Goal: Information Seeking & Learning: Learn about a topic

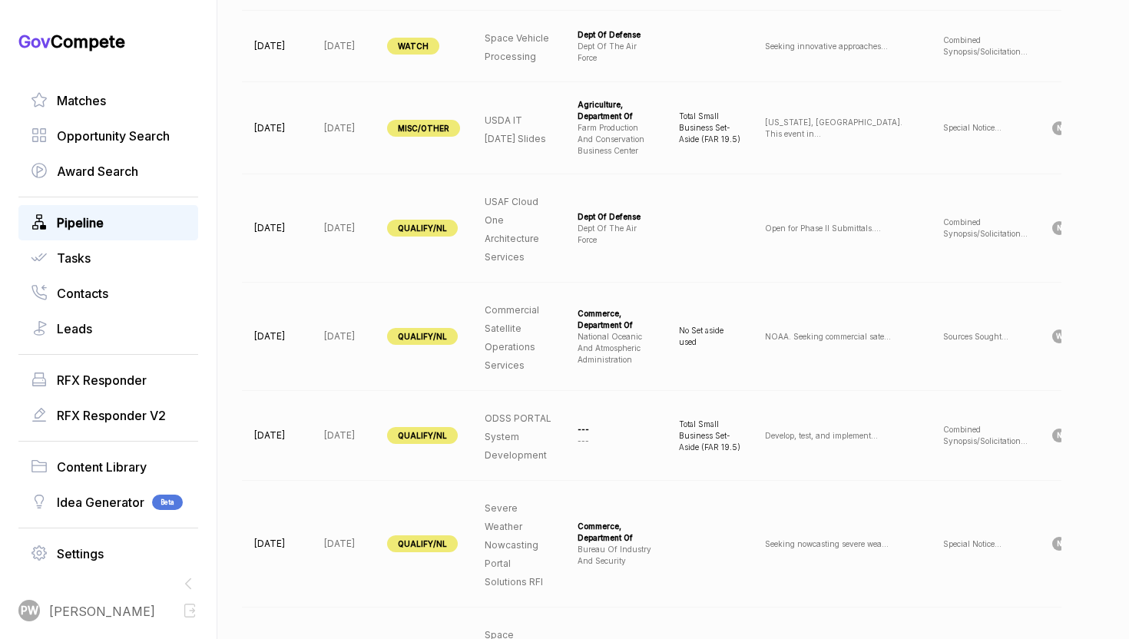
scroll to position [1411, 0]
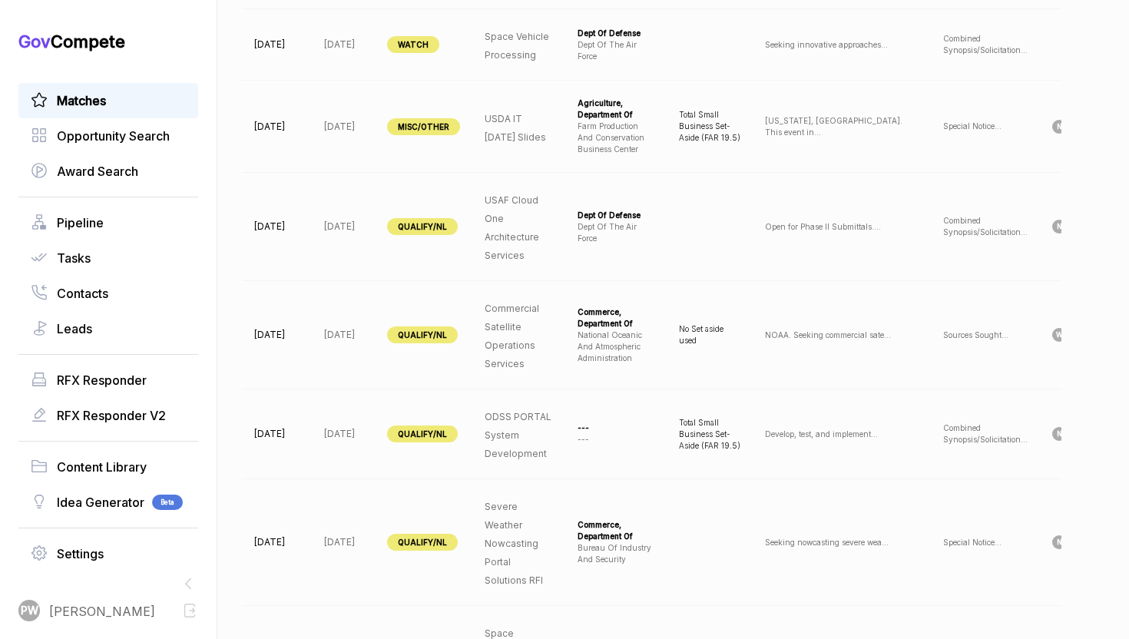
click at [128, 114] on div "Matches" at bounding box center [108, 100] width 180 height 35
click at [131, 104] on link "Matches" at bounding box center [108, 100] width 155 height 18
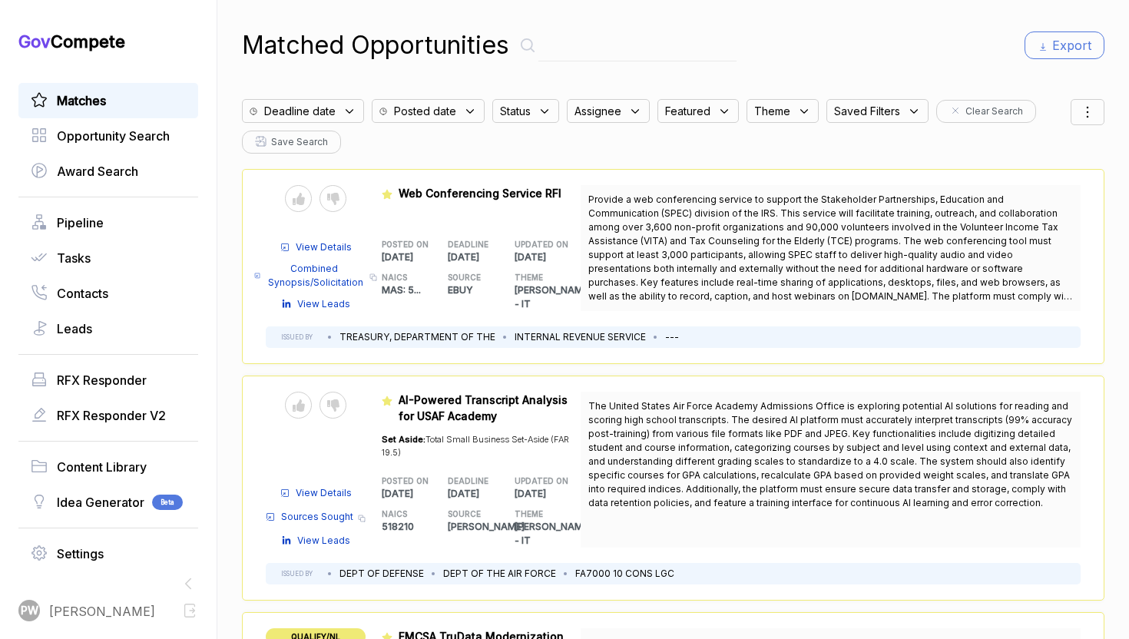
click at [342, 98] on div "Deadline date" at bounding box center [307, 106] width 130 height 31
click at [353, 112] on icon at bounding box center [349, 111] width 14 height 14
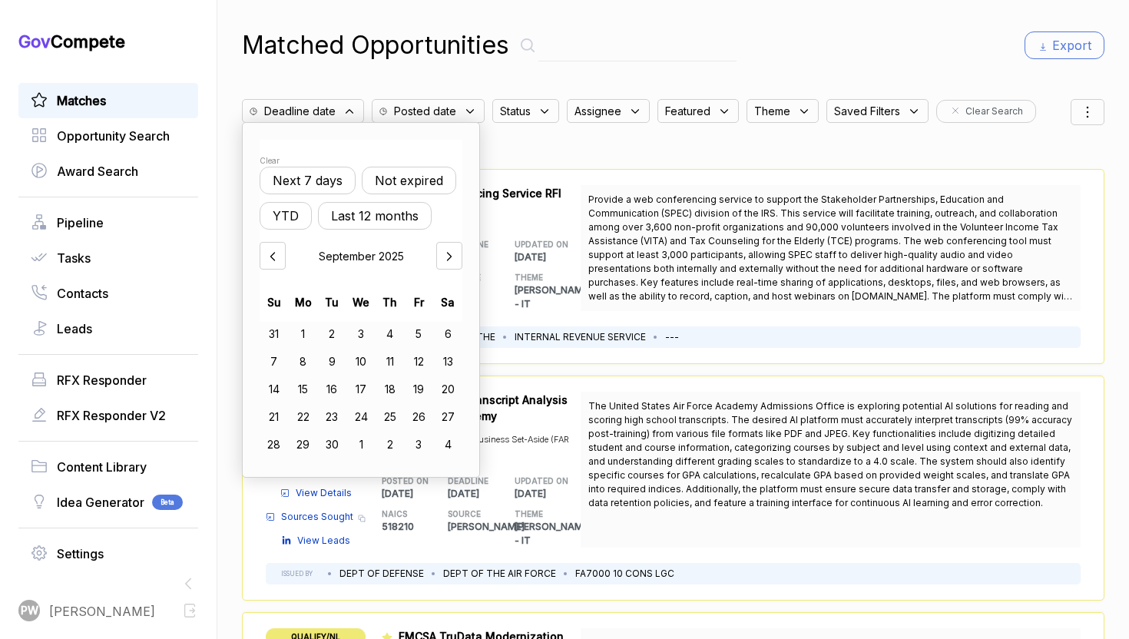
click at [415, 190] on button "Not expired" at bounding box center [409, 181] width 94 height 28
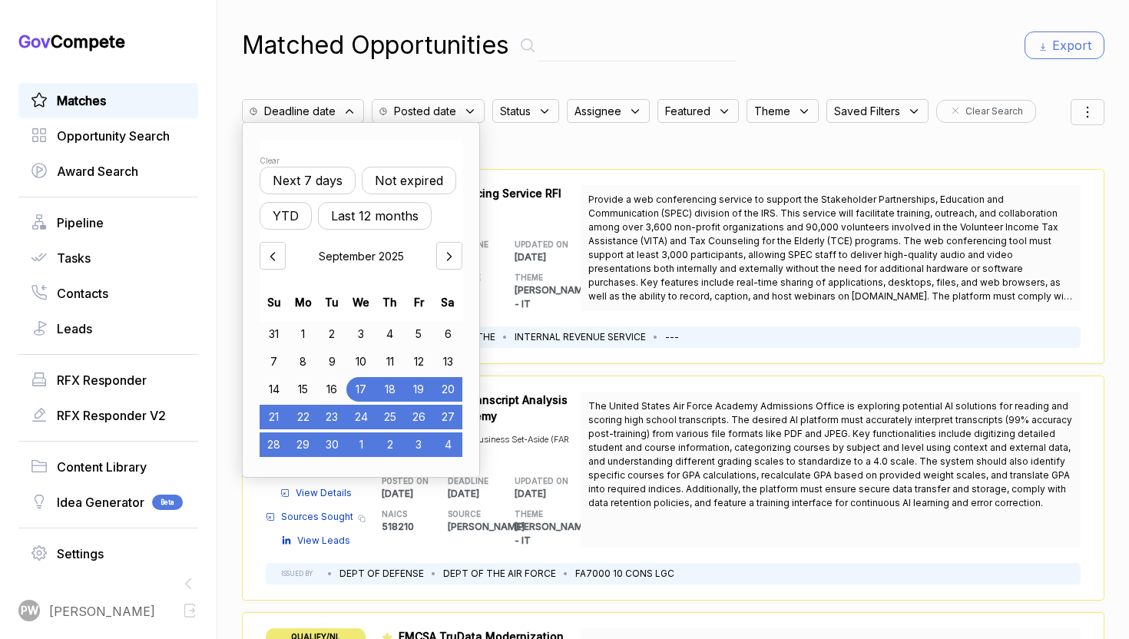
click at [534, 114] on div "Status" at bounding box center [525, 111] width 67 height 24
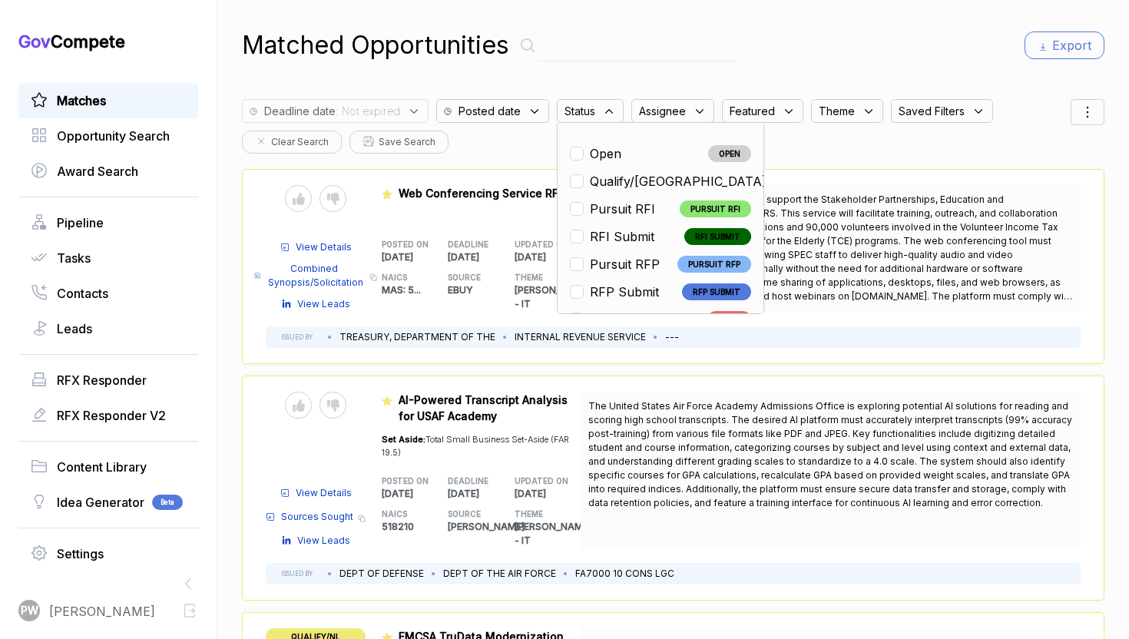
click at [639, 153] on li "Open OPEN" at bounding box center [660, 153] width 181 height 18
checkbox input "true"
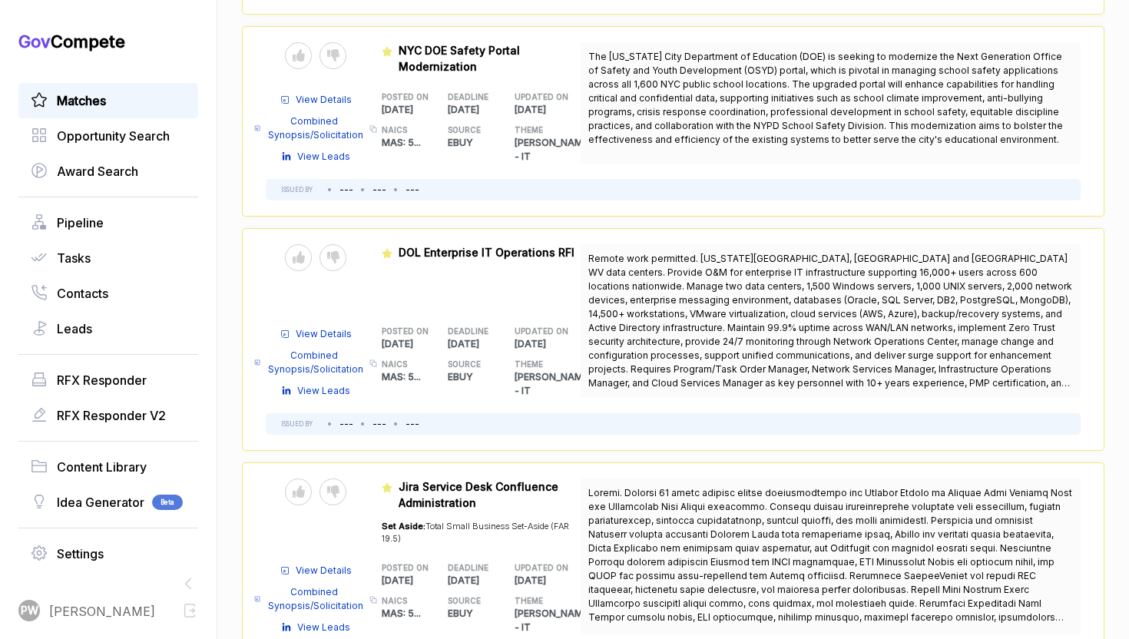
scroll to position [1486, 0]
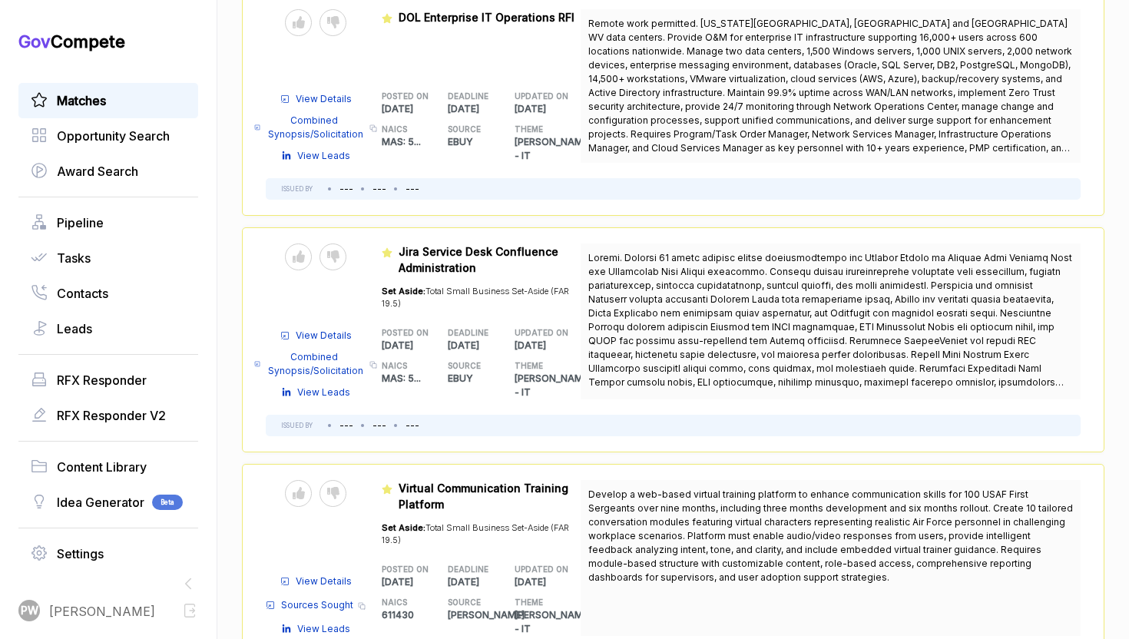
scroll to position [1736, 0]
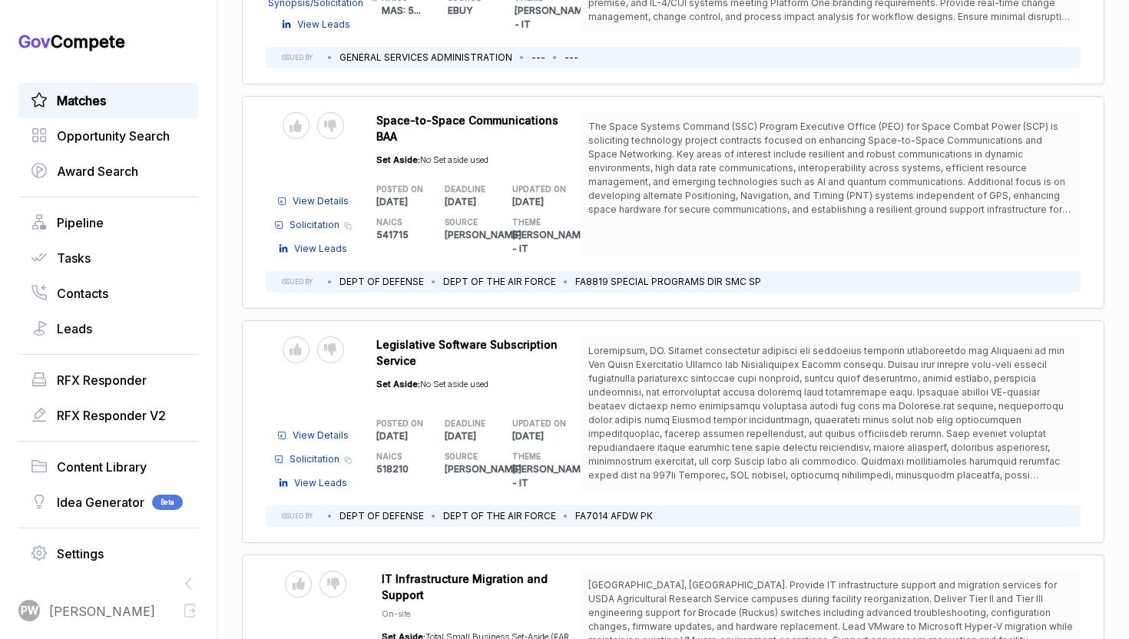
scroll to position [3880, 0]
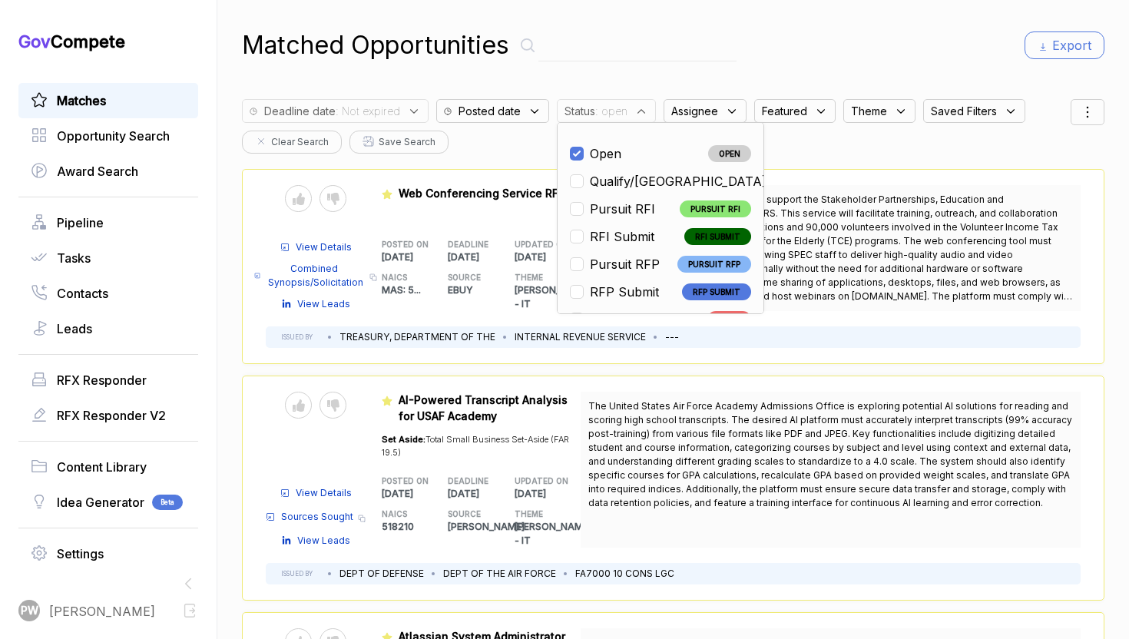
click at [633, 406] on span "The United States Air Force Academy Admissions Office is exploring potential AI…" at bounding box center [830, 454] width 484 height 108
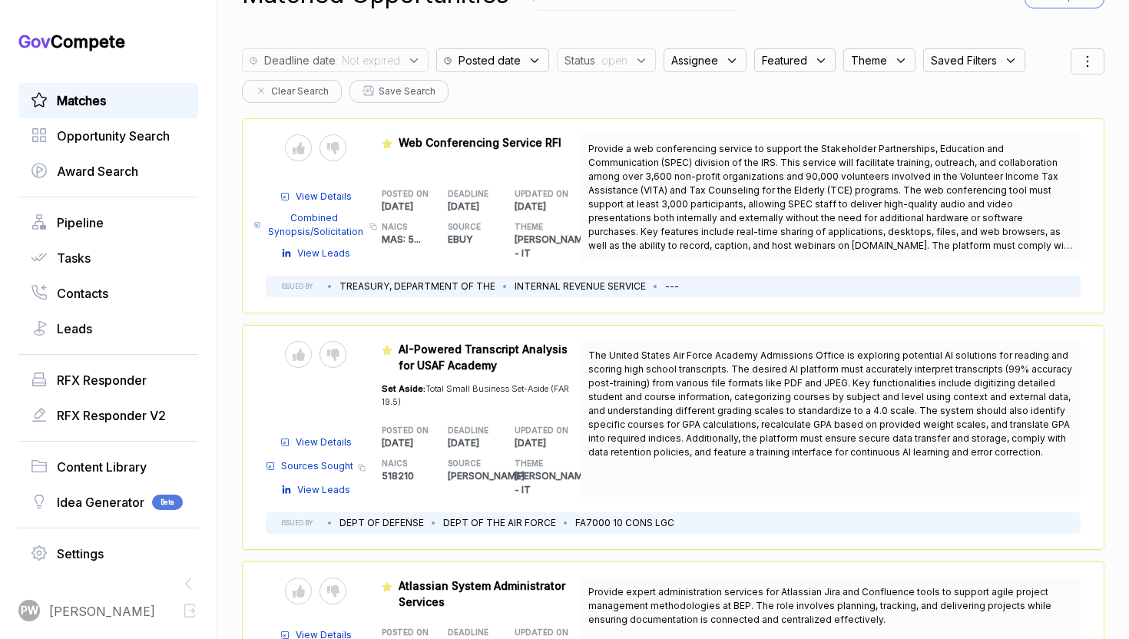
scroll to position [51, 0]
click at [653, 531] on div "Send to Pipeline Reject View Details Sources Sought Copy link View Leads Featur…" at bounding box center [673, 436] width 862 height 225
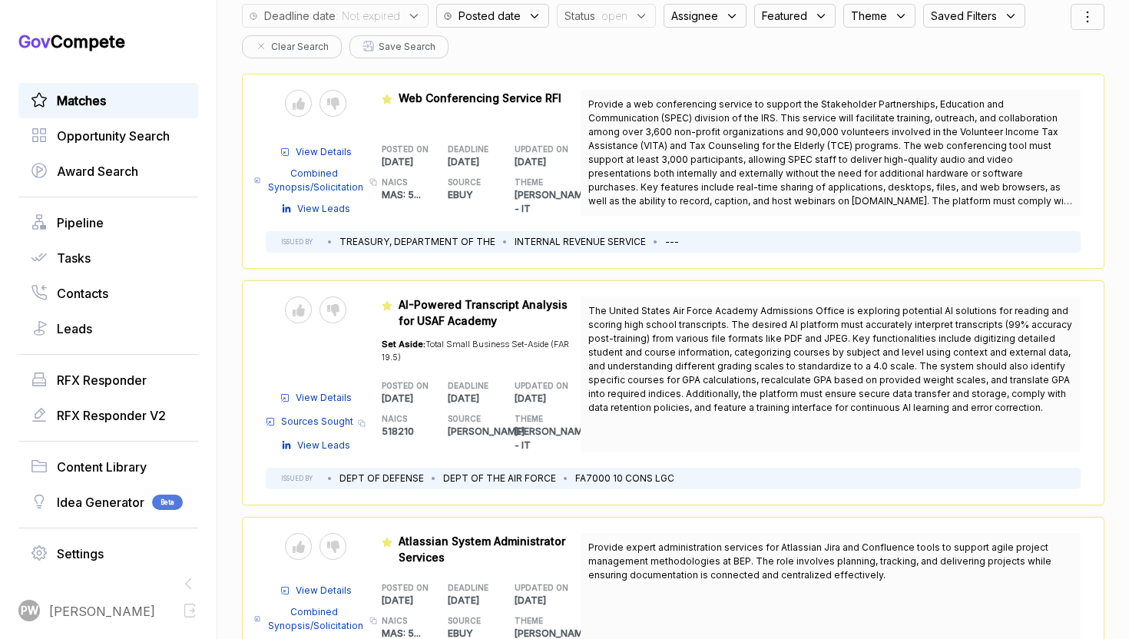
scroll to position [122, 0]
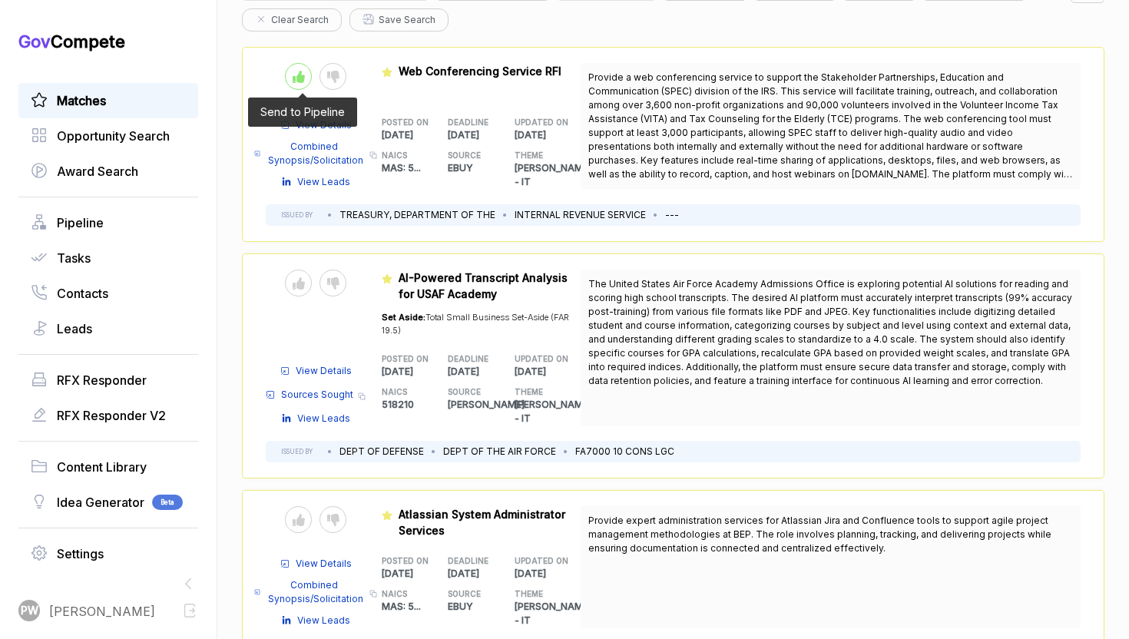
click at [303, 74] on icon at bounding box center [299, 77] width 12 height 12
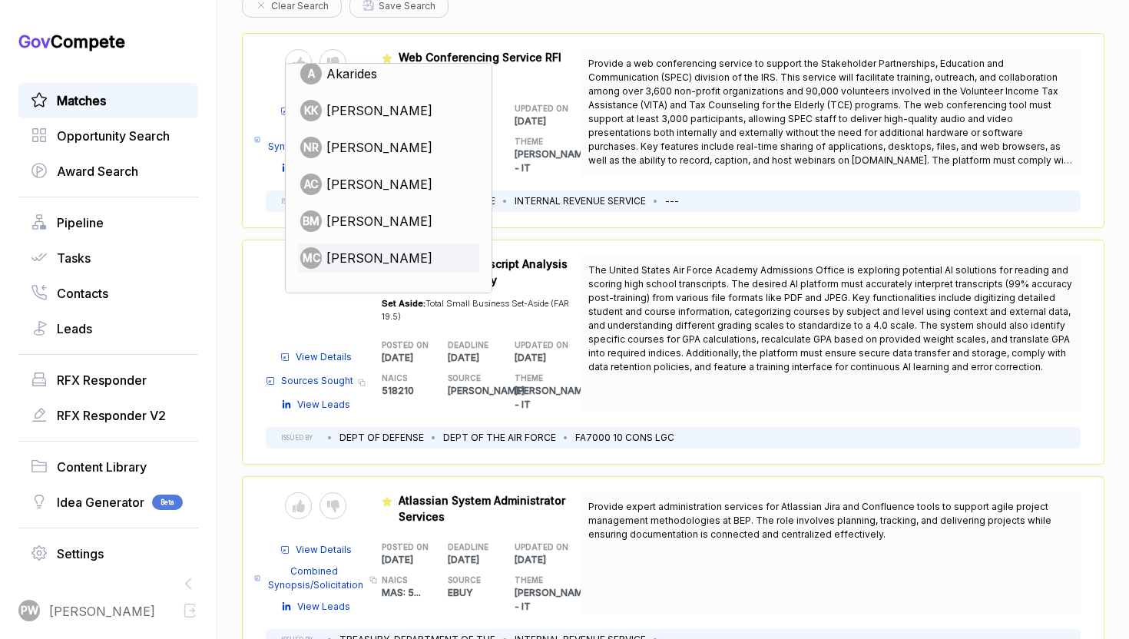
scroll to position [137, 0]
click at [402, 145] on div "NR [PERSON_NAME]" at bounding box center [369, 145] width 138 height 21
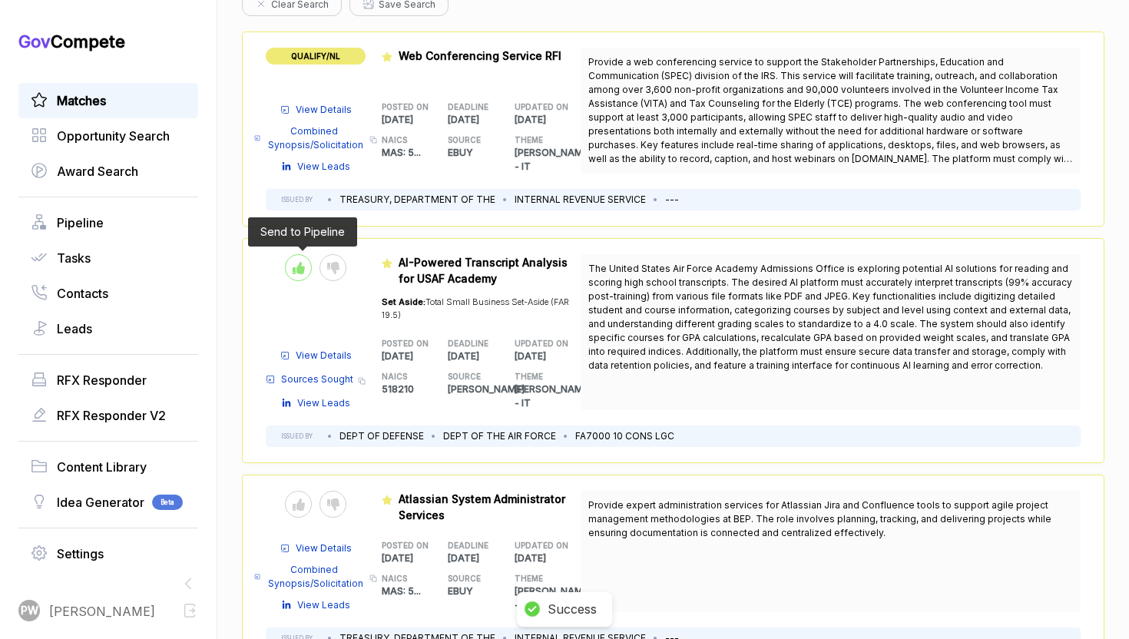
click at [298, 262] on icon at bounding box center [299, 268] width 12 height 12
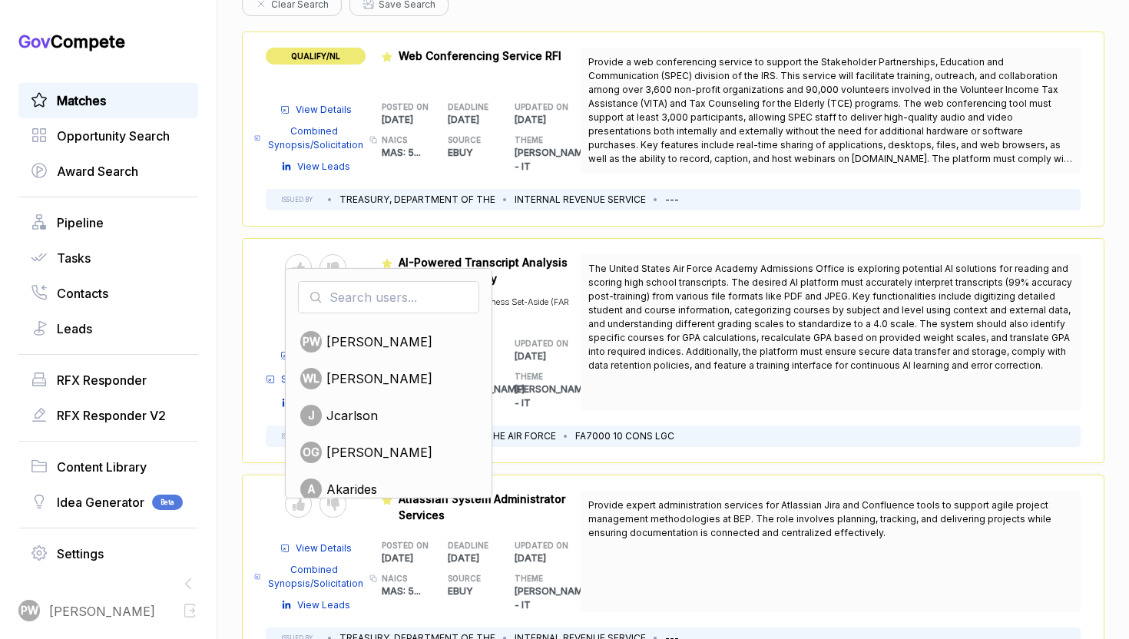
click at [602, 317] on span "The United States Air Force Academy Admissions Office is exploring potential AI…" at bounding box center [830, 317] width 484 height 111
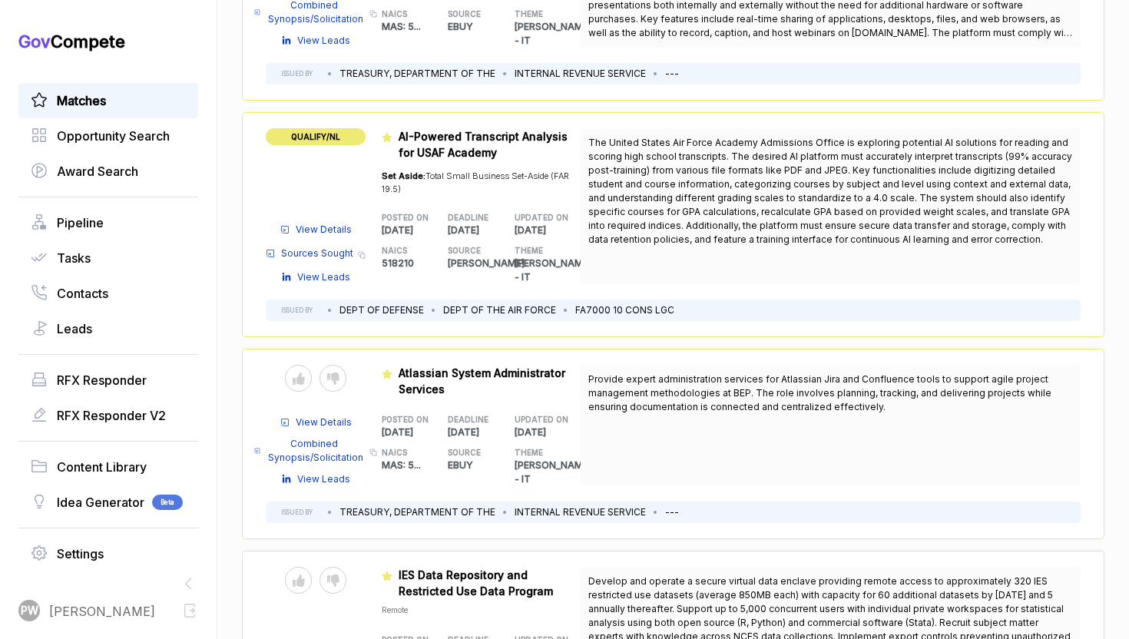
scroll to position [266, 0]
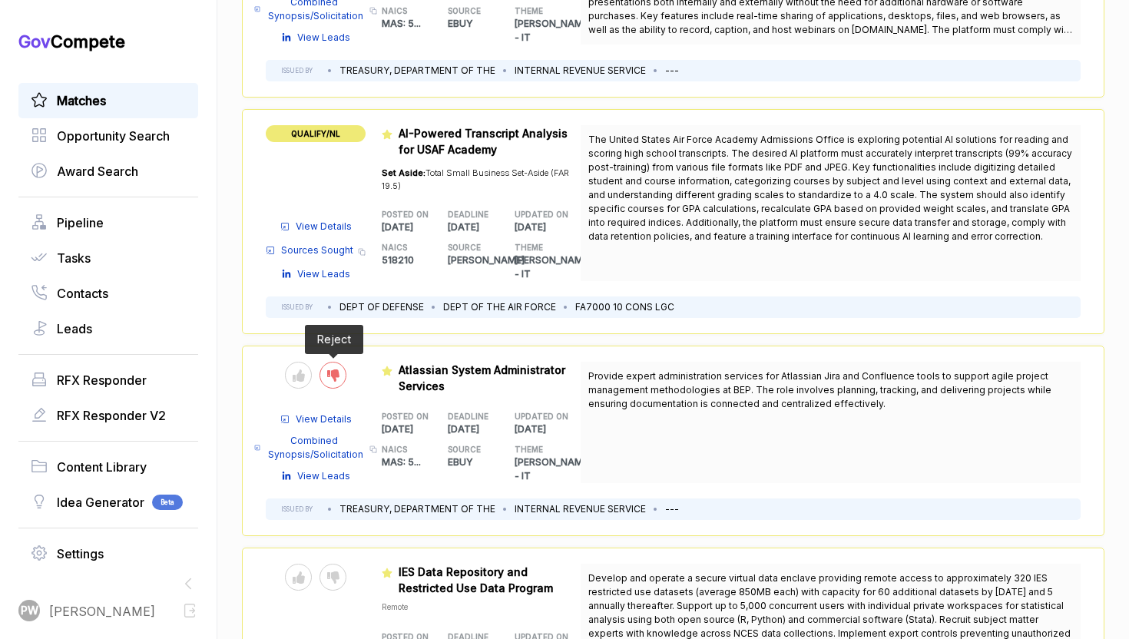
click at [323, 365] on div at bounding box center [332, 375] width 27 height 27
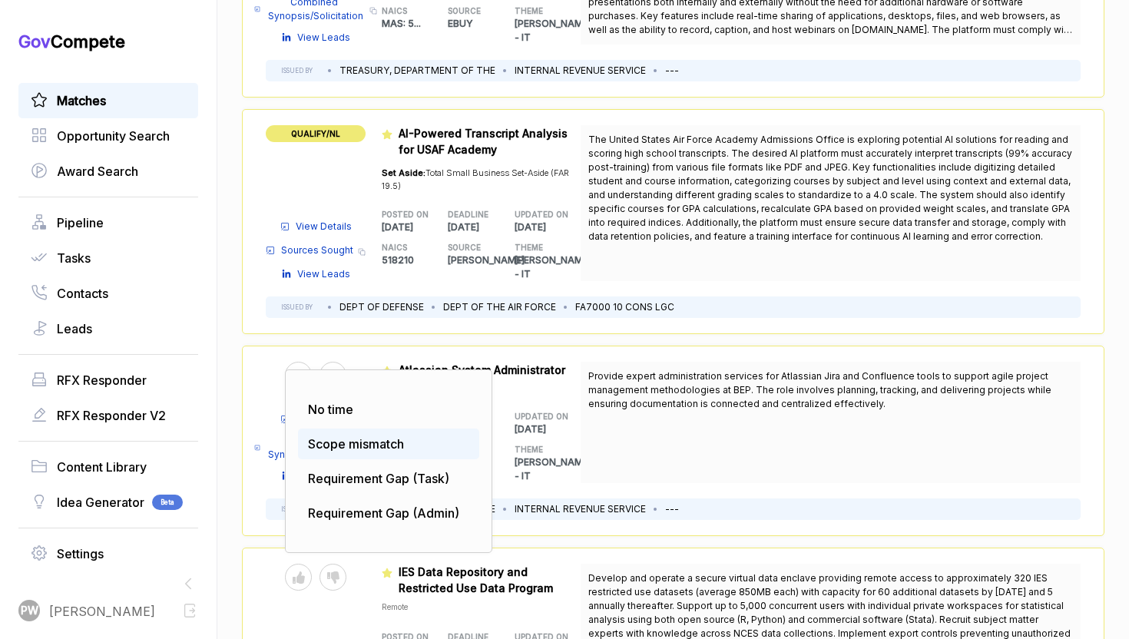
click at [351, 436] on span "Scope mismatch" at bounding box center [356, 443] width 96 height 15
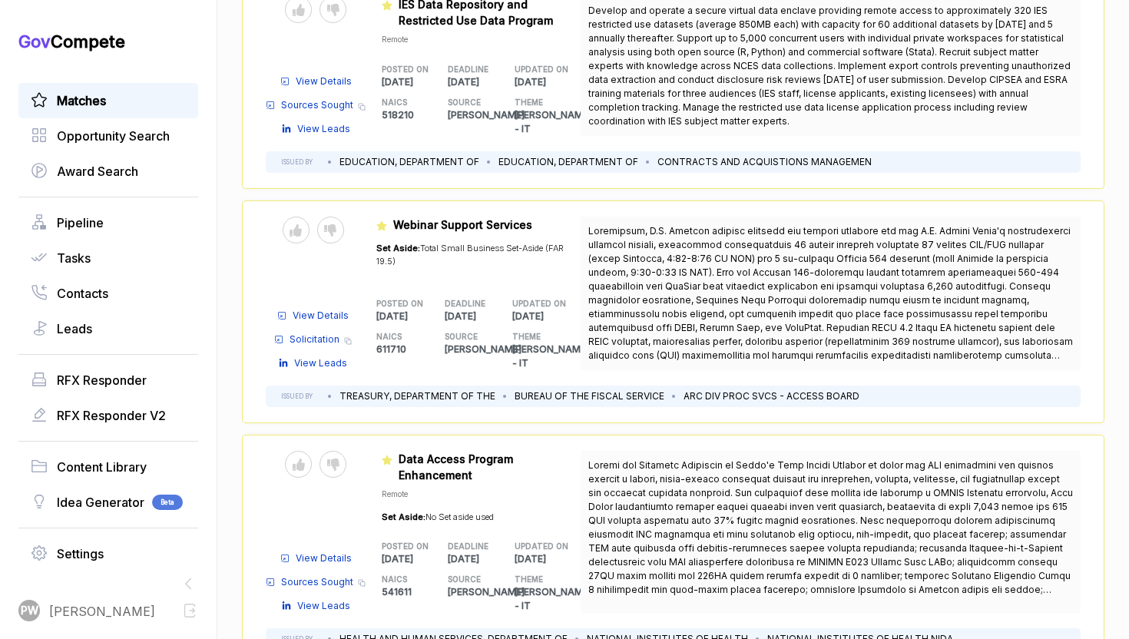
scroll to position [625, 0]
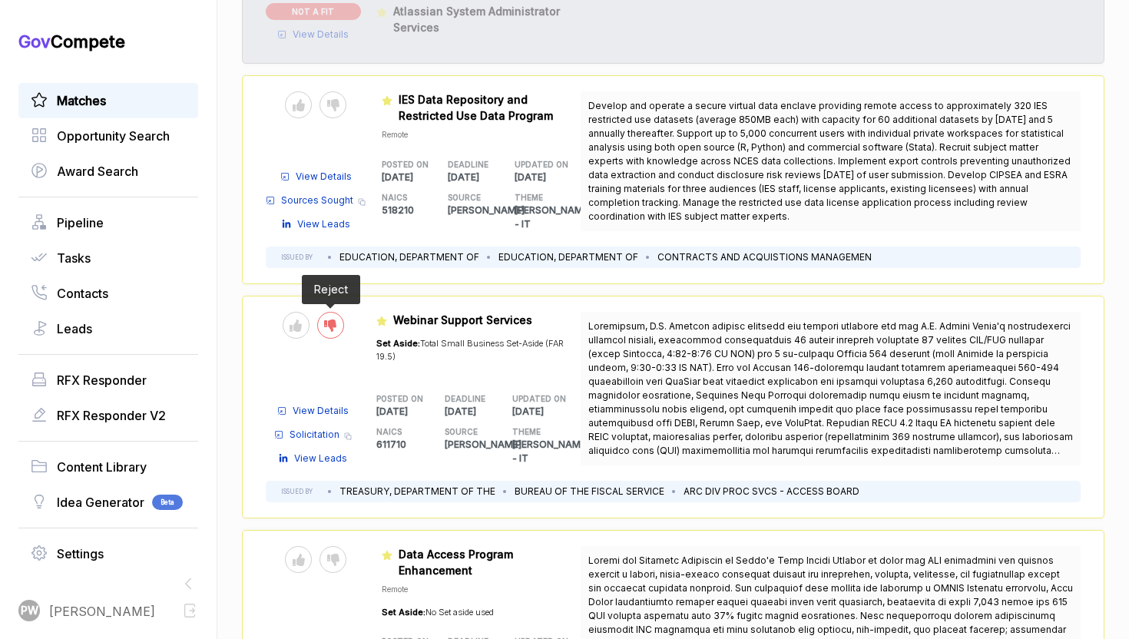
click at [334, 319] on icon at bounding box center [330, 325] width 12 height 12
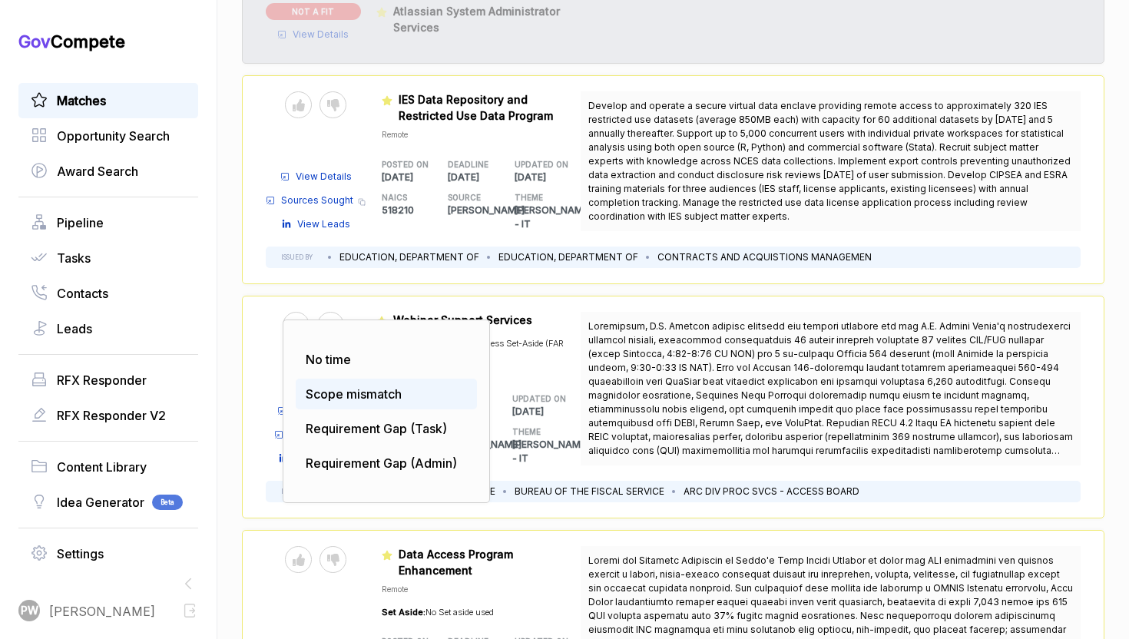
click at [371, 393] on div "Scope mismatch" at bounding box center [386, 394] width 181 height 31
click at [365, 386] on span "Scope mismatch" at bounding box center [354, 393] width 96 height 15
click at [368, 386] on span "Scope mismatch" at bounding box center [354, 393] width 96 height 15
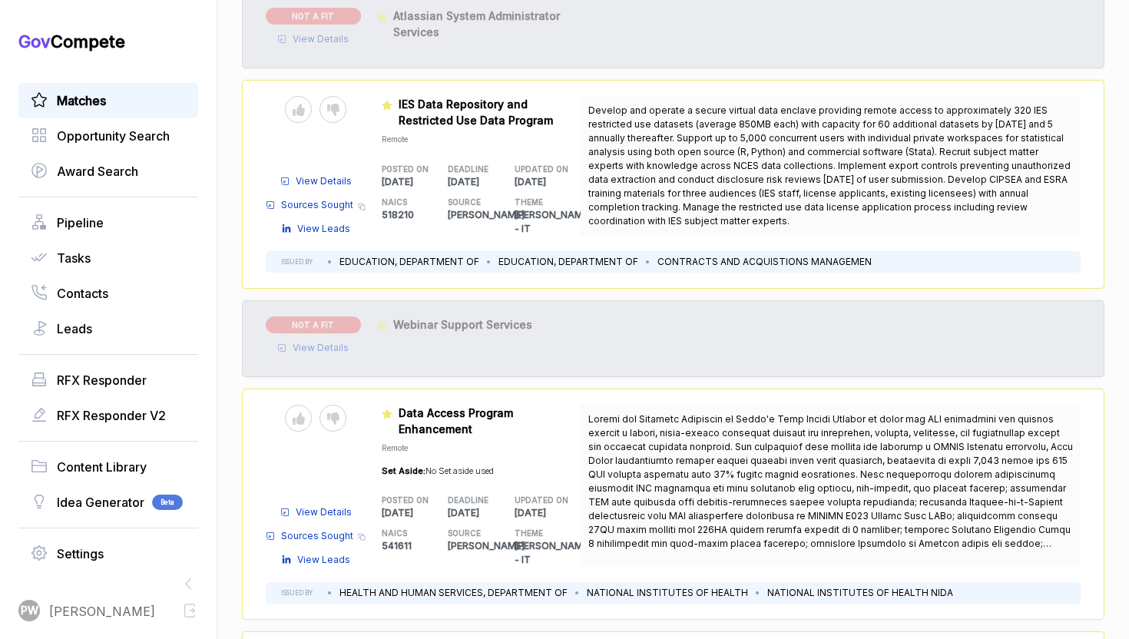
scroll to position [631, 0]
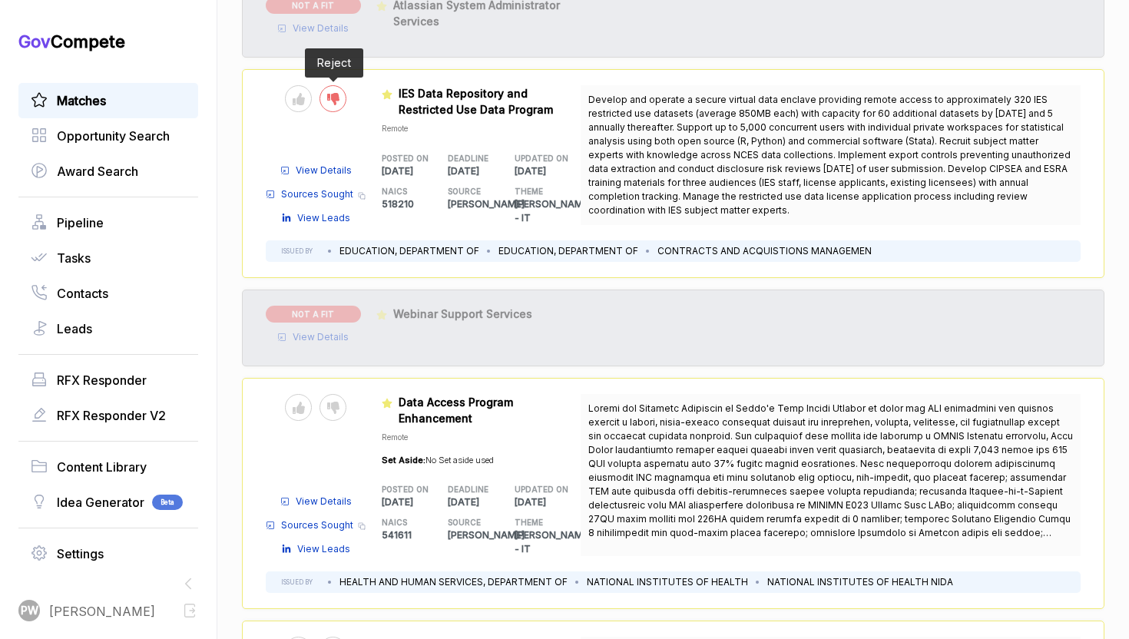
click at [339, 85] on div at bounding box center [332, 98] width 27 height 27
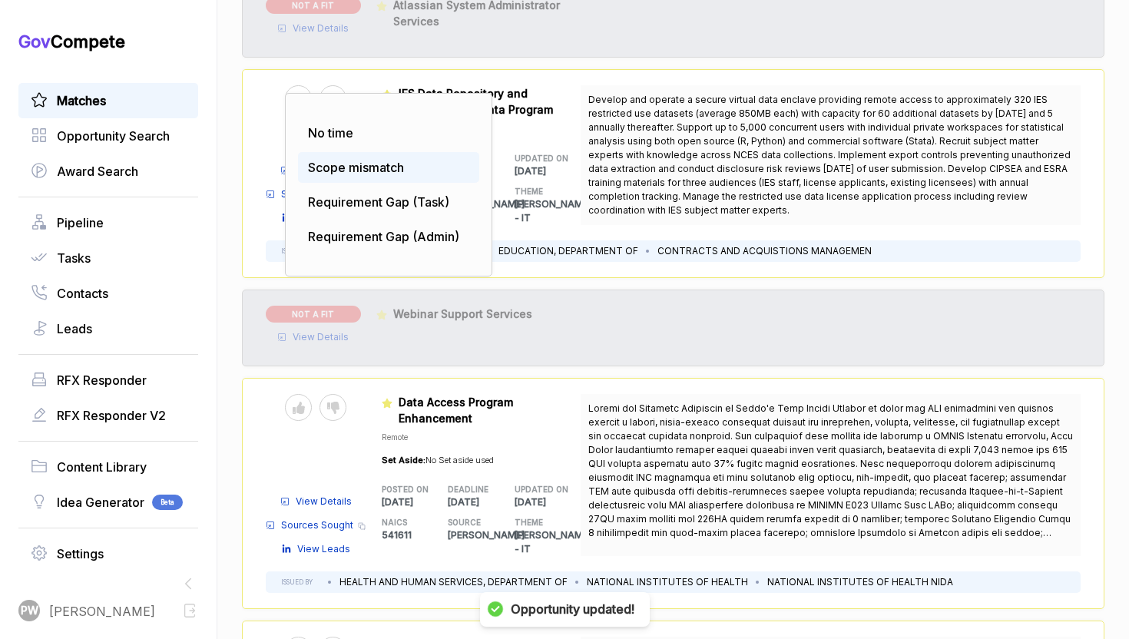
click at [379, 160] on span "Scope mismatch" at bounding box center [356, 167] width 96 height 15
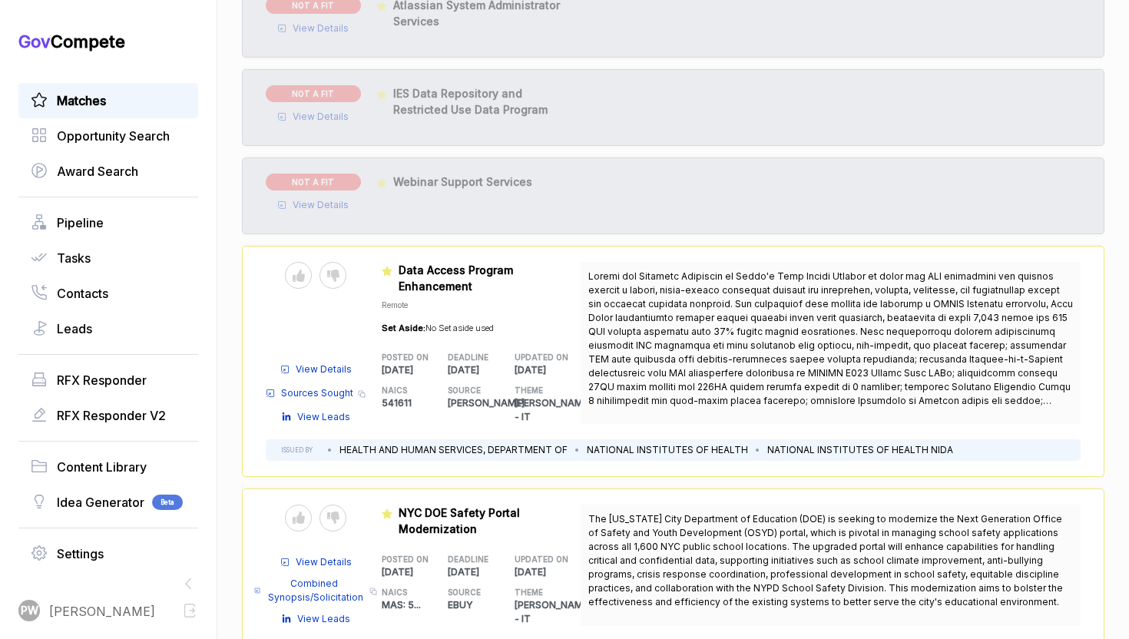
click at [270, 262] on div "Send to Pipeline Reject" at bounding box center [316, 275] width 100 height 27
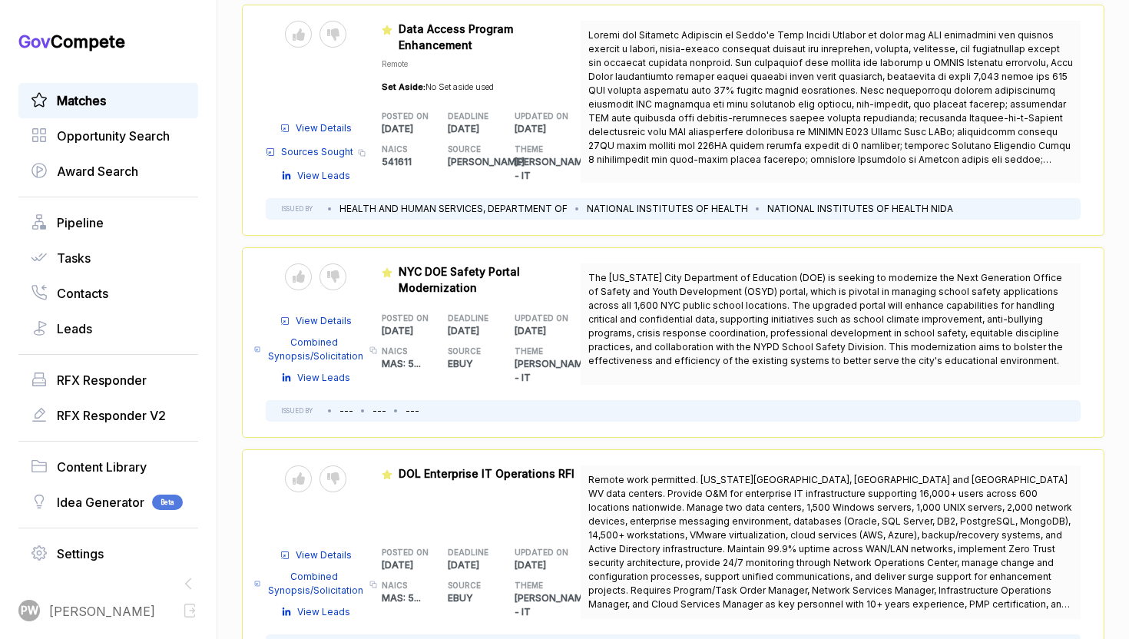
scroll to position [927, 0]
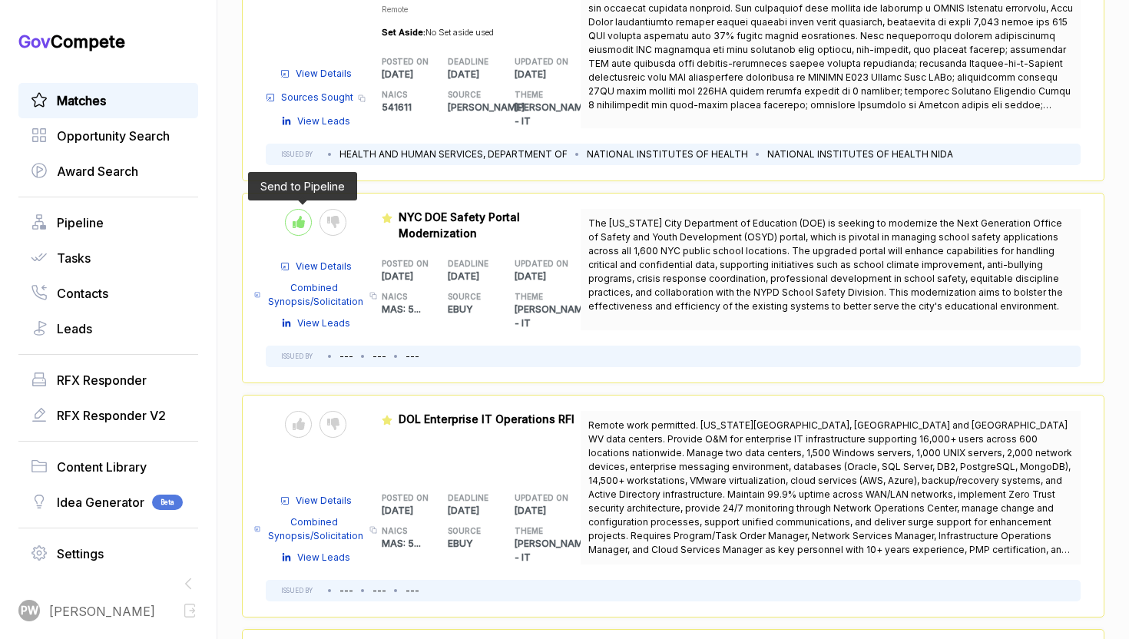
click at [300, 216] on icon at bounding box center [299, 222] width 12 height 12
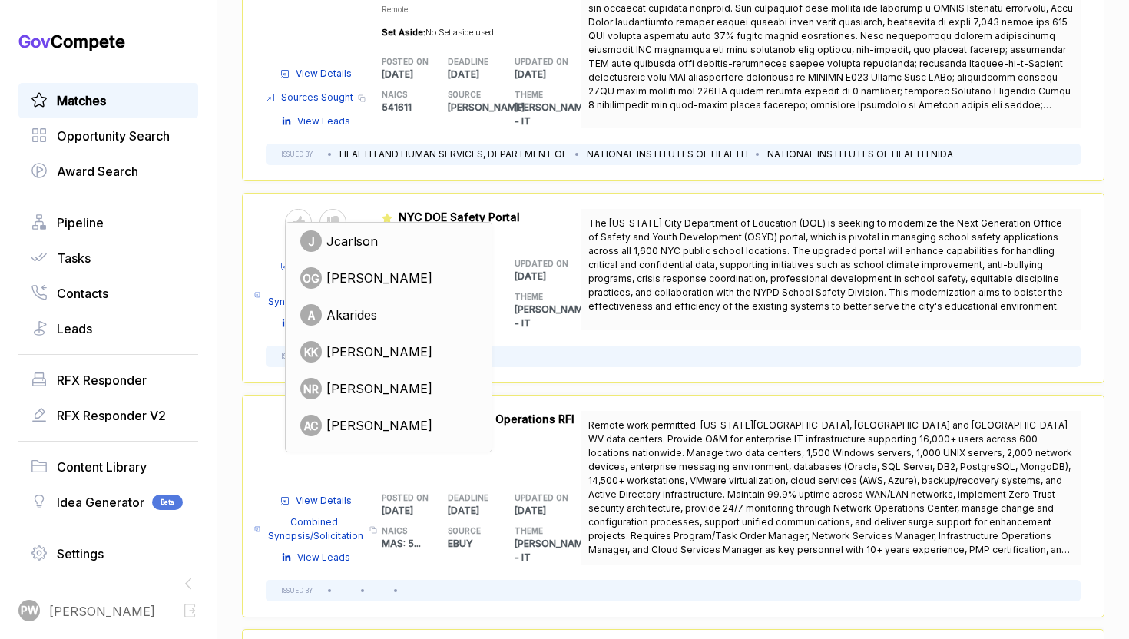
scroll to position [129, 0]
click at [371, 379] on span "[PERSON_NAME]" at bounding box center [379, 388] width 106 height 18
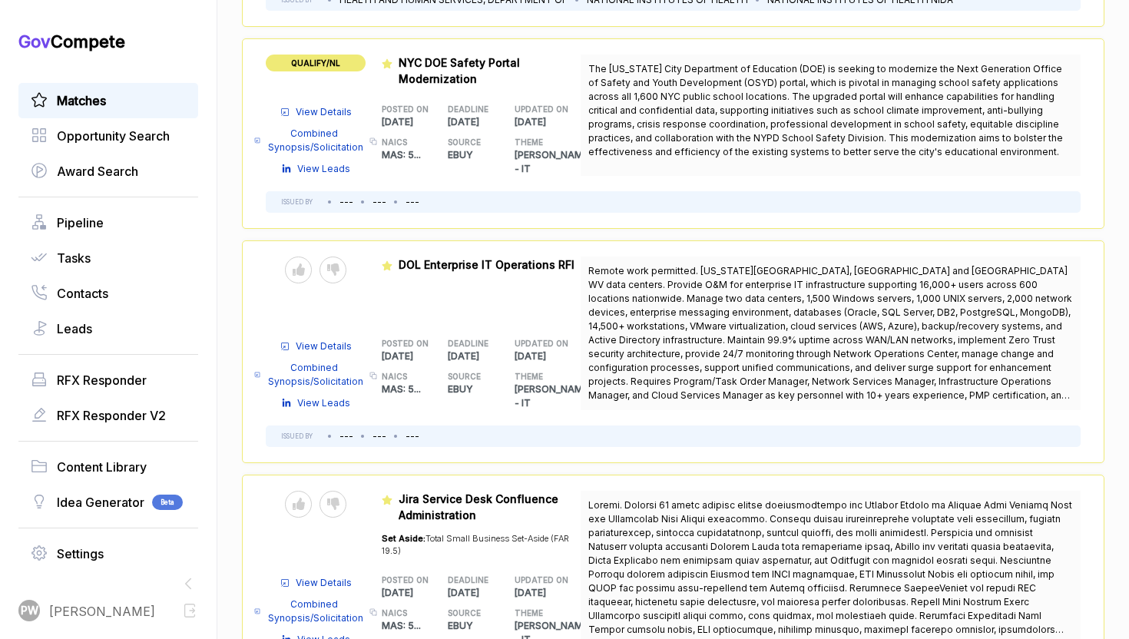
scroll to position [1059, 0]
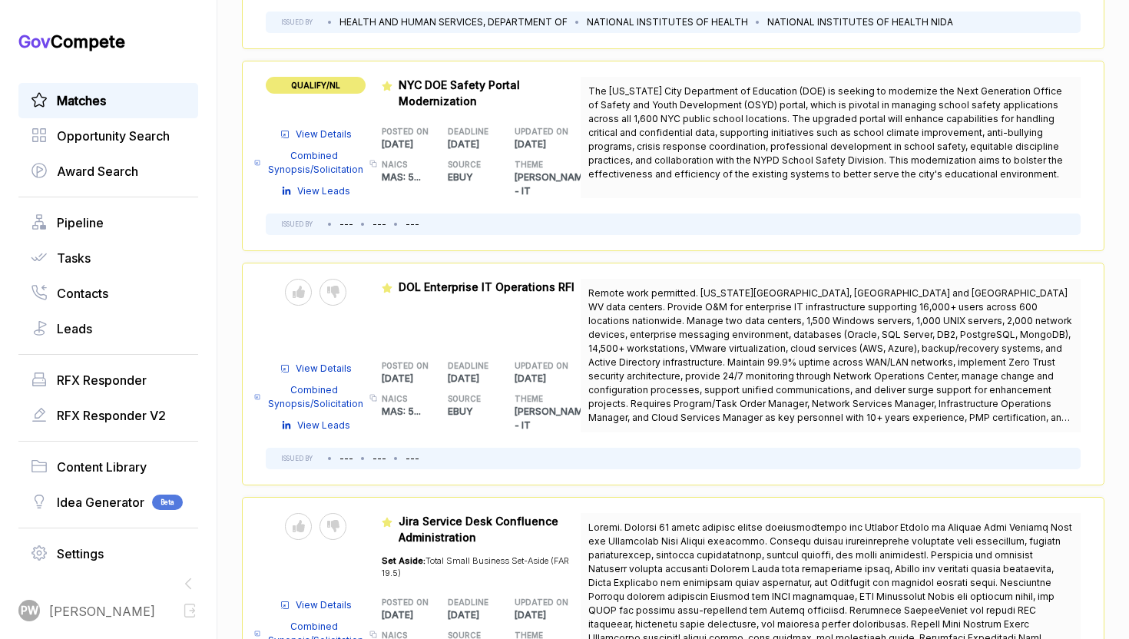
click at [325, 293] on div "Send to Pipeline Reject" at bounding box center [316, 316] width 100 height 75
click at [286, 318] on div "Send to Pipeline Reject" at bounding box center [316, 316] width 100 height 75
click at [306, 279] on div at bounding box center [298, 292] width 27 height 27
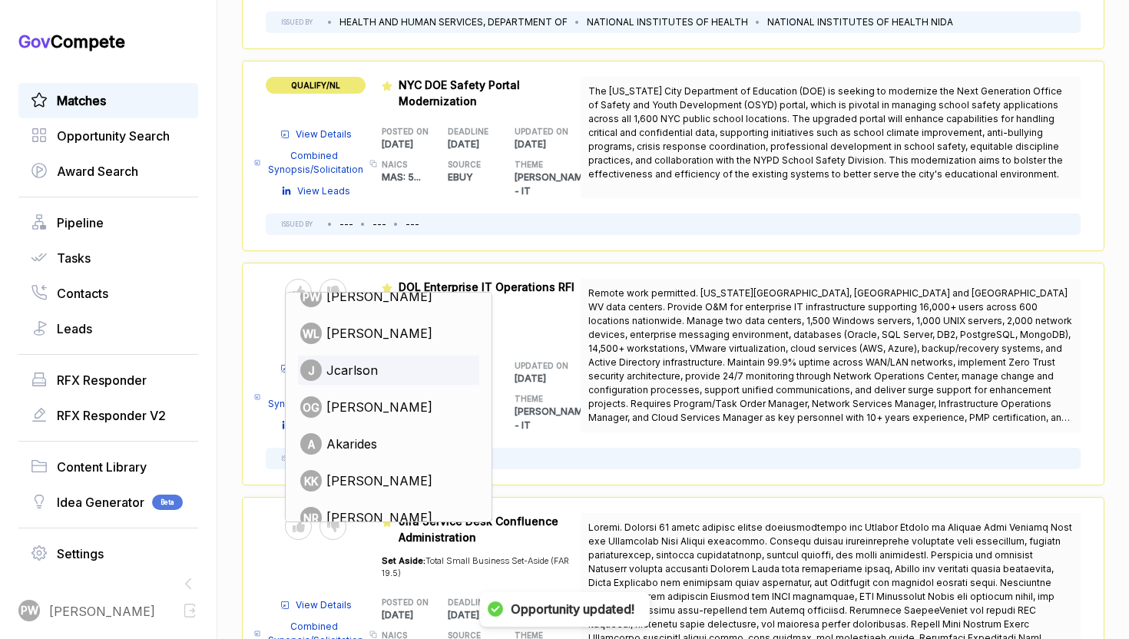
scroll to position [98, 0]
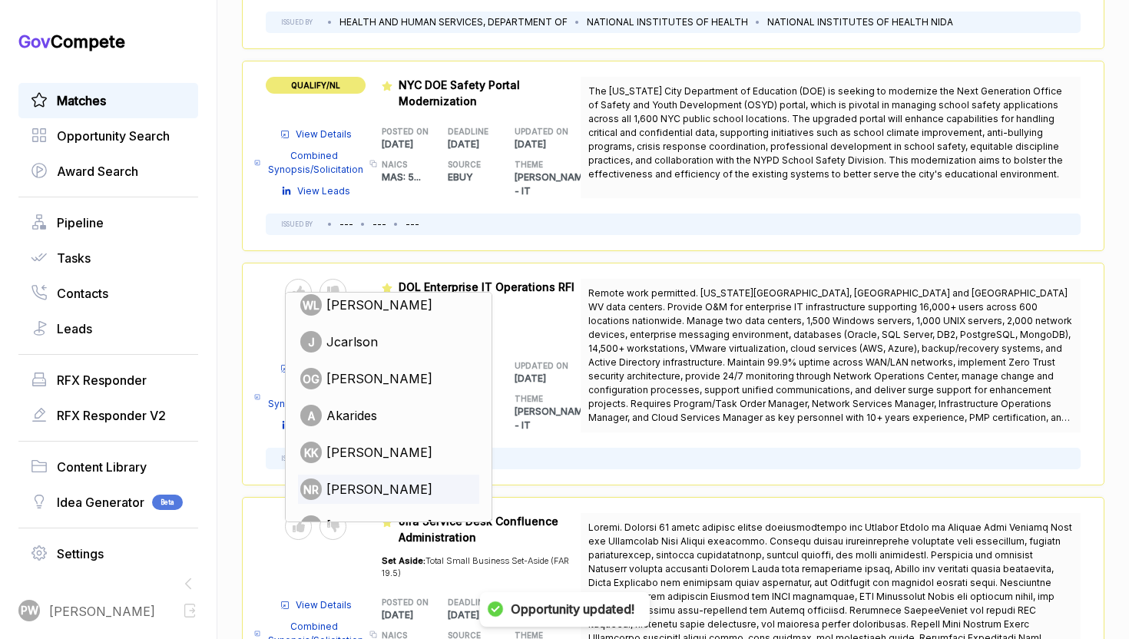
click at [379, 480] on span "[PERSON_NAME]" at bounding box center [379, 489] width 106 height 18
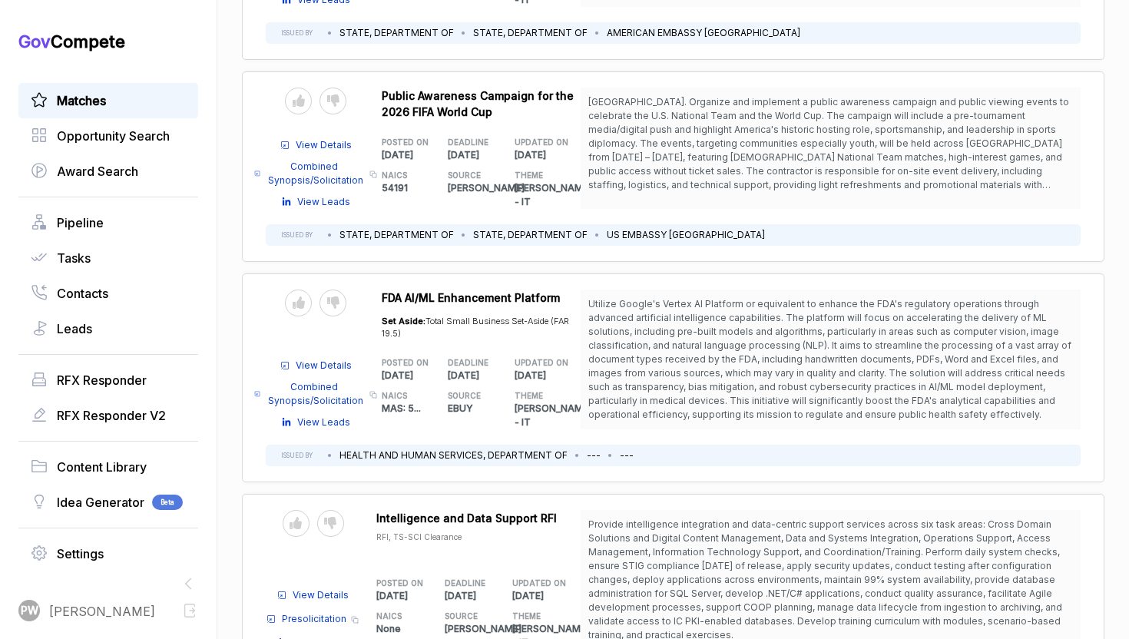
scroll to position [6634, 0]
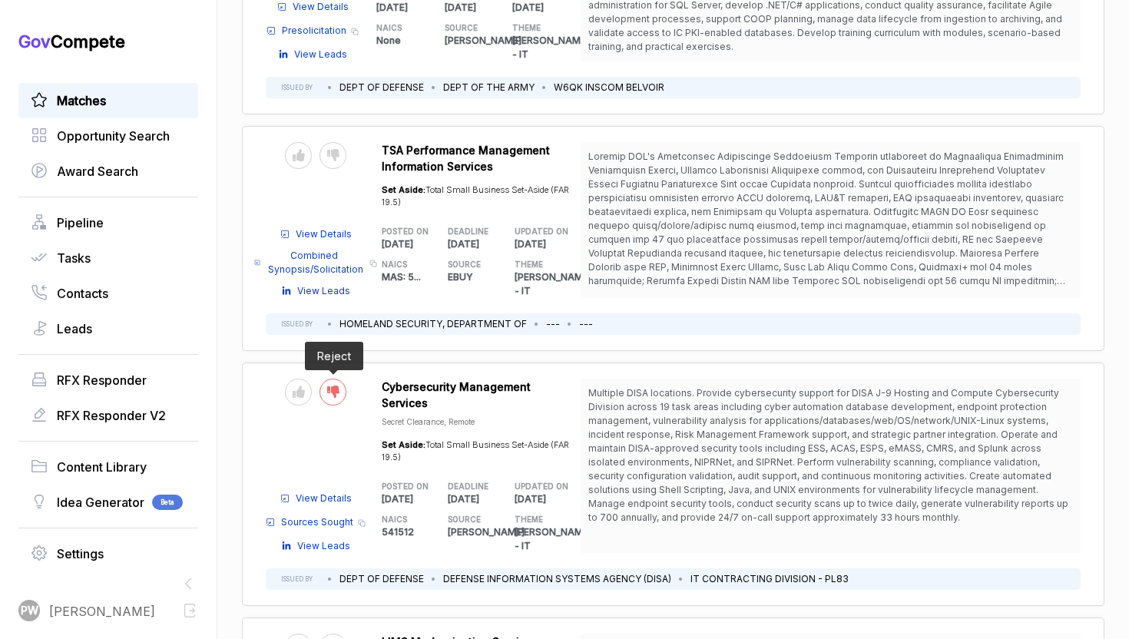
click at [335, 385] on icon at bounding box center [333, 391] width 12 height 12
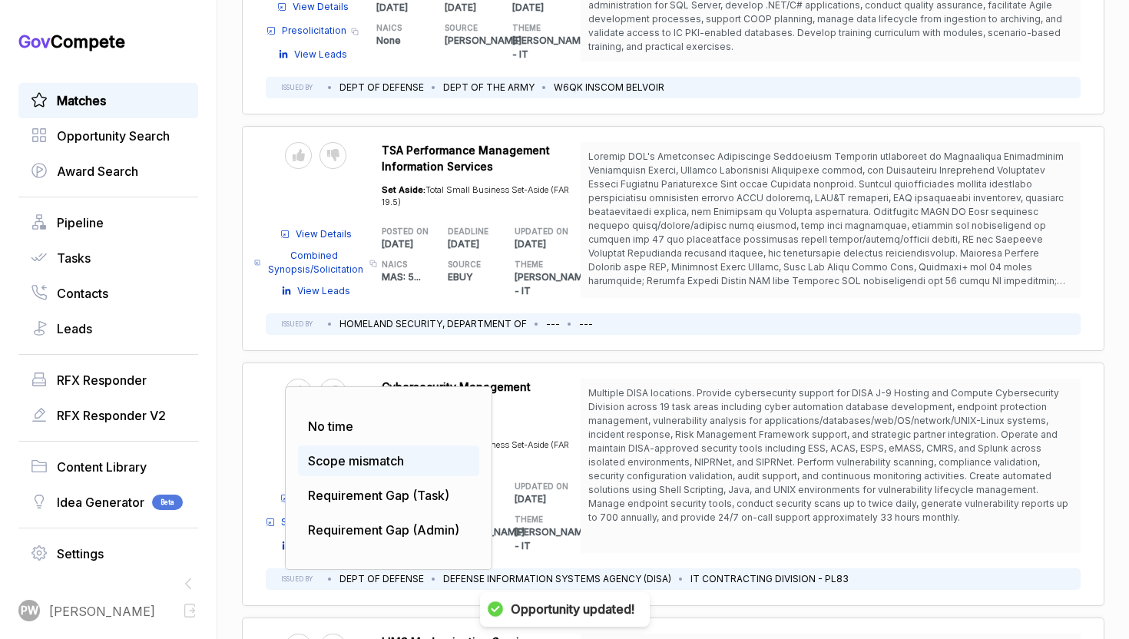
click at [350, 453] on span "Scope mismatch" at bounding box center [356, 460] width 96 height 15
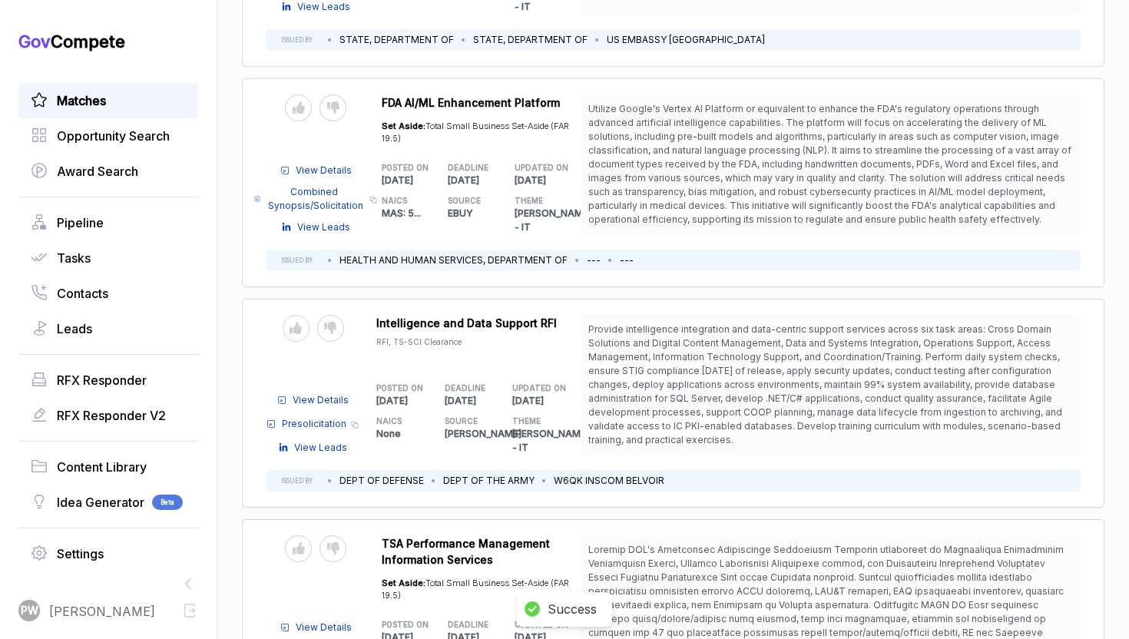
scroll to position [6238, 0]
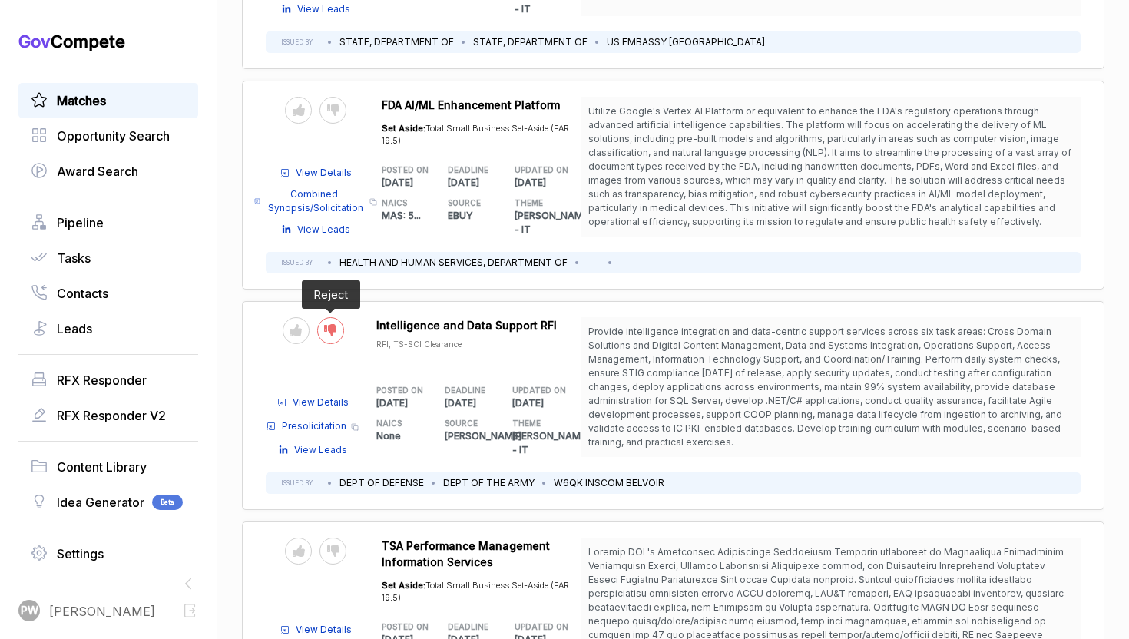
click at [330, 324] on icon at bounding box center [330, 330] width 12 height 12
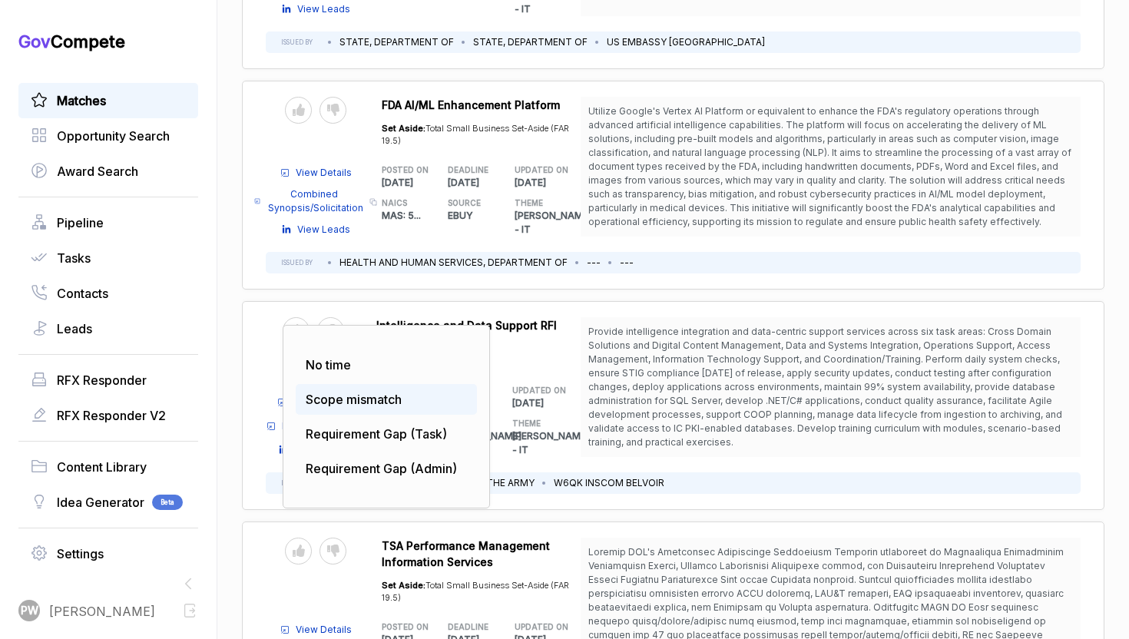
click at [359, 392] on span "Scope mismatch" at bounding box center [354, 399] width 96 height 15
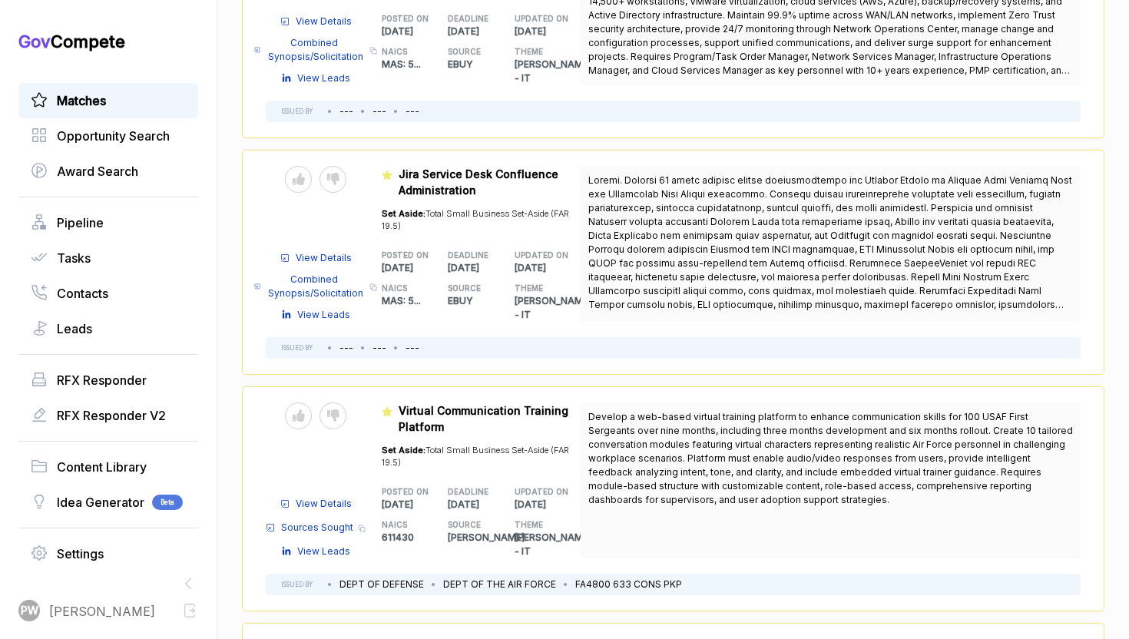
scroll to position [1408, 0]
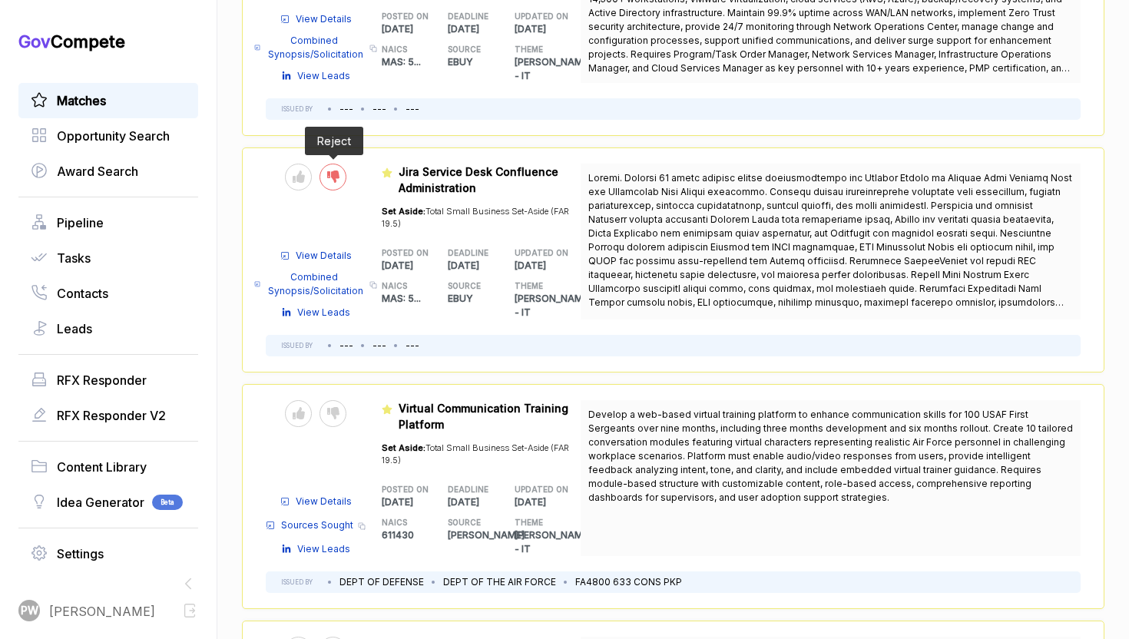
click at [330, 170] on icon at bounding box center [333, 176] width 12 height 12
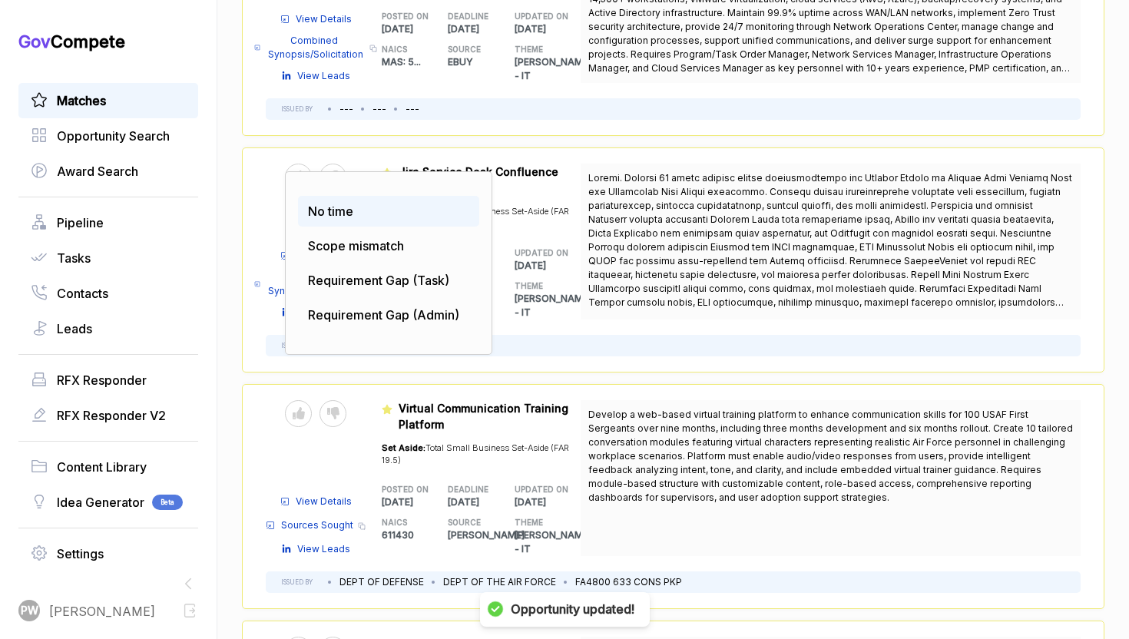
click at [355, 196] on div "No time" at bounding box center [388, 211] width 181 height 31
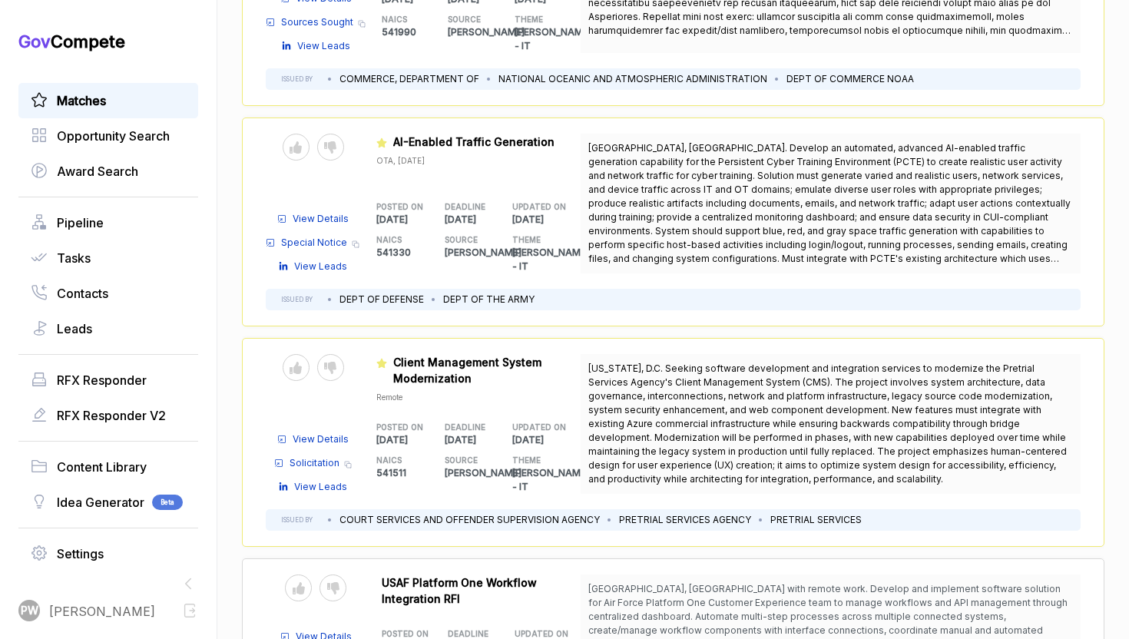
scroll to position [2641, 0]
click at [333, 629] on span "View Details" at bounding box center [324, 636] width 56 height 14
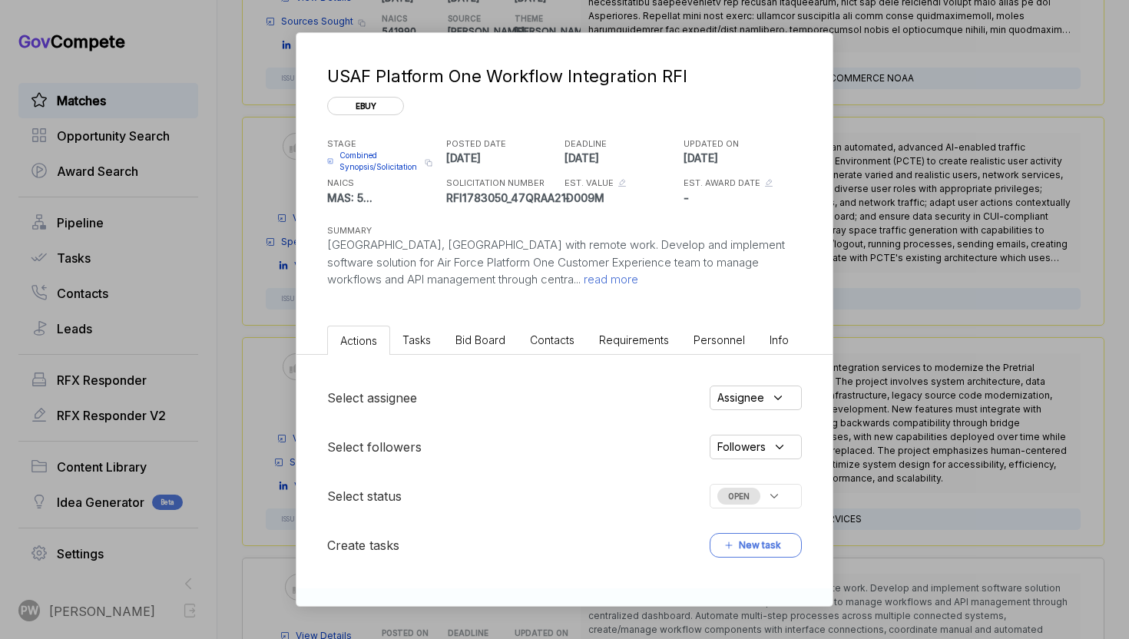
click at [513, 293] on div "USAF Platform One Workflow Integration RFI ebuy STAGE Combined Synopsis/Solicit…" at bounding box center [564, 176] width 536 height 286
click at [516, 286] on p "[GEOGRAPHIC_DATA], [GEOGRAPHIC_DATA] with remote work. Develop and implement so…" at bounding box center [564, 262] width 474 height 52
click at [580, 273] on span "read more" at bounding box center [609, 279] width 58 height 15
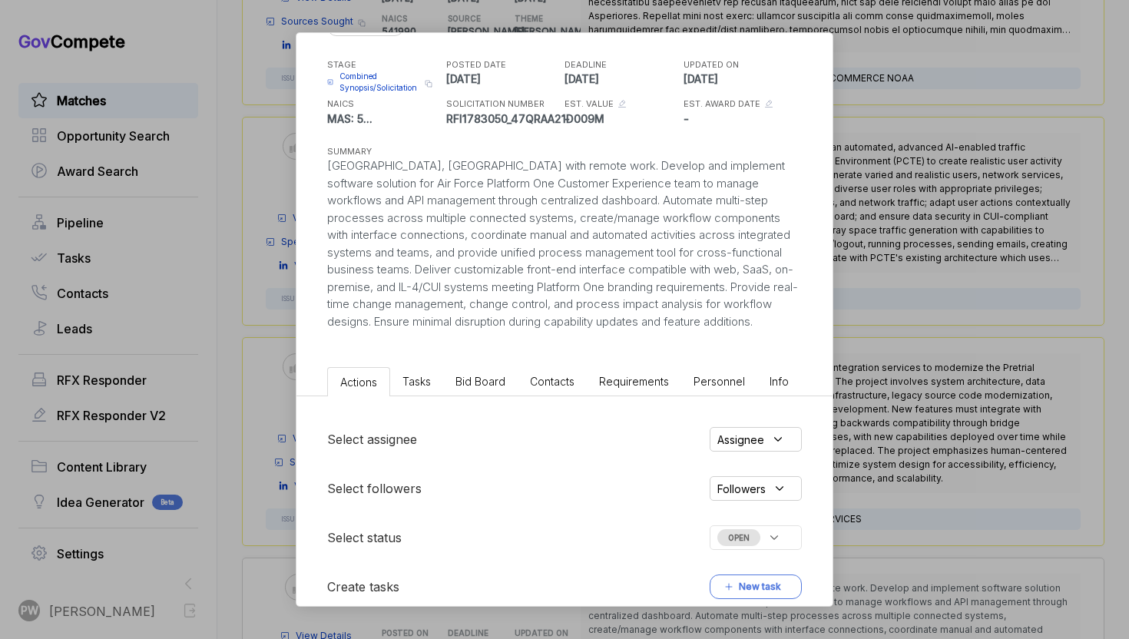
scroll to position [266, 0]
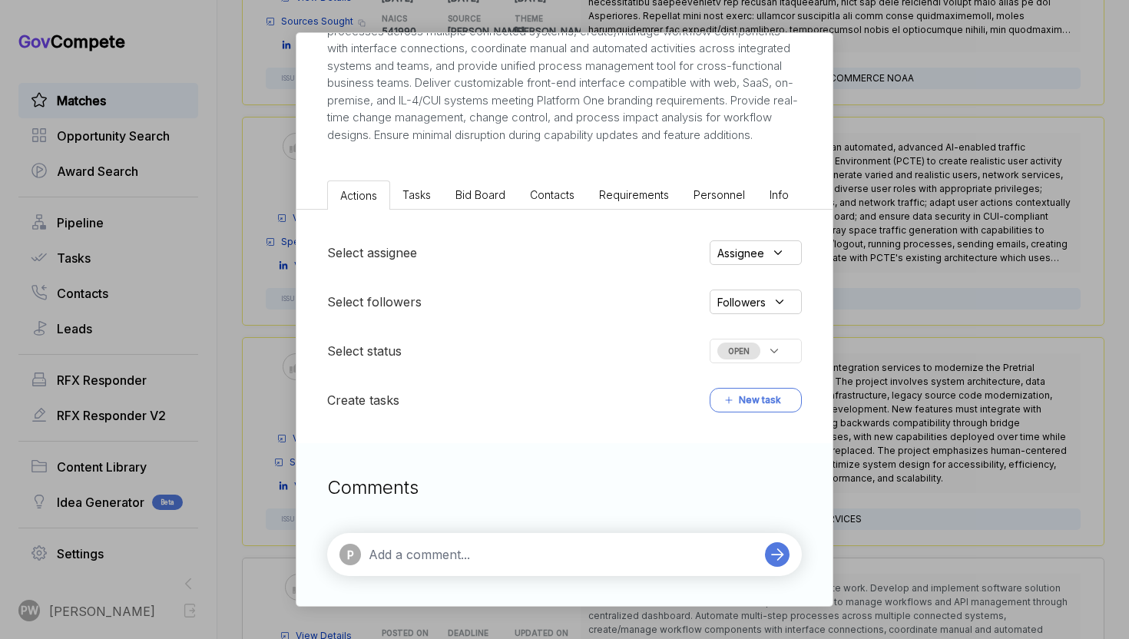
click at [500, 178] on ul "Actions Tasks Bid Board Contacts Requirements Personnel Info" at bounding box center [564, 191] width 536 height 35
click at [482, 205] on li "Bid Board" at bounding box center [480, 194] width 74 height 28
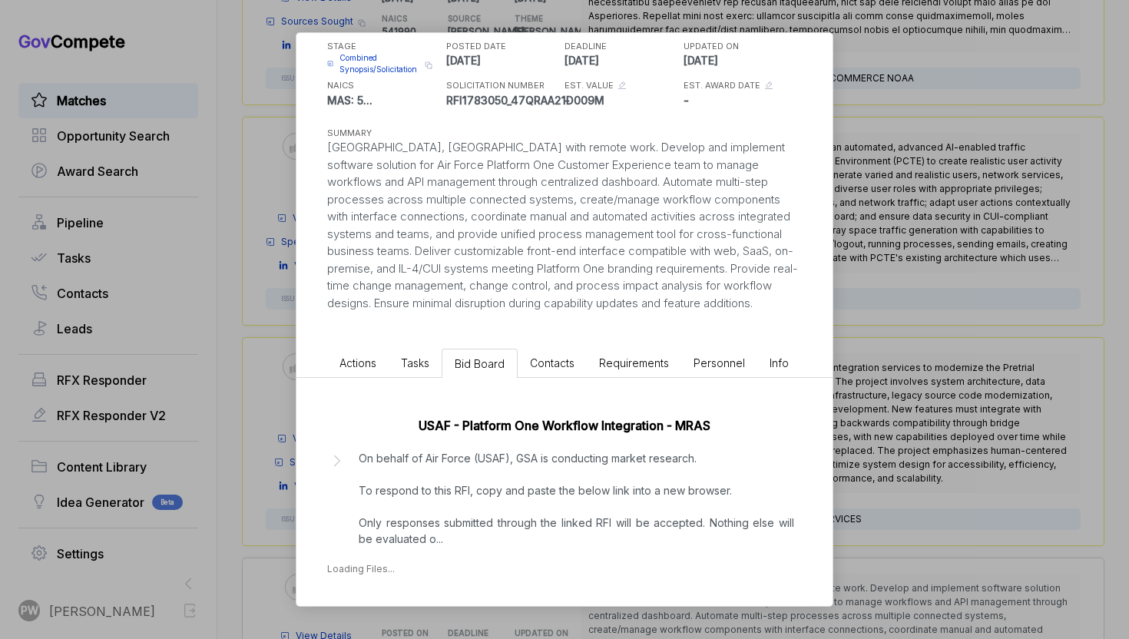
click at [494, 485] on p "On behalf of Air Force (USAF), GSA is conducting market research. To respond to…" at bounding box center [576, 498] width 435 height 97
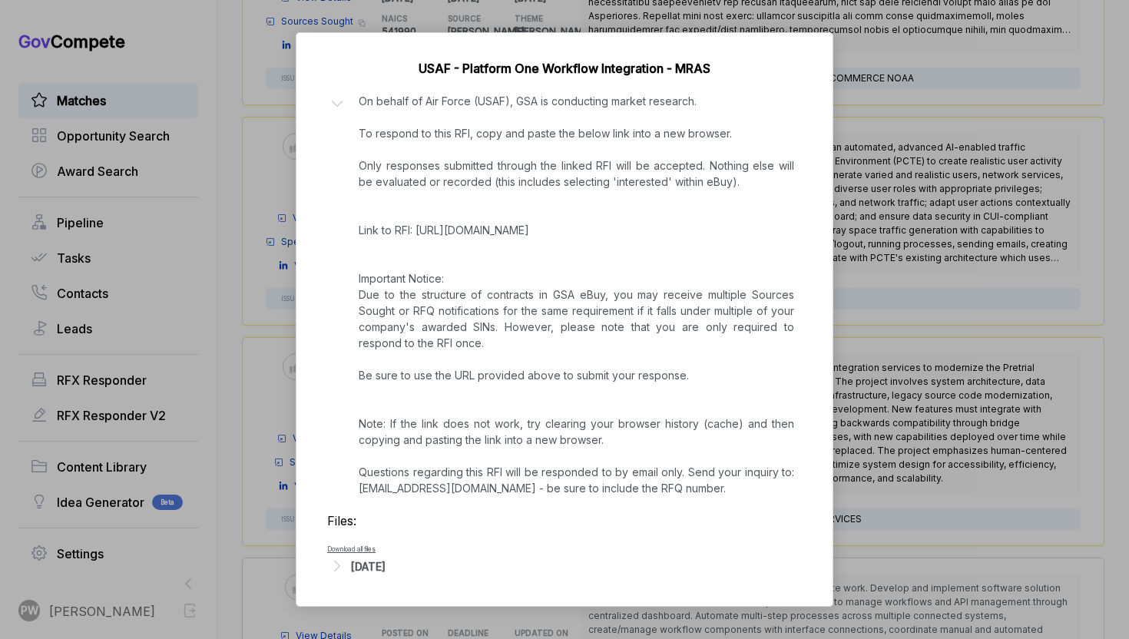
scroll to position [0, 0]
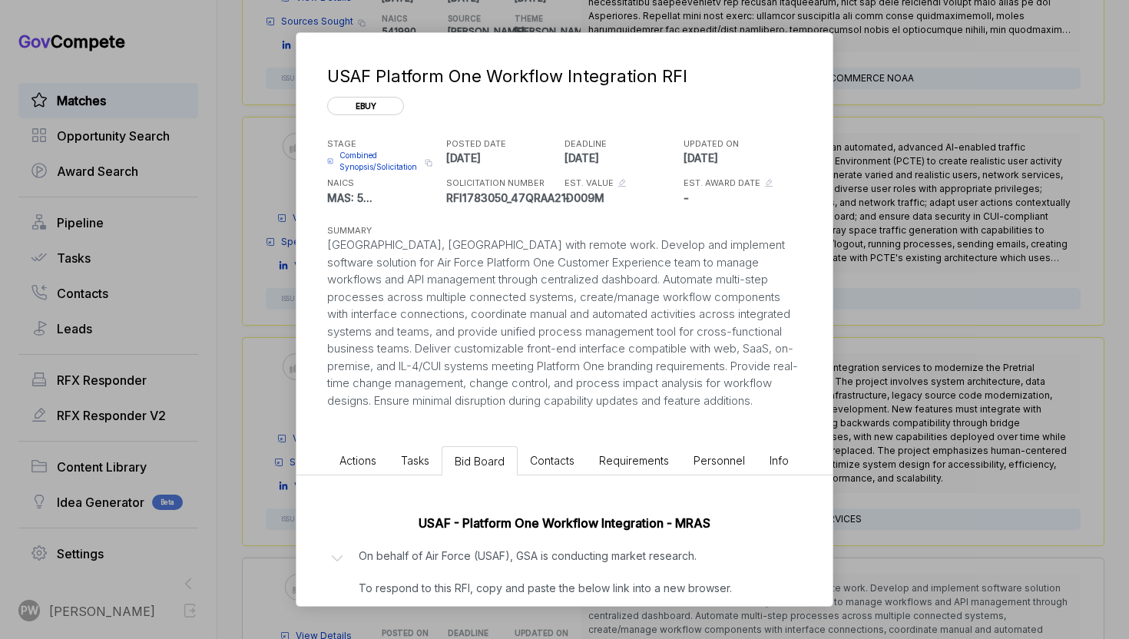
click at [364, 438] on div "USAF Platform One Workflow Integration RFI ebuy STAGE Combined Synopsis/Solicit…" at bounding box center [564, 237] width 536 height 408
click at [353, 447] on li "Actions" at bounding box center [357, 460] width 61 height 28
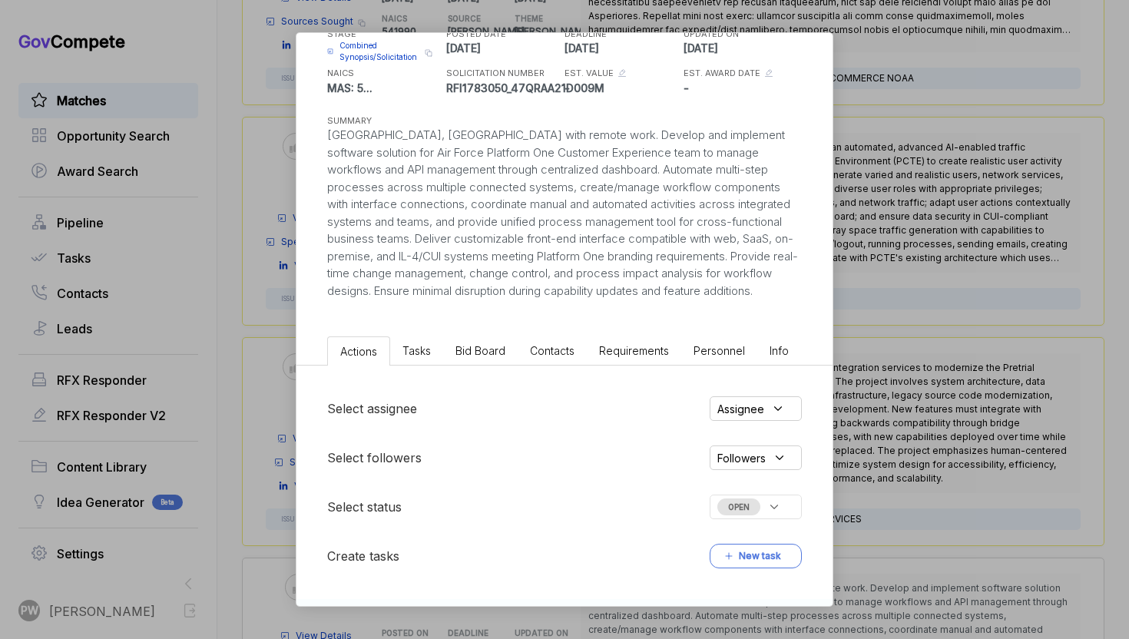
scroll to position [266, 0]
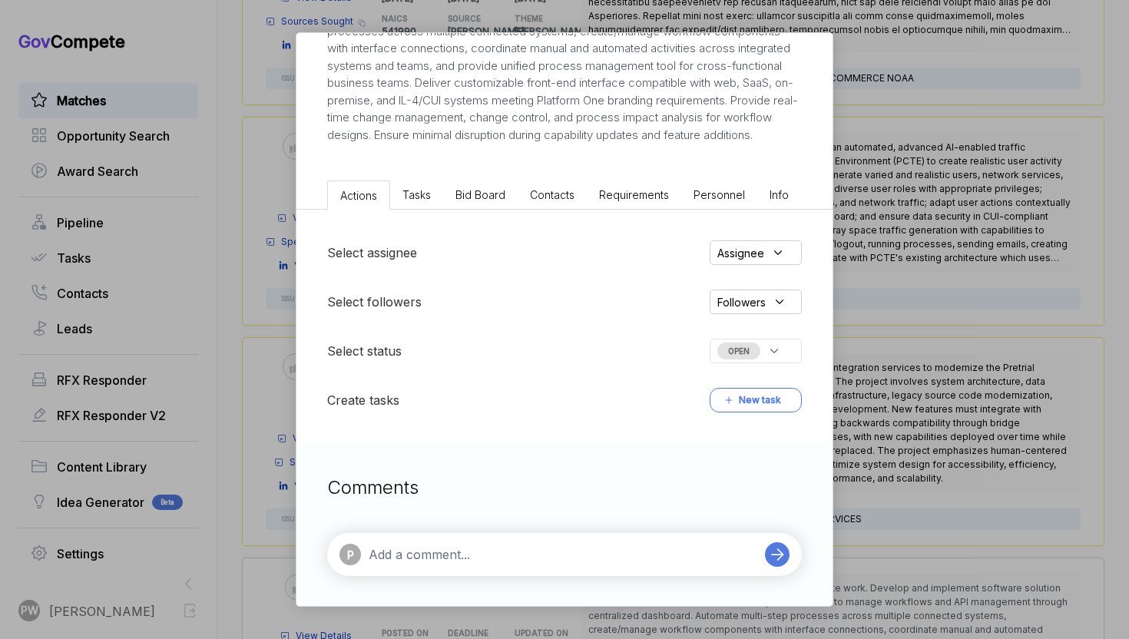
click at [757, 360] on div "OPEN" at bounding box center [755, 351] width 92 height 25
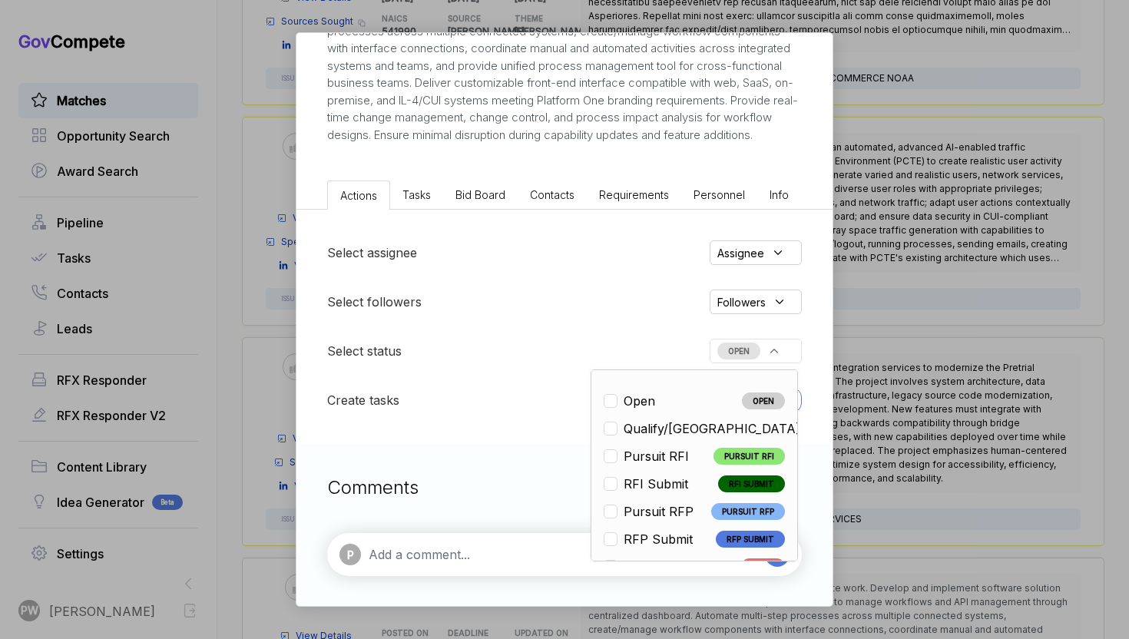
click at [659, 434] on span "Qualify/[GEOGRAPHIC_DATA]" at bounding box center [711, 428] width 177 height 18
checkbox input "true"
click at [977, 379] on div "USAF Platform One Workflow Integration RFI ebuy STAGE Combined Synopsis/Solicit…" at bounding box center [564, 319] width 1129 height 639
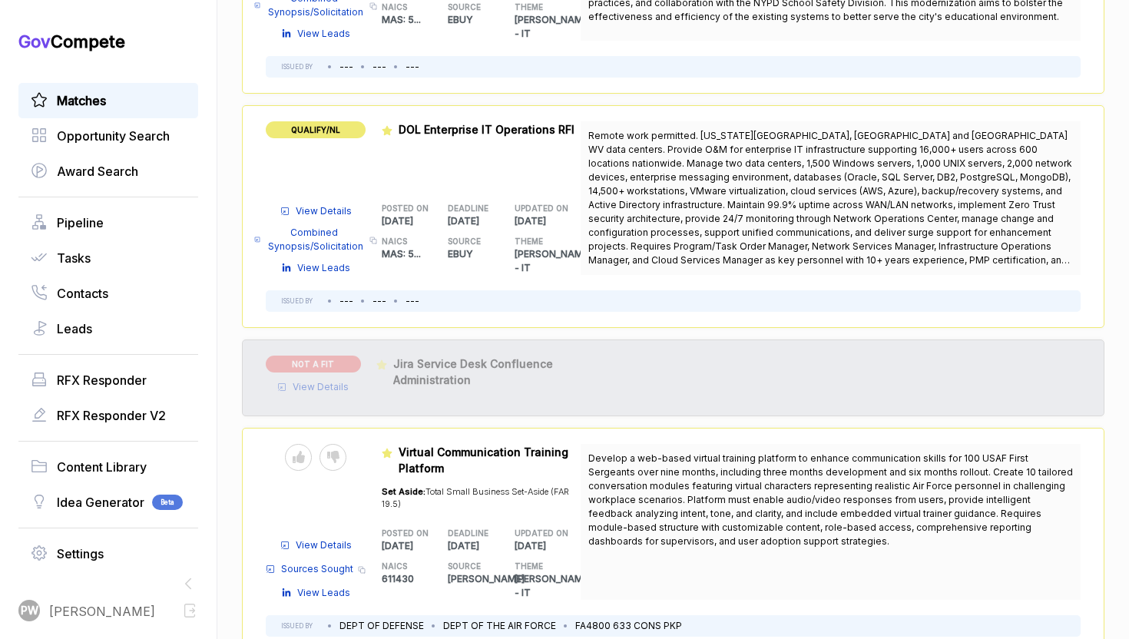
scroll to position [1222, 0]
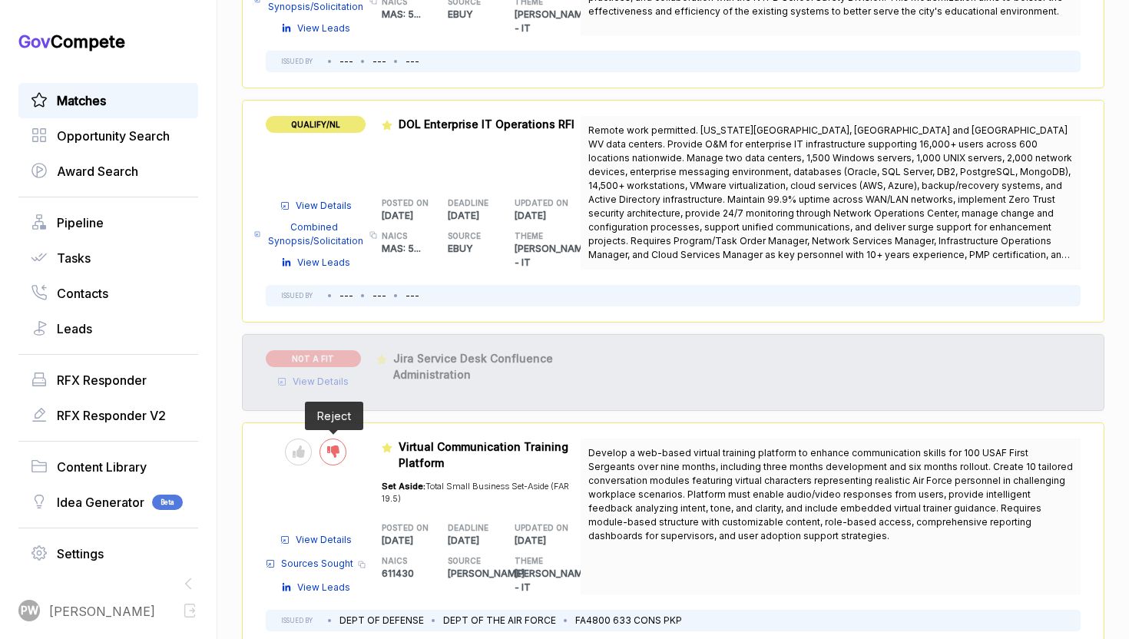
click at [343, 438] on div at bounding box center [332, 451] width 27 height 27
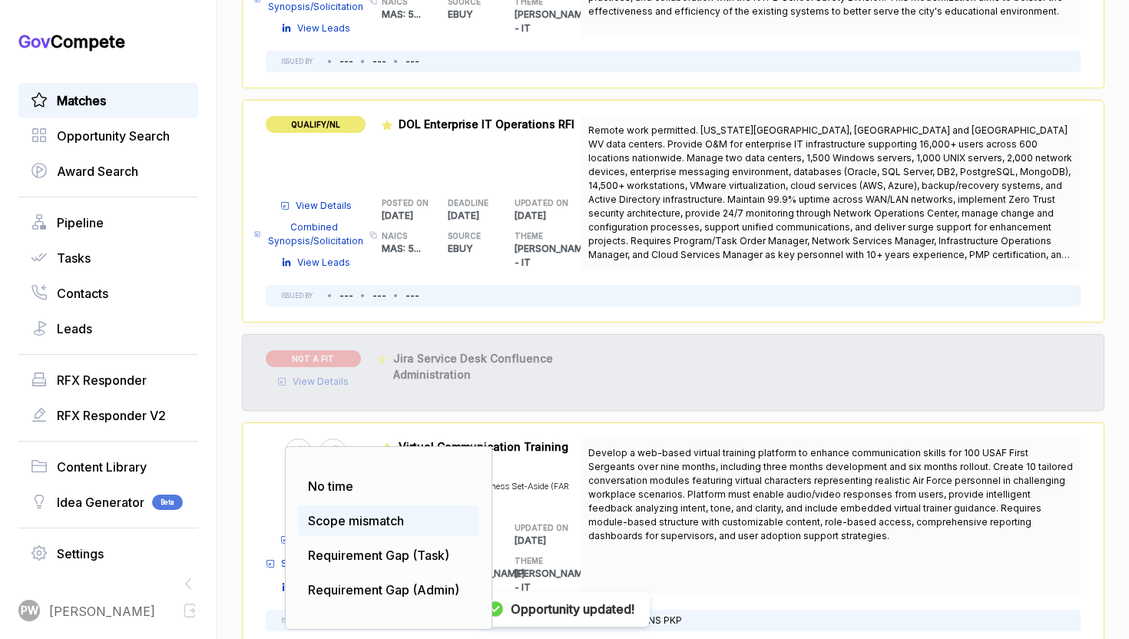
click at [347, 505] on div "Scope mismatch" at bounding box center [388, 520] width 181 height 31
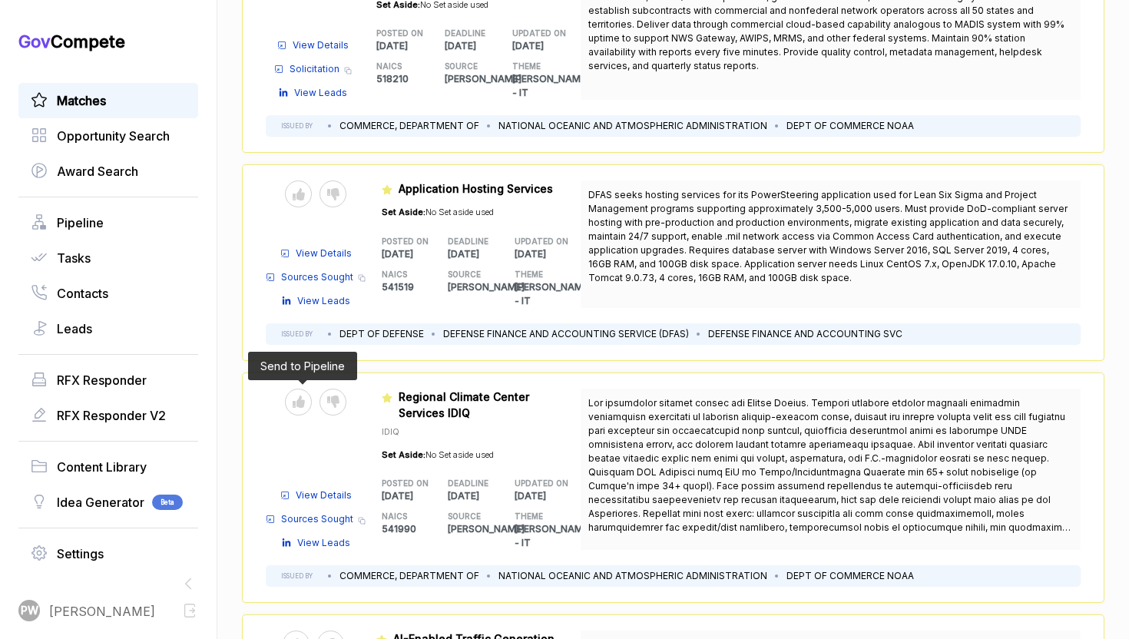
scroll to position [1998, 0]
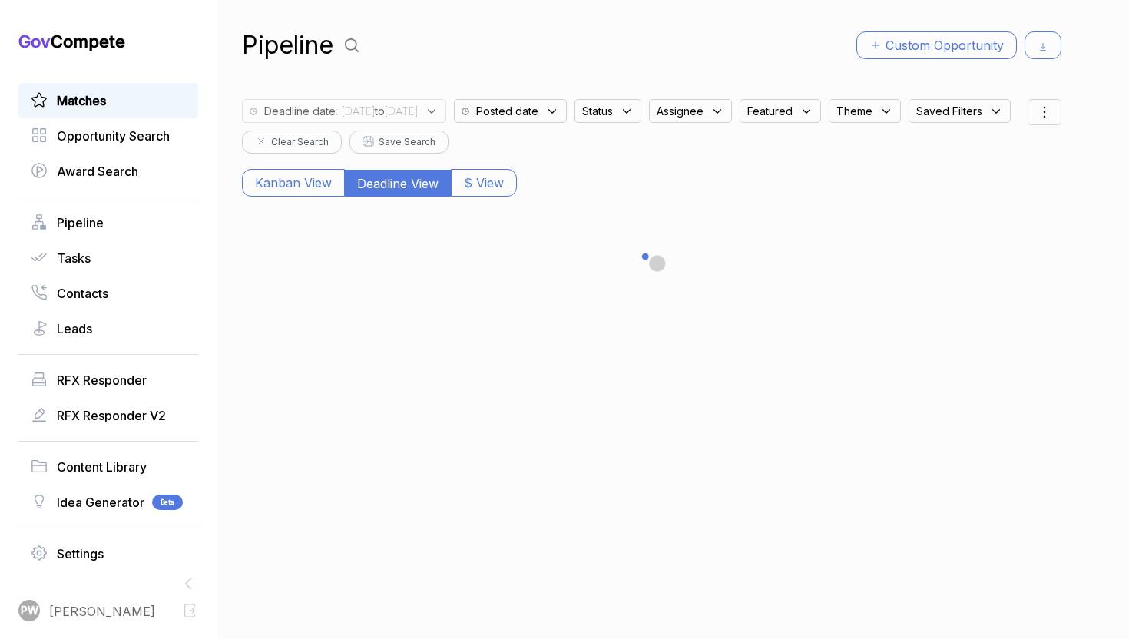
click at [151, 117] on div "Matches" at bounding box center [108, 100] width 180 height 35
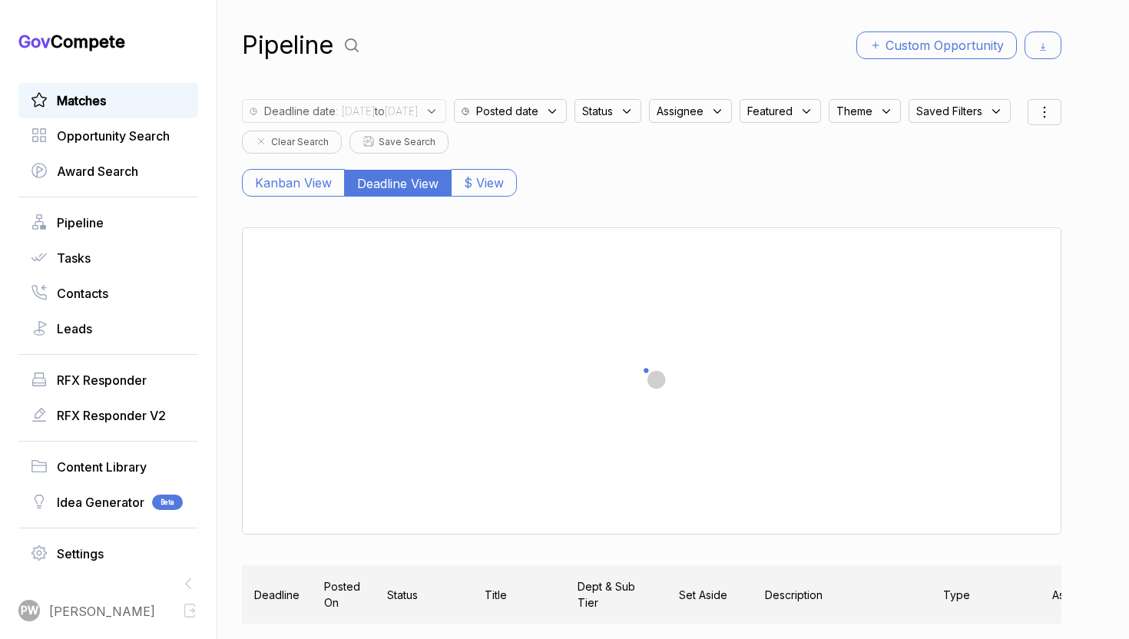
scroll to position [63, 0]
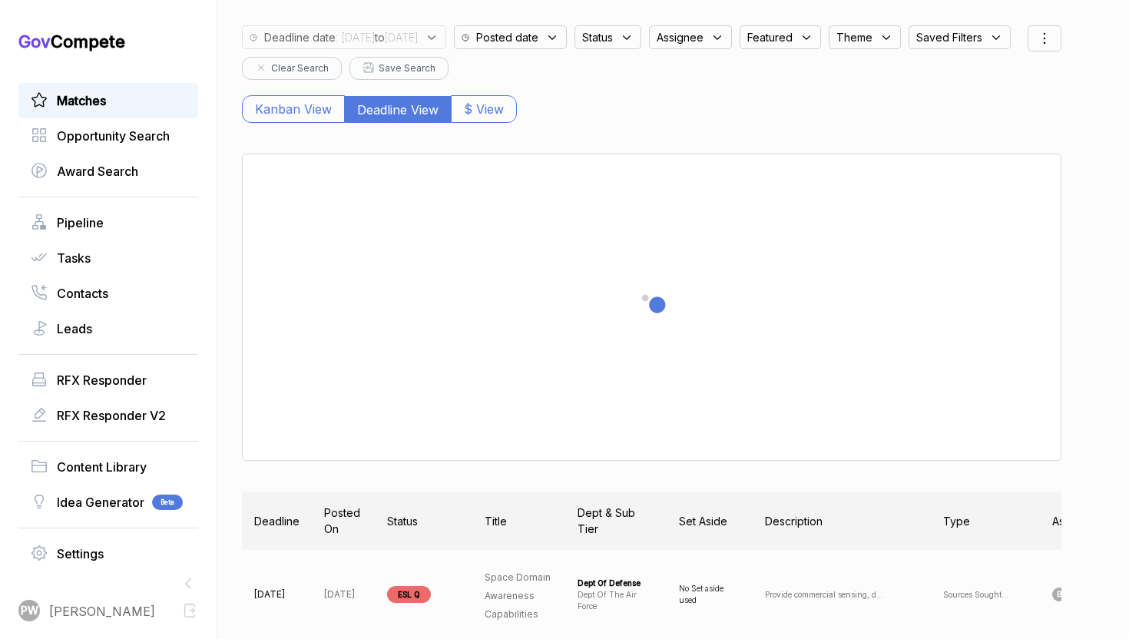
click at [118, 94] on link "Matches" at bounding box center [108, 100] width 155 height 18
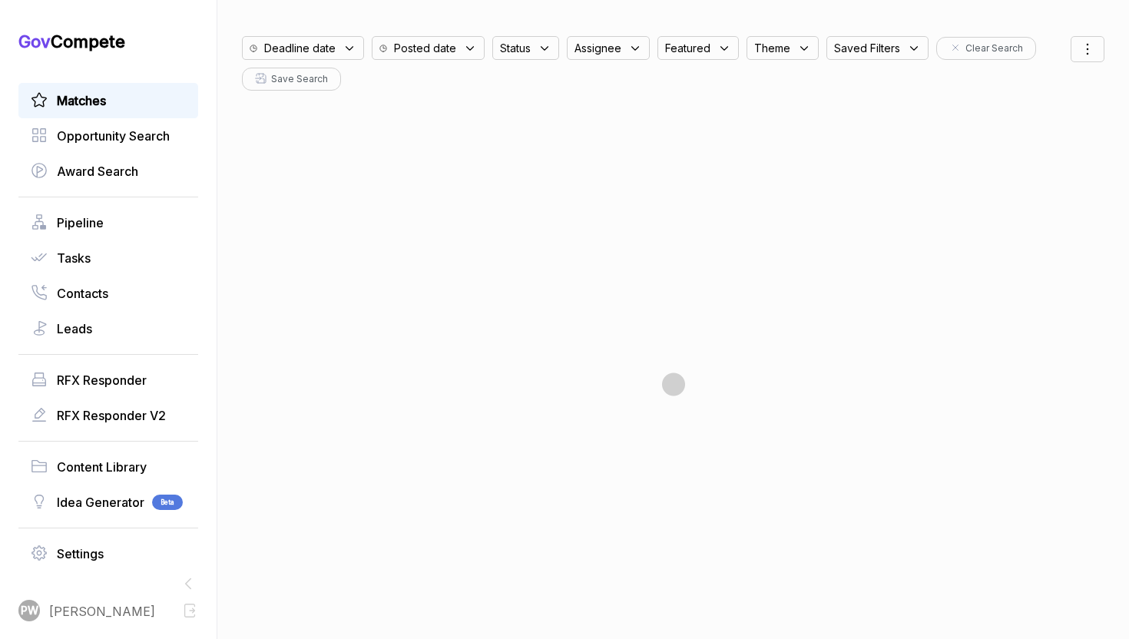
click at [351, 38] on div "Deadline date" at bounding box center [303, 48] width 122 height 24
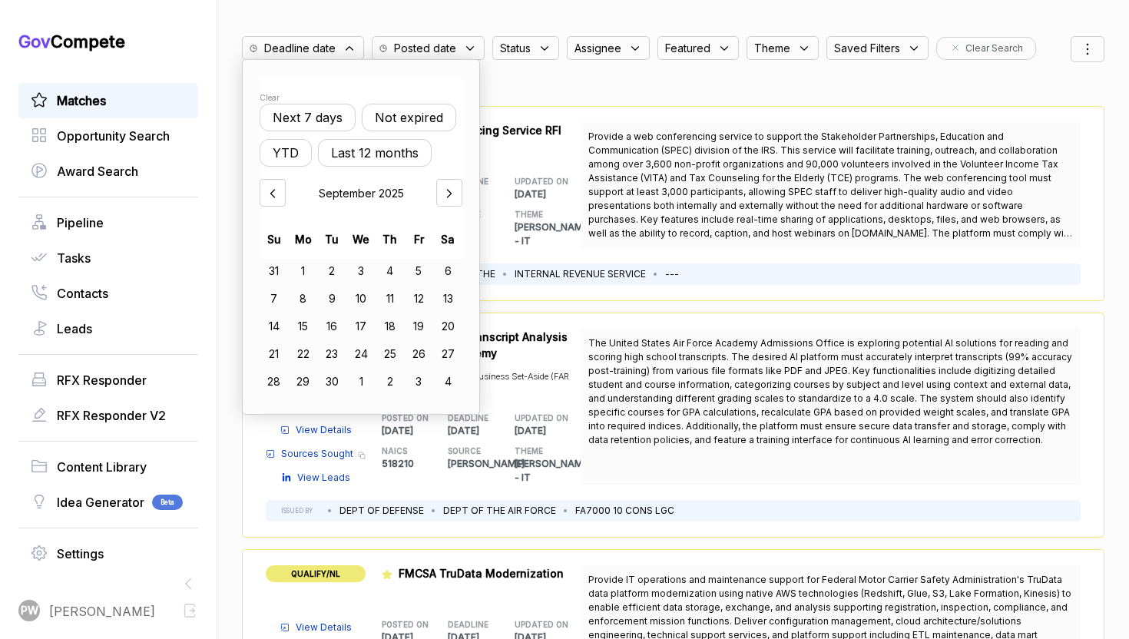
click at [431, 120] on button "Not expired" at bounding box center [409, 118] width 94 height 28
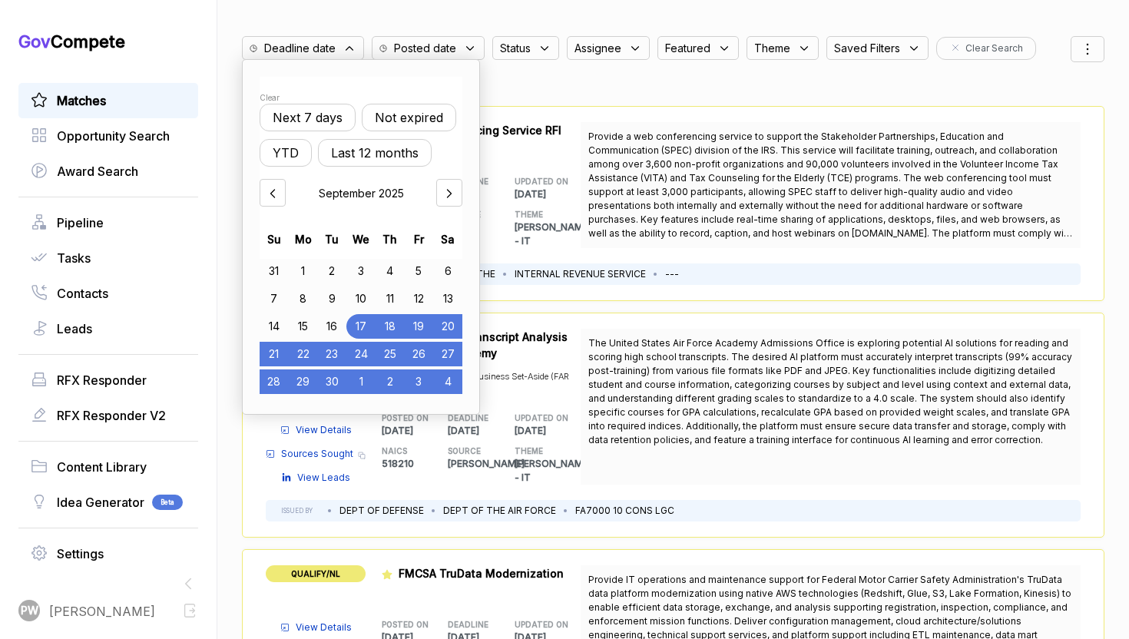
click at [523, 40] on span "Status" at bounding box center [515, 48] width 31 height 16
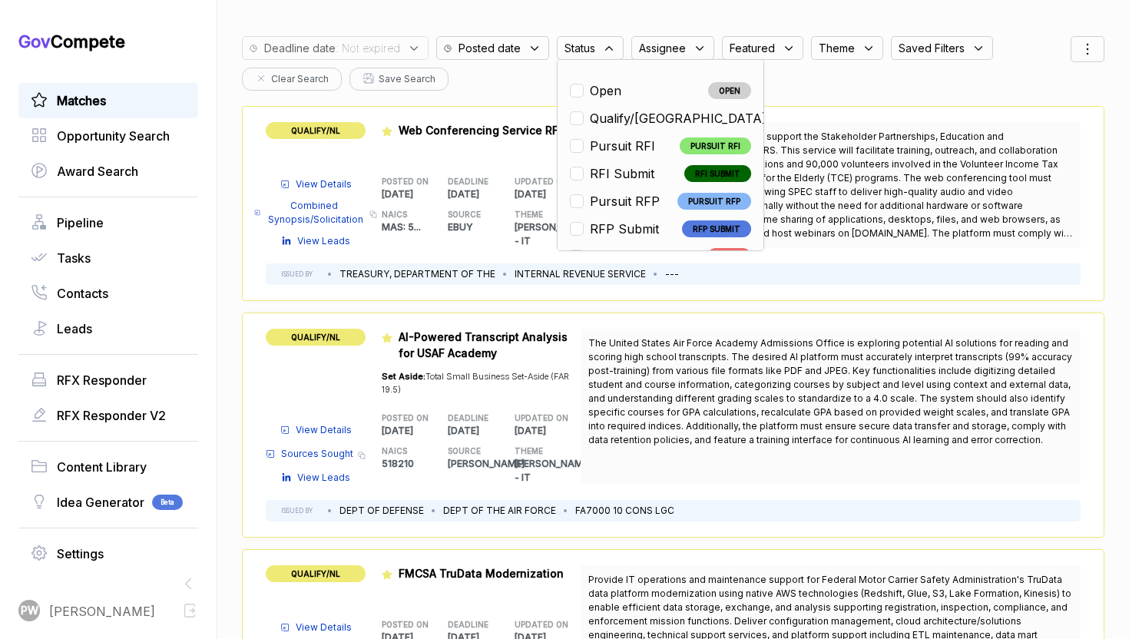
click at [542, 349] on span "AI-Powered Transcript Analysis for USAF Academy" at bounding box center [487, 345] width 179 height 32
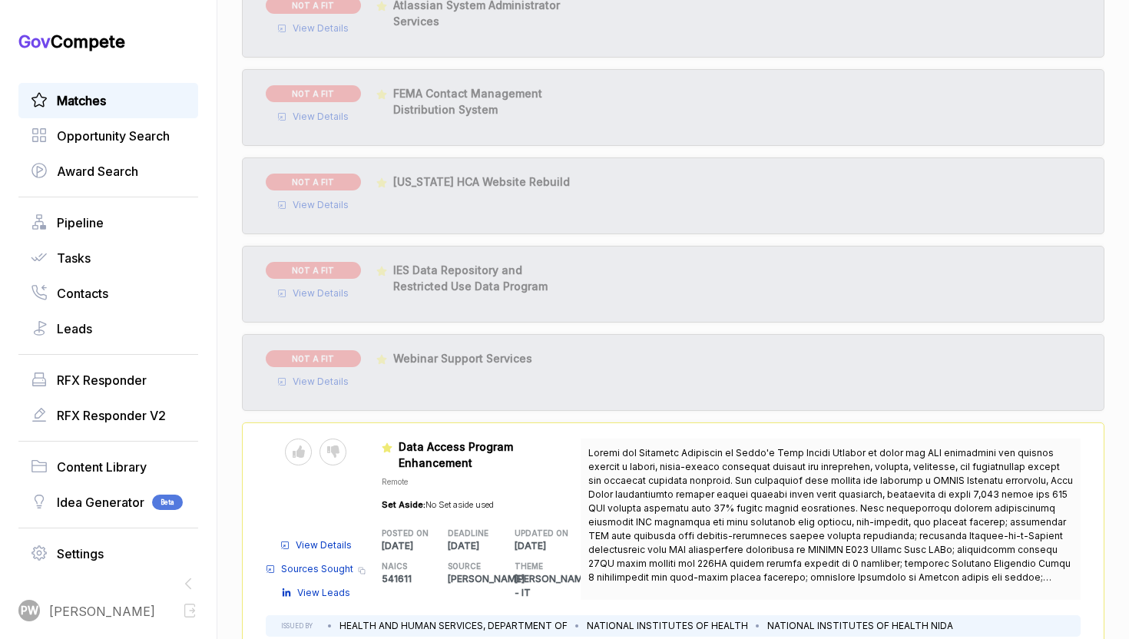
scroll to position [1078, 0]
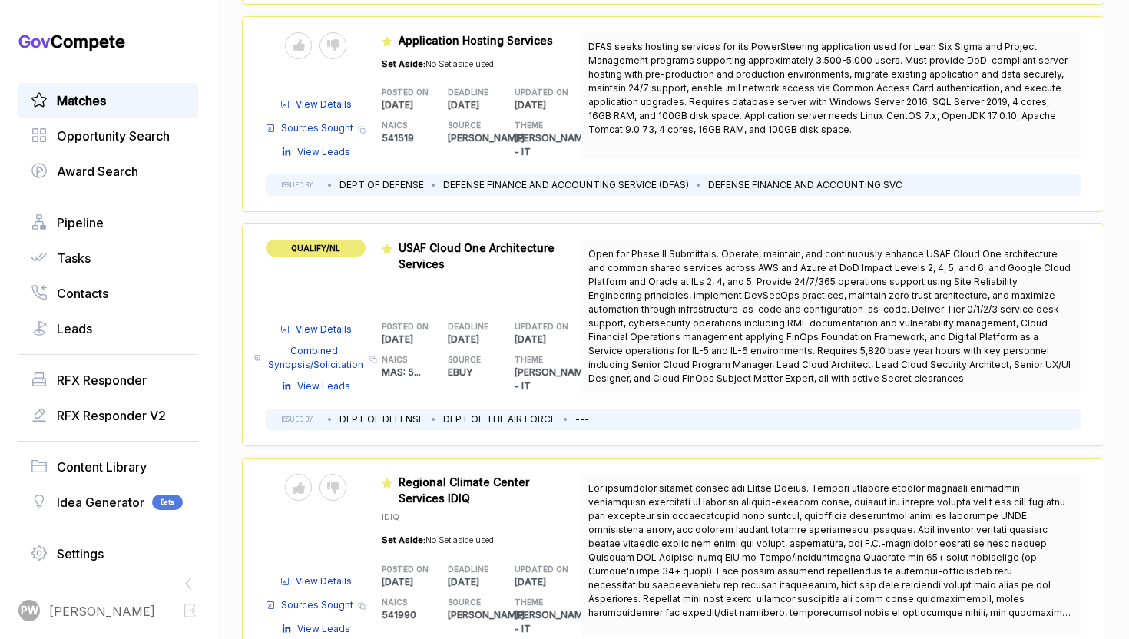
scroll to position [2964, 0]
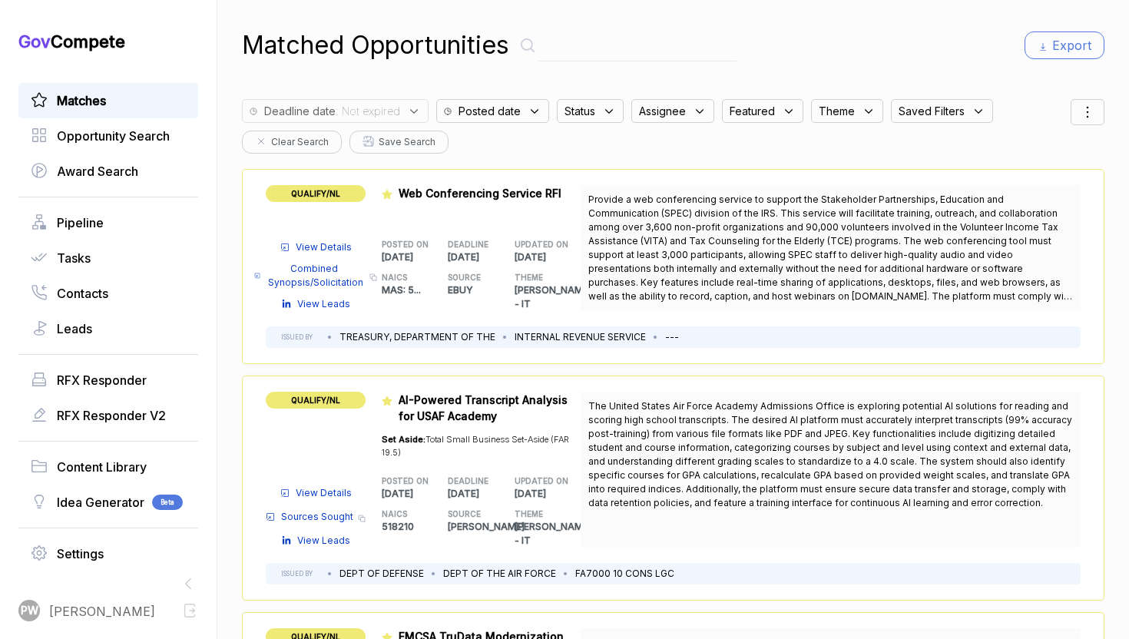
click at [576, 113] on span "Status" at bounding box center [579, 111] width 31 height 16
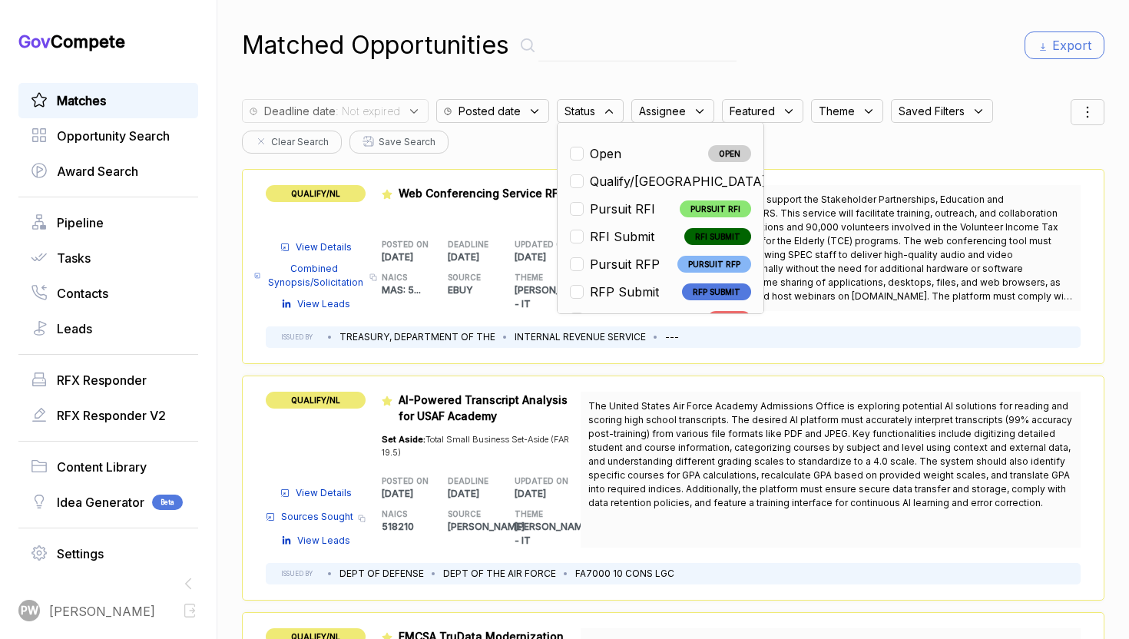
click at [608, 151] on span "Open" at bounding box center [605, 153] width 31 height 18
checkbox input "true"
click at [537, 432] on div "Set Aside: Total Small Business Set-Aside (FAR 19.5)" at bounding box center [482, 441] width 200 height 35
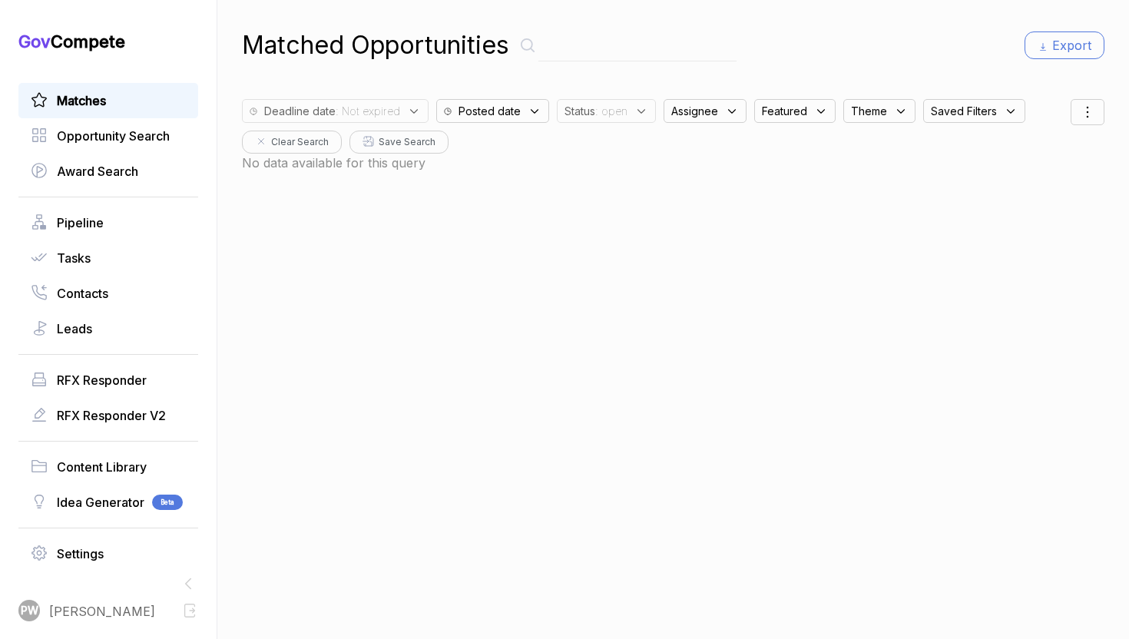
click at [395, 103] on span ": Not expired" at bounding box center [368, 111] width 64 height 16
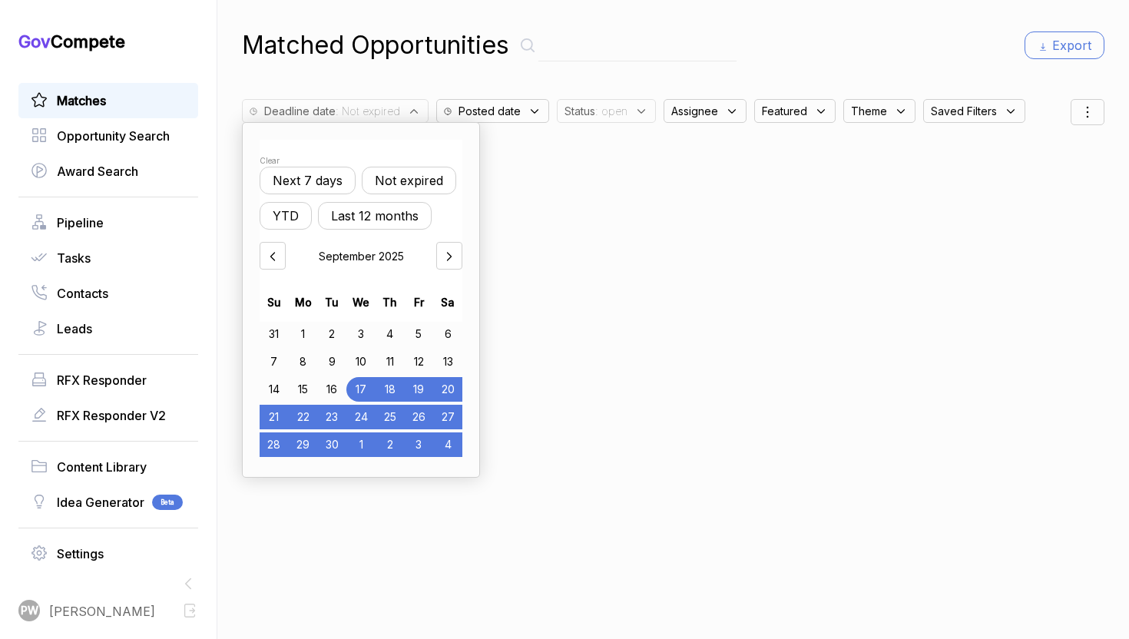
click at [549, 217] on div "Matched Opportunities Export Deadline date : Not expired Clear Next 7 days Not …" at bounding box center [673, 319] width 862 height 639
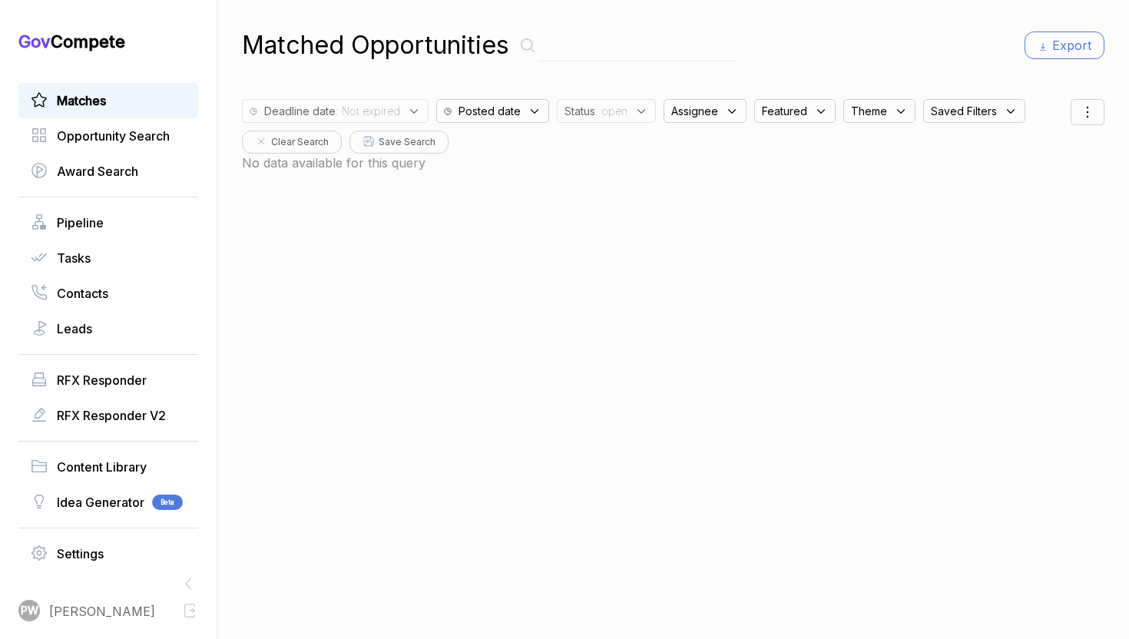
click at [526, 218] on div "Matched Opportunities Export Deadline date : Not expired Posted date Status : o…" at bounding box center [673, 319] width 862 height 639
click at [134, 83] on div "Matches" at bounding box center [108, 100] width 180 height 35
click at [127, 102] on link "Matches" at bounding box center [108, 100] width 155 height 18
click at [121, 101] on link "Matches" at bounding box center [108, 100] width 155 height 18
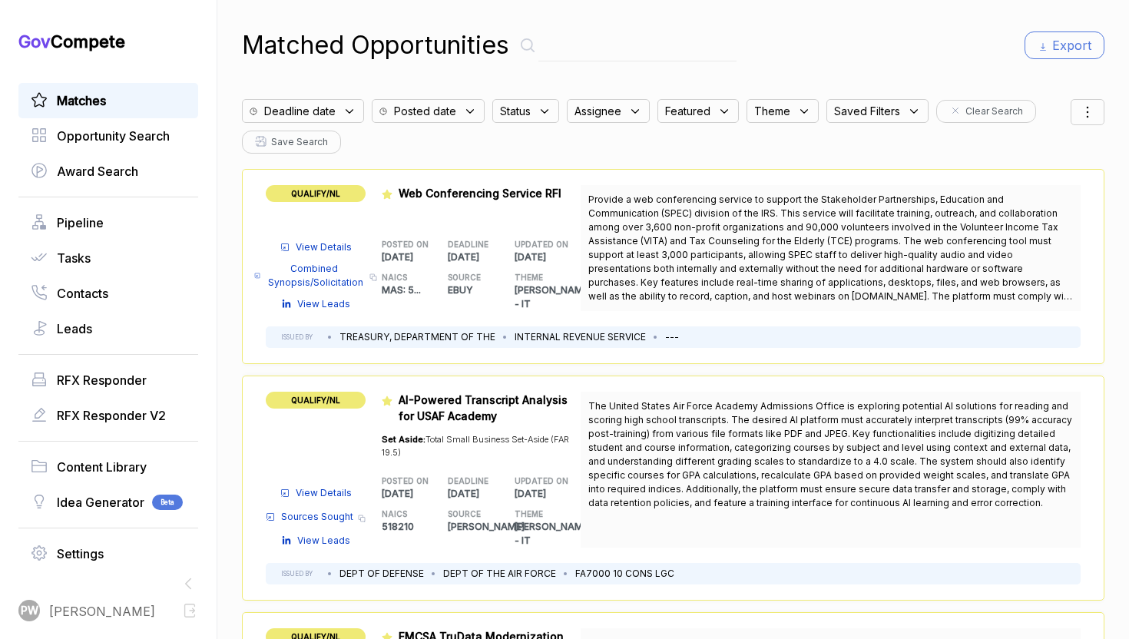
click at [352, 117] on icon at bounding box center [349, 111] width 14 height 14
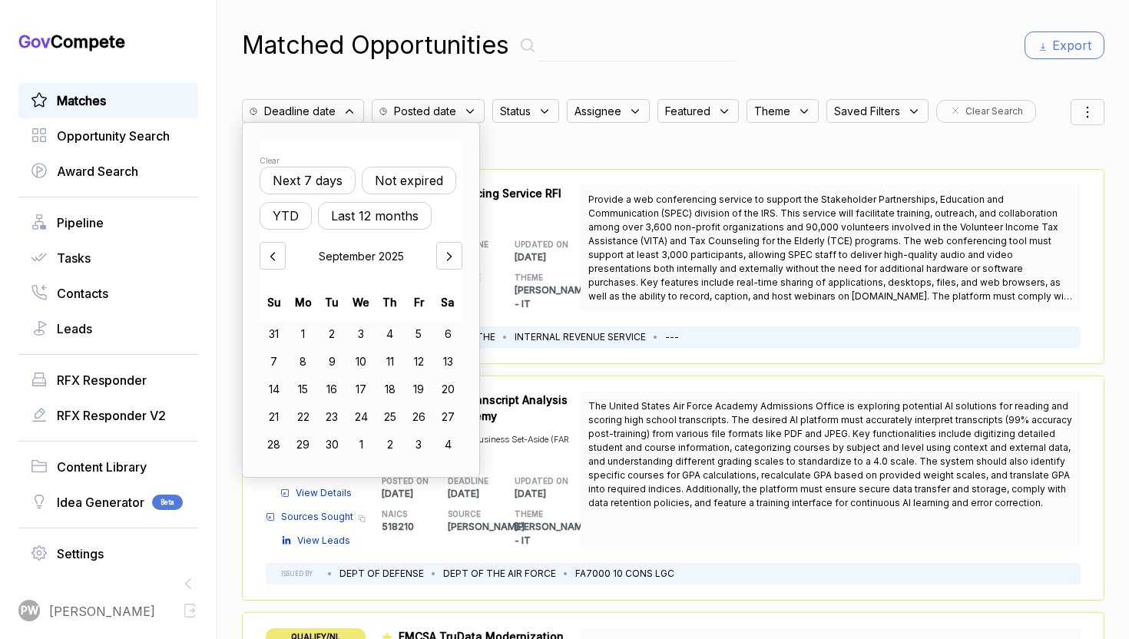
click at [413, 184] on button "Not expired" at bounding box center [409, 181] width 94 height 28
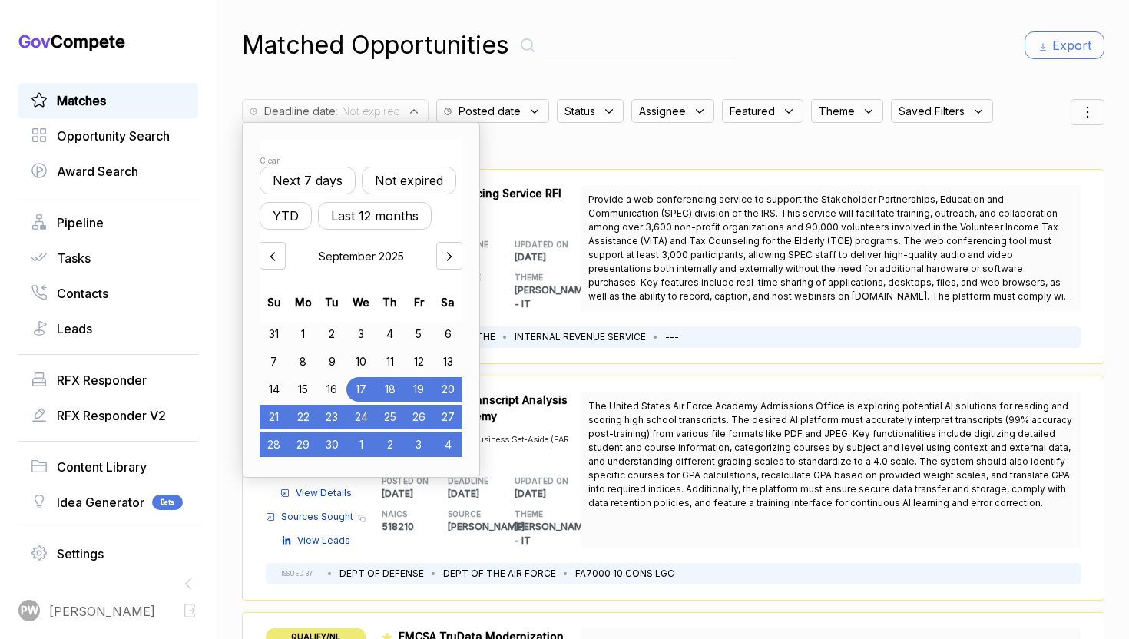
click at [643, 187] on div "Provide a web conferencing service to support the Stakeholder Partnerships, Edu…" at bounding box center [830, 248] width 500 height 126
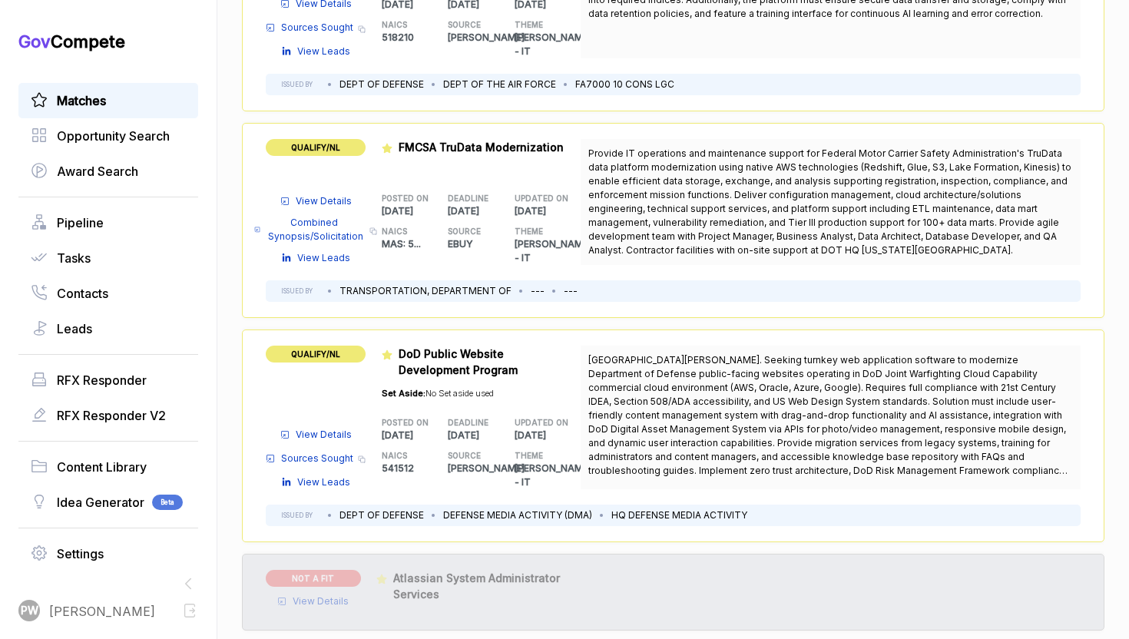
scroll to position [1078, 0]
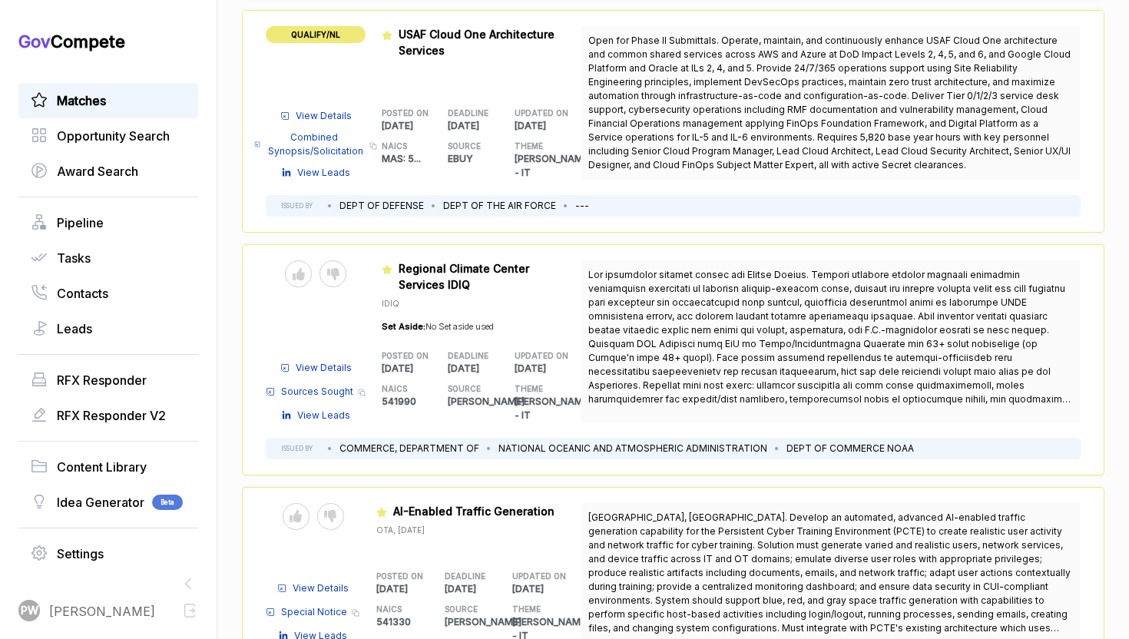
scroll to position [4111, 0]
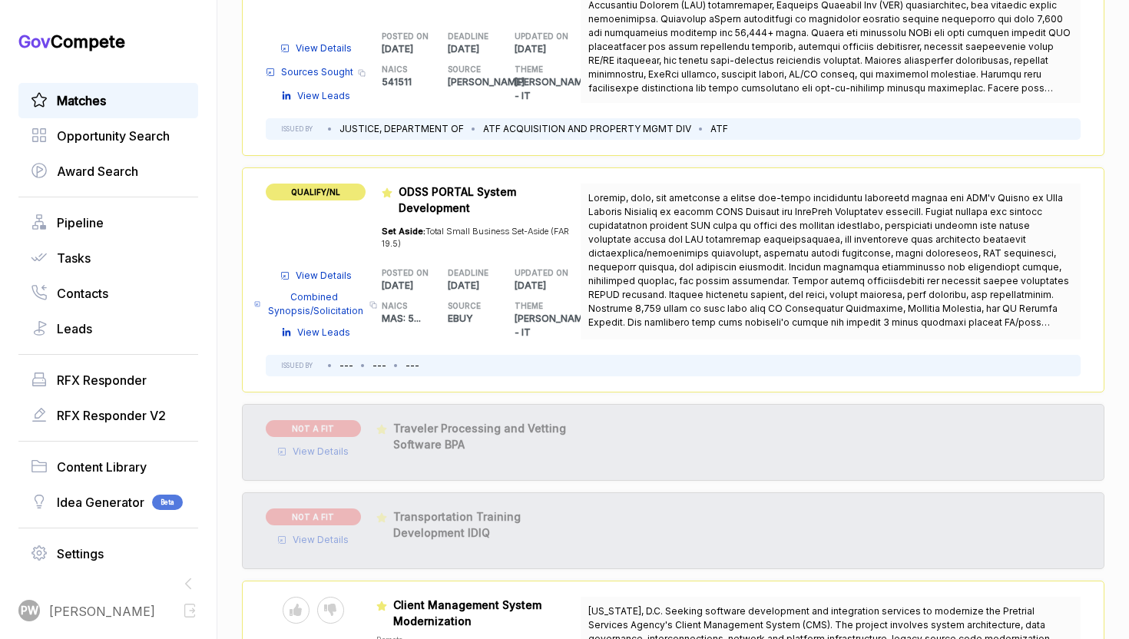
scroll to position [5272, 0]
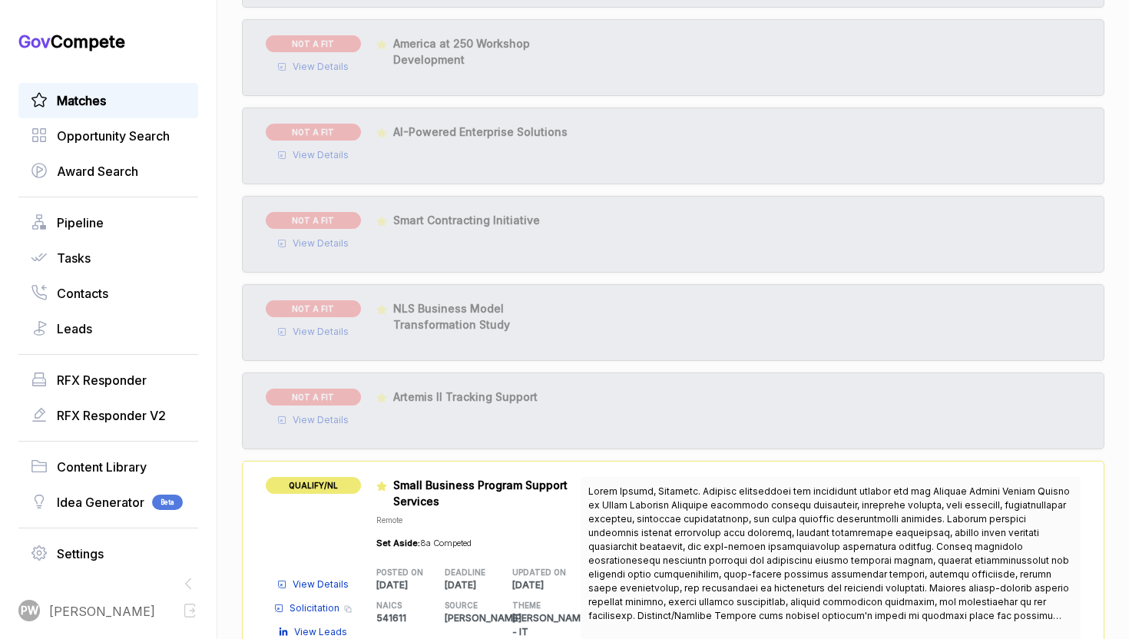
scroll to position [6554, 0]
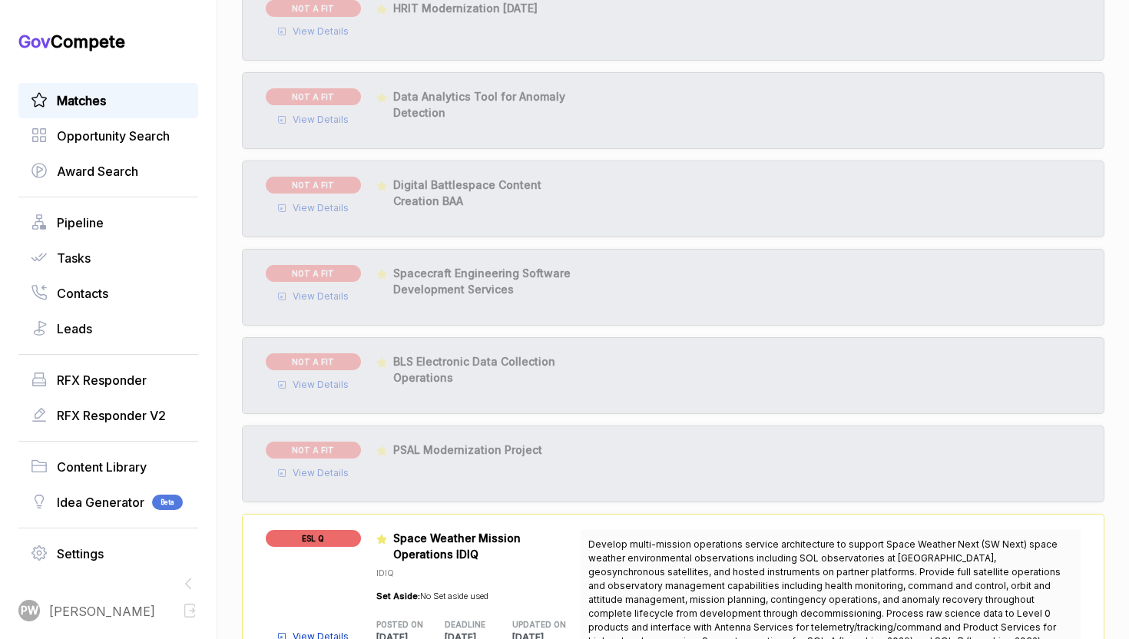
scroll to position [7729, 0]
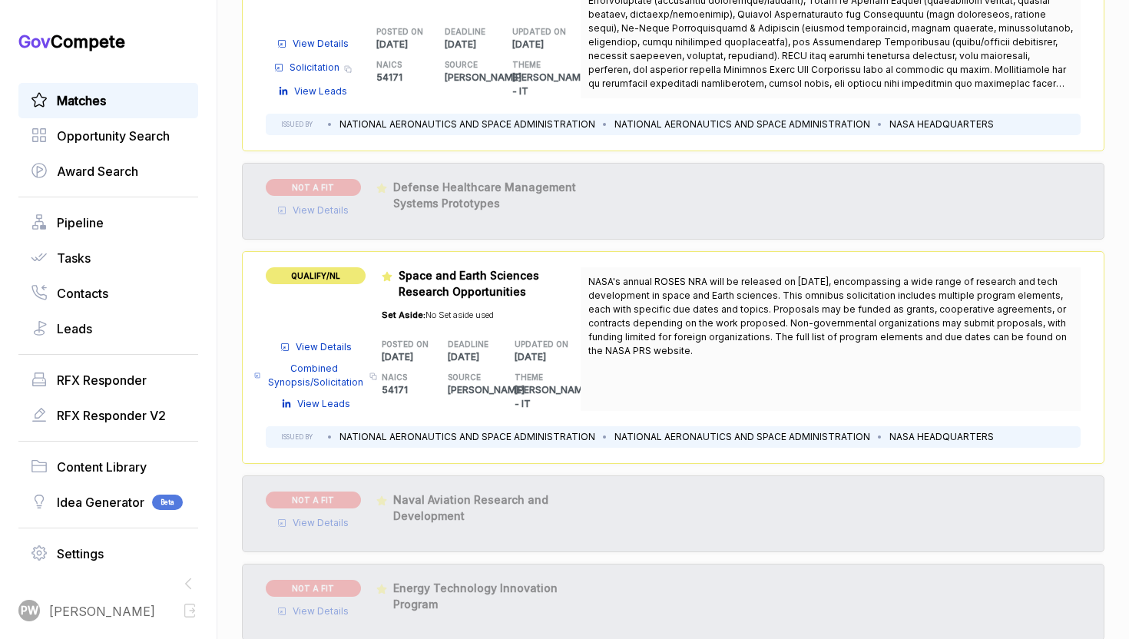
scroll to position [8906, 0]
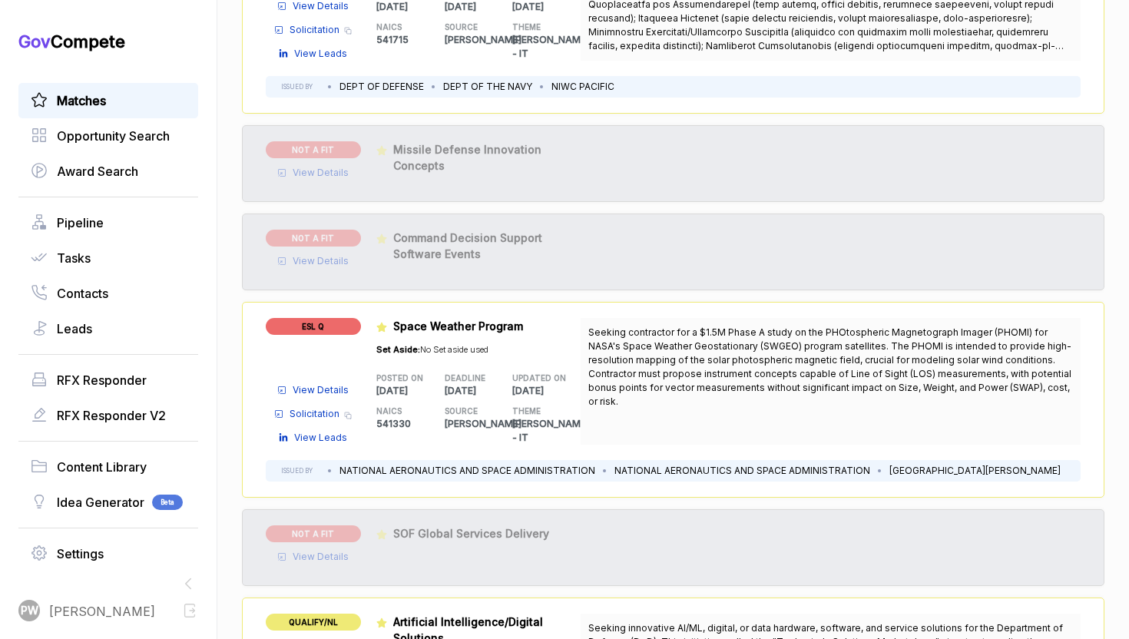
scroll to position [10250, 0]
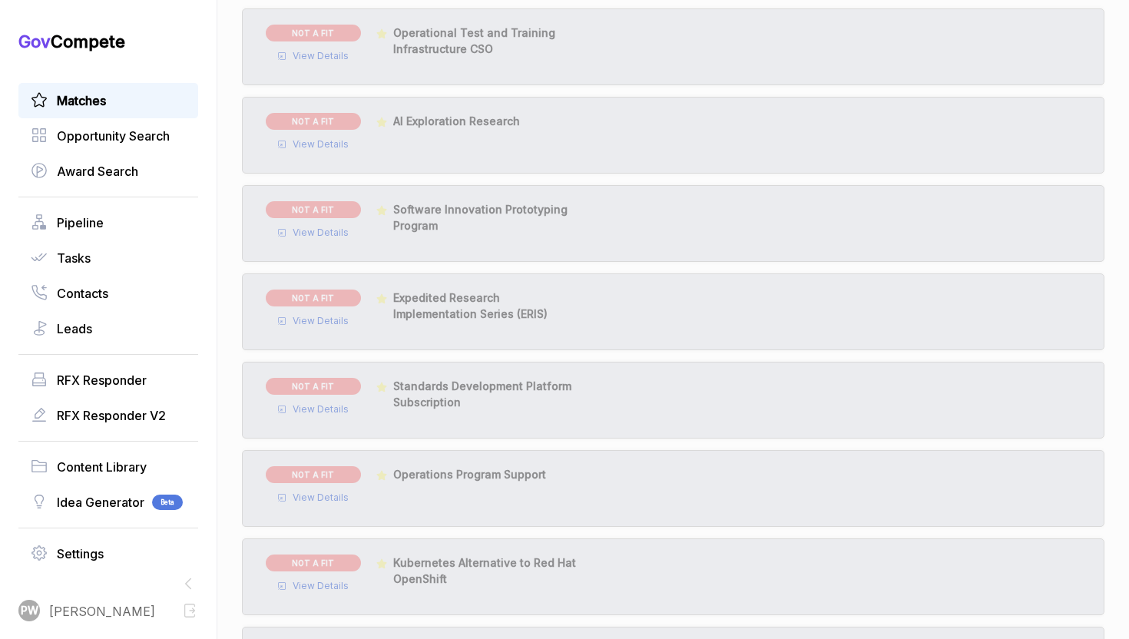
scroll to position [11265, 0]
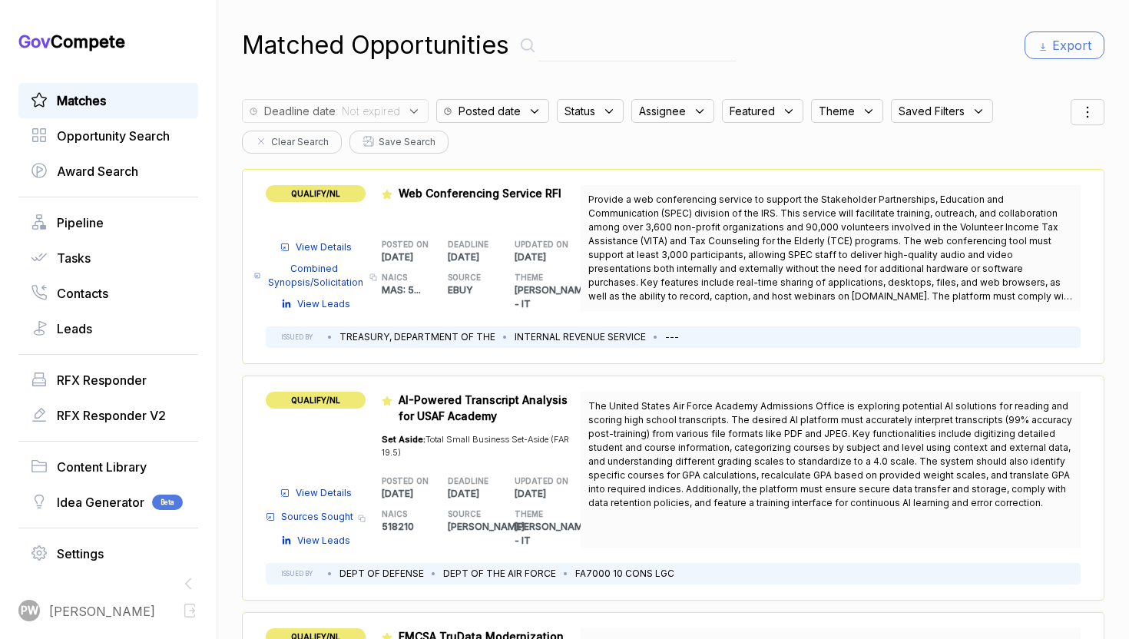
click at [584, 110] on span "Status" at bounding box center [579, 111] width 31 height 16
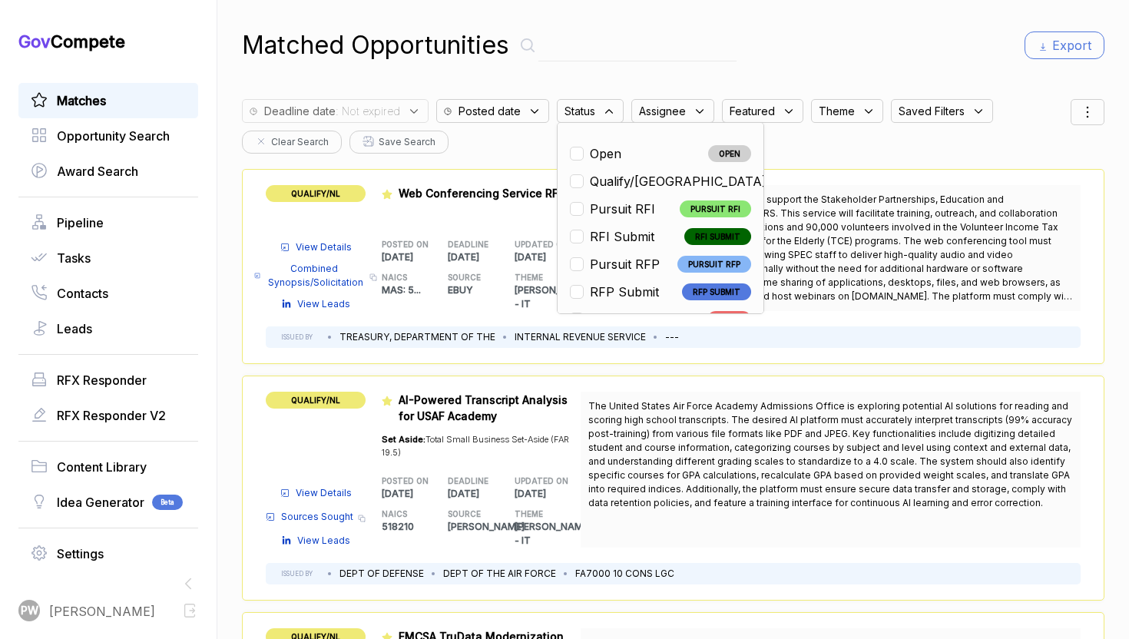
click at [599, 154] on span "Open" at bounding box center [605, 153] width 31 height 18
checkbox input "true"
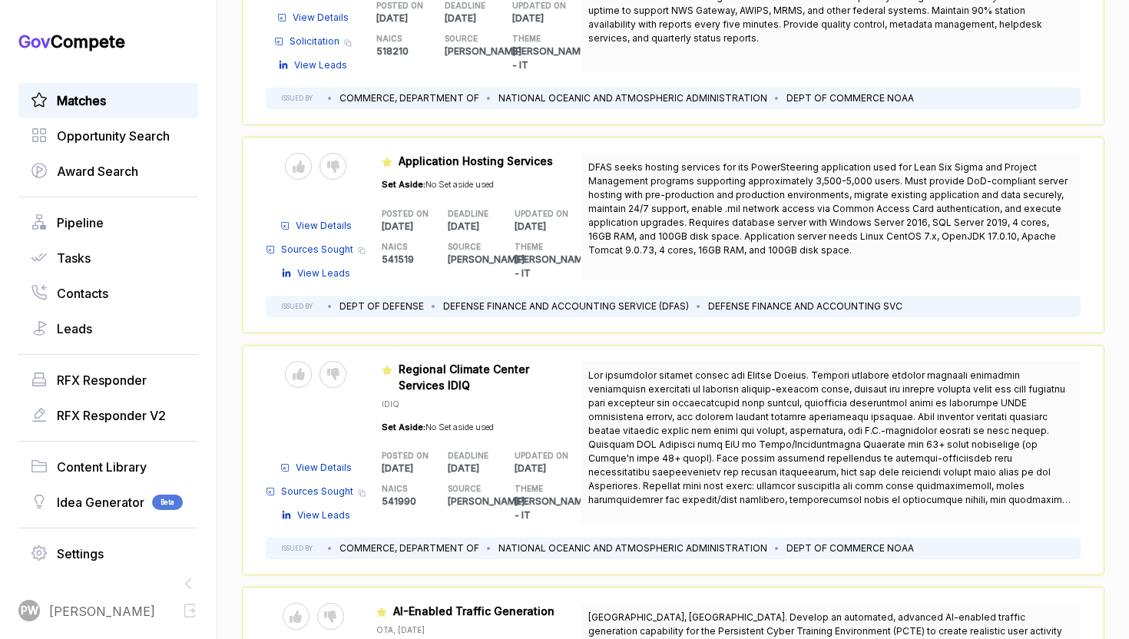
click at [408, 393] on div "IDIQ Set Aside: No Set aside used" at bounding box center [438, 413] width 112 height 41
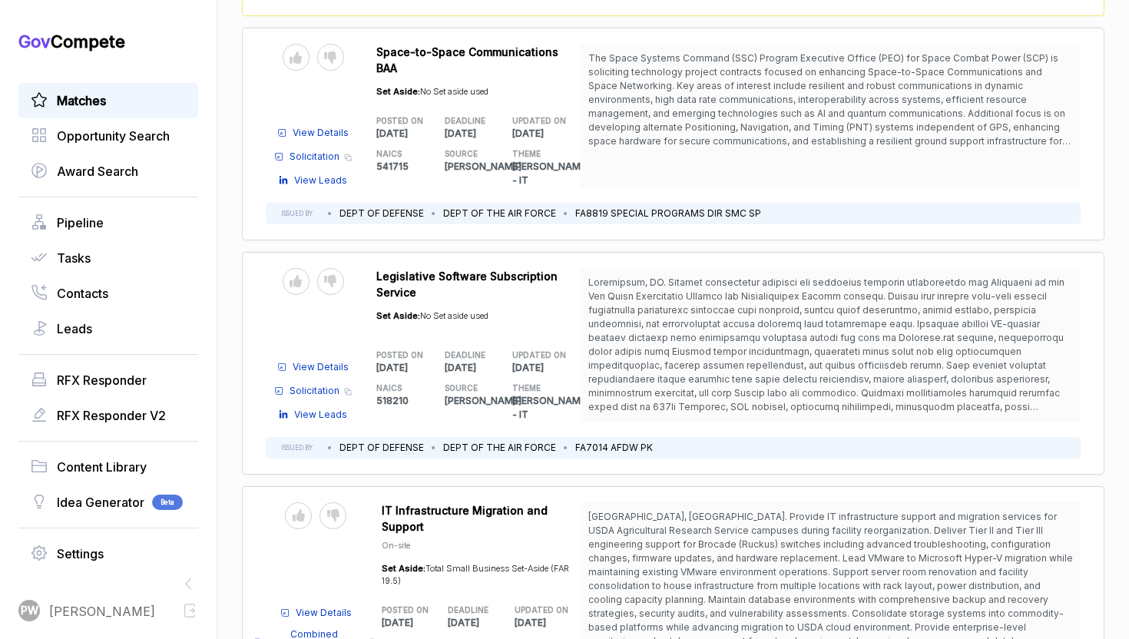
scroll to position [1718, 0]
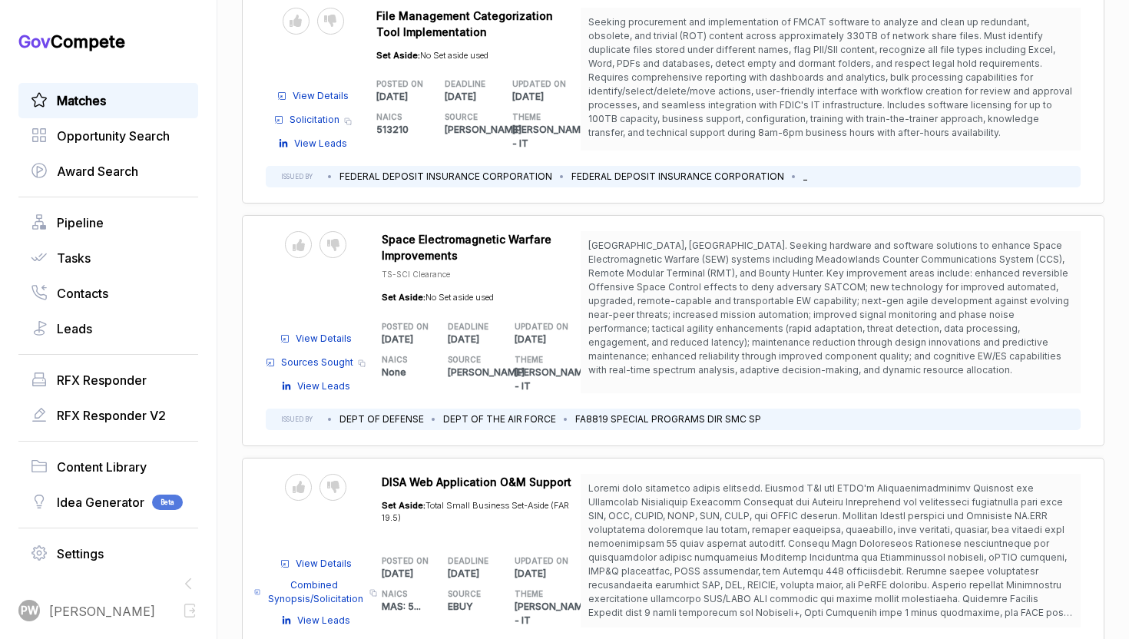
scroll to position [2803, 0]
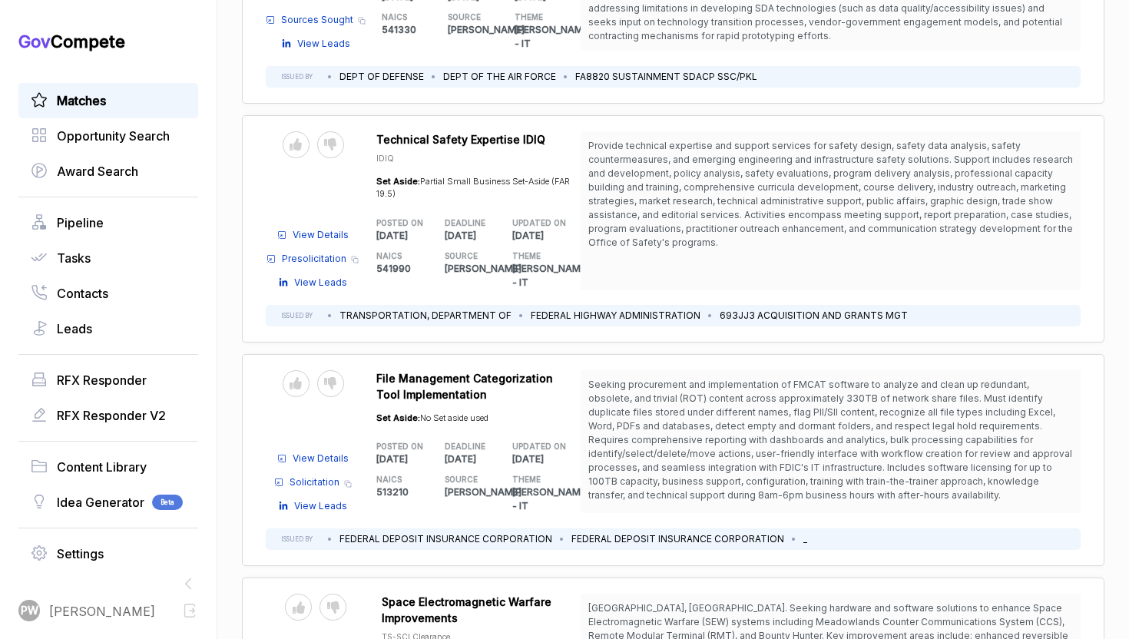
click at [418, 466] on div "NAICS 513210" at bounding box center [410, 489] width 68 height 47
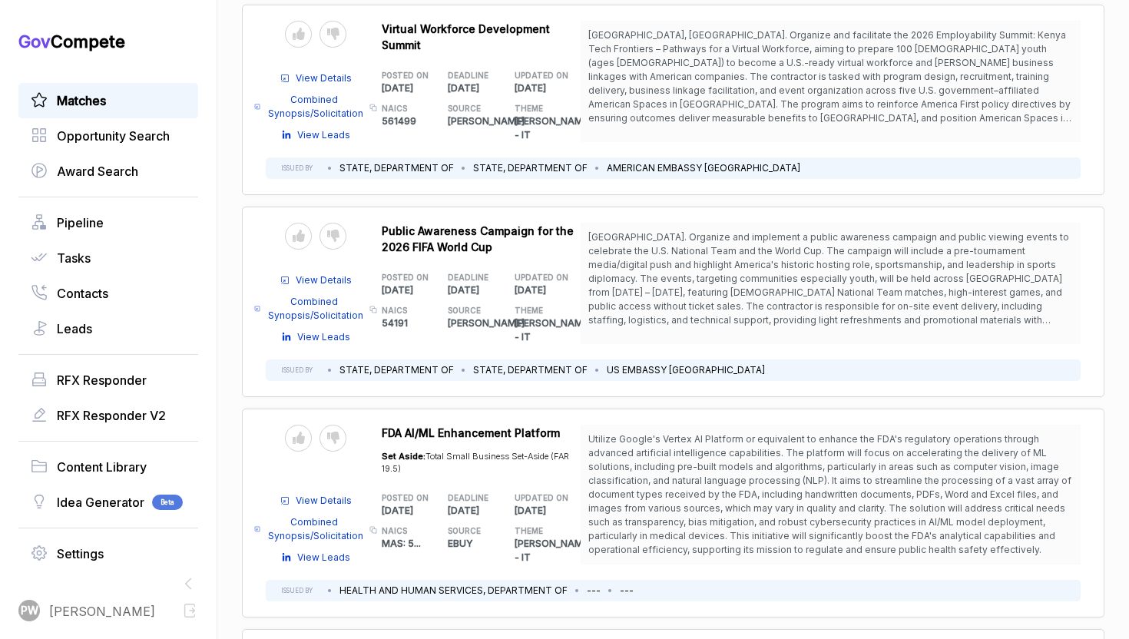
scroll to position [4084, 0]
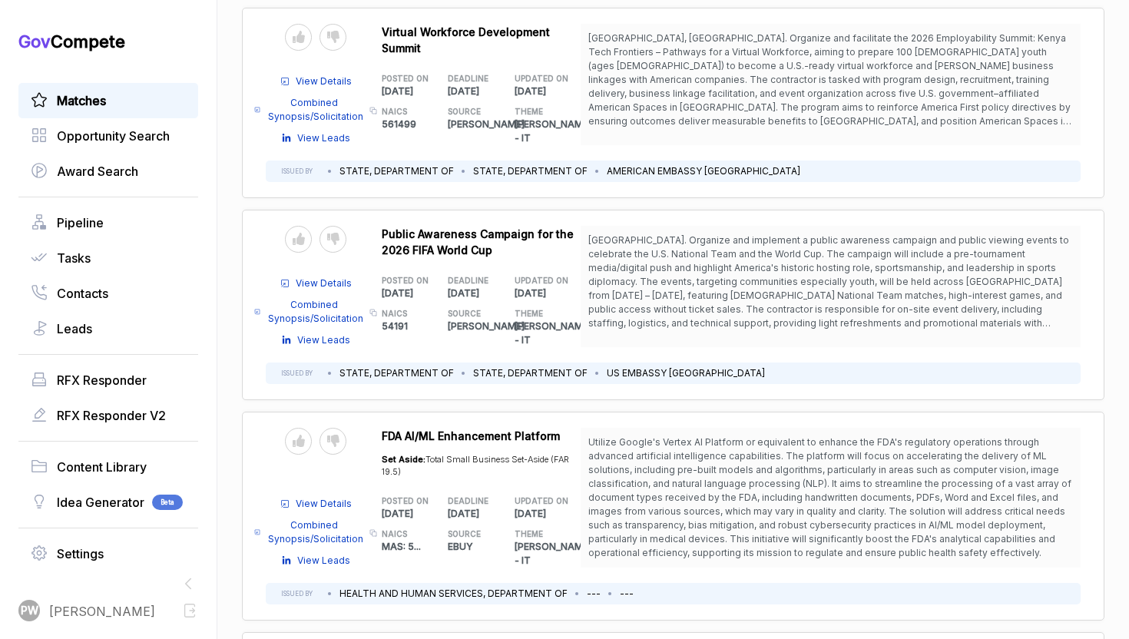
click at [333, 497] on span "View Details" at bounding box center [324, 504] width 56 height 14
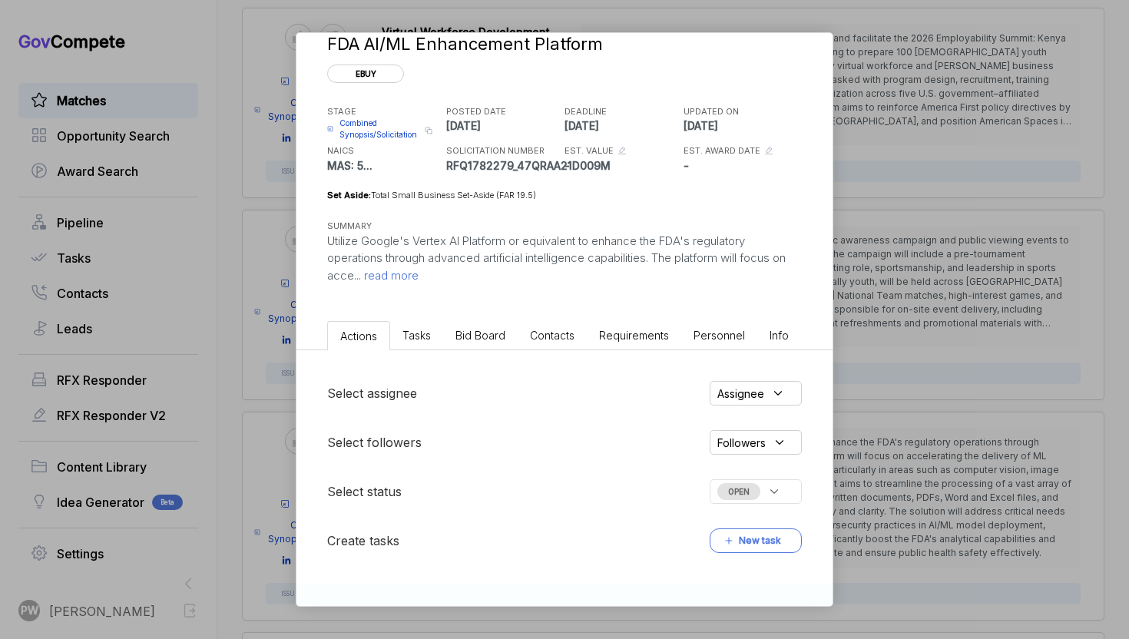
scroll to position [68, 0]
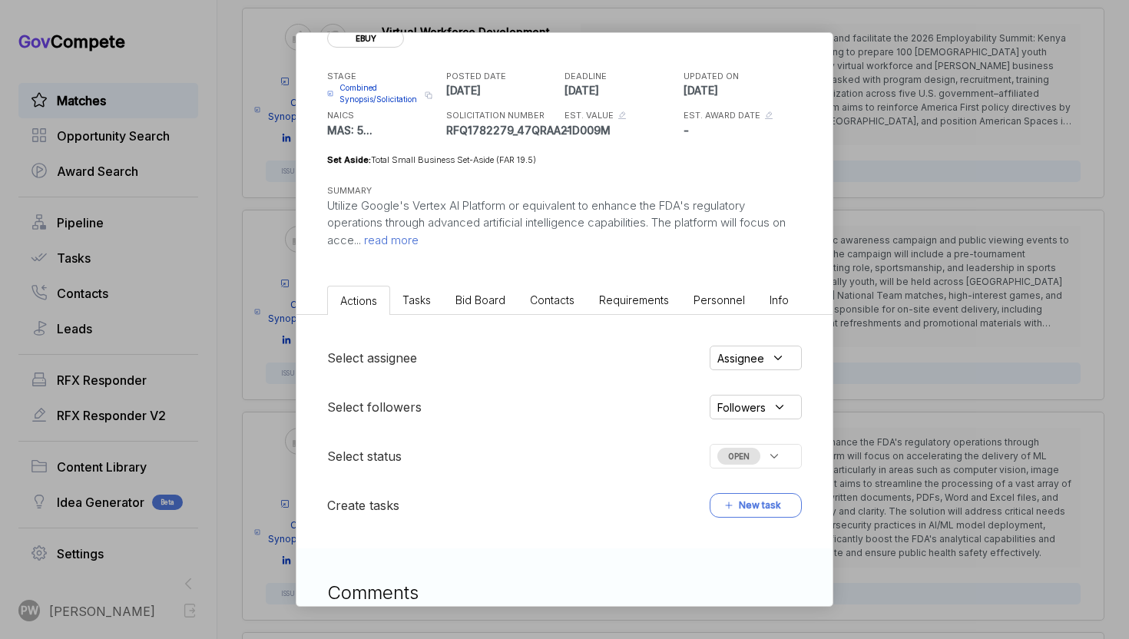
click at [435, 259] on div "FDA AI/ML Enhancement Platform ebuy STAGE Combined Synopsis/Solicitation Copy l…" at bounding box center [564, 122] width 536 height 315
click at [418, 243] on span "read more" at bounding box center [390, 240] width 58 height 15
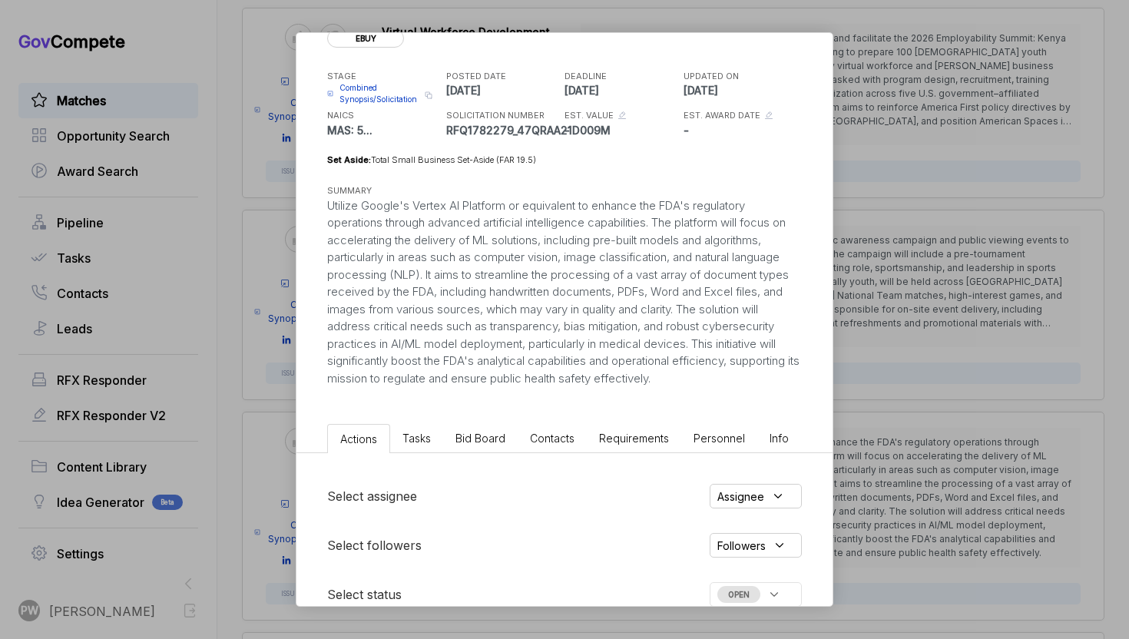
click at [472, 442] on span "Bid Board" at bounding box center [480, 437] width 50 height 13
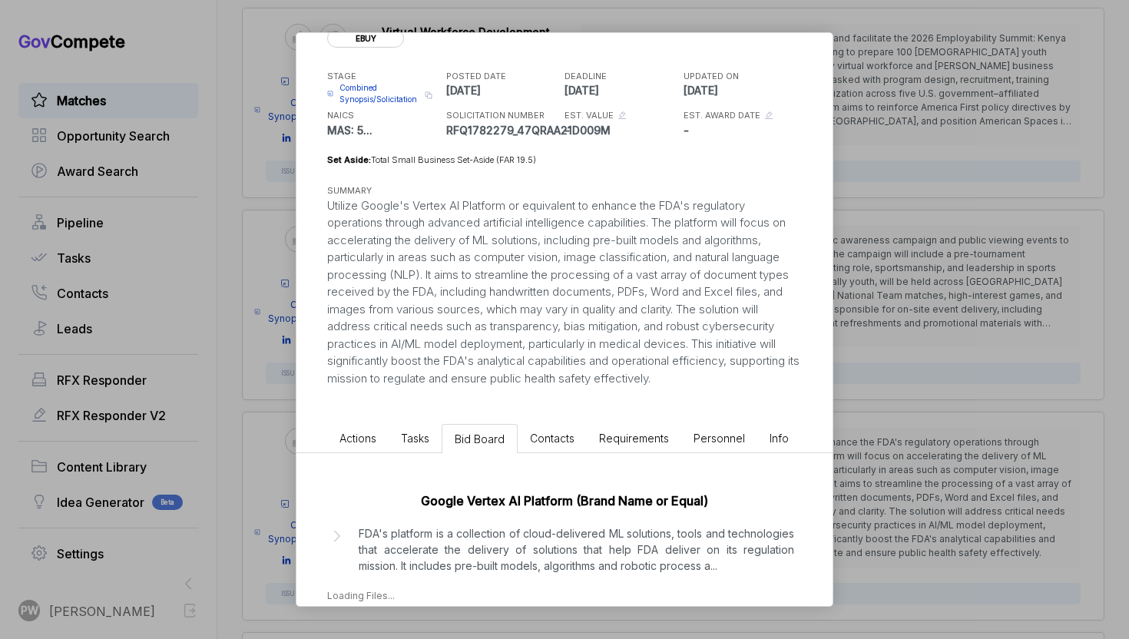
click at [422, 446] on li "Tasks" at bounding box center [414, 438] width 53 height 28
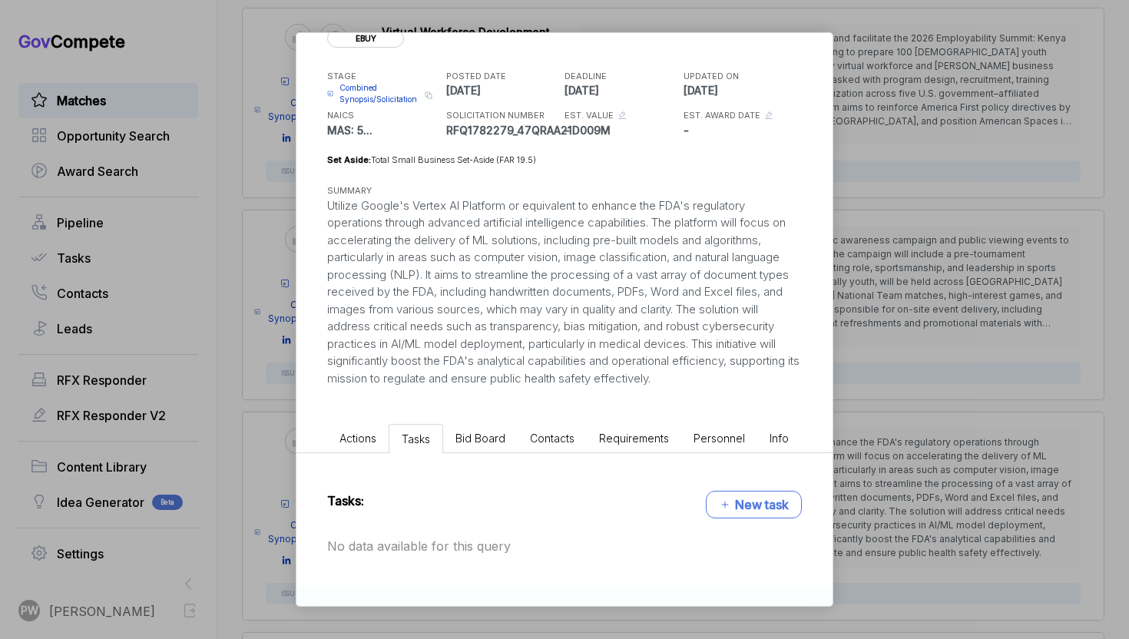
click at [478, 413] on div "FDA AI/ML Enhancement Platform ebuy STAGE Combined Synopsis/Solicitation Copy l…" at bounding box center [564, 191] width 536 height 453
click at [478, 437] on span "Bid Board" at bounding box center [480, 437] width 50 height 13
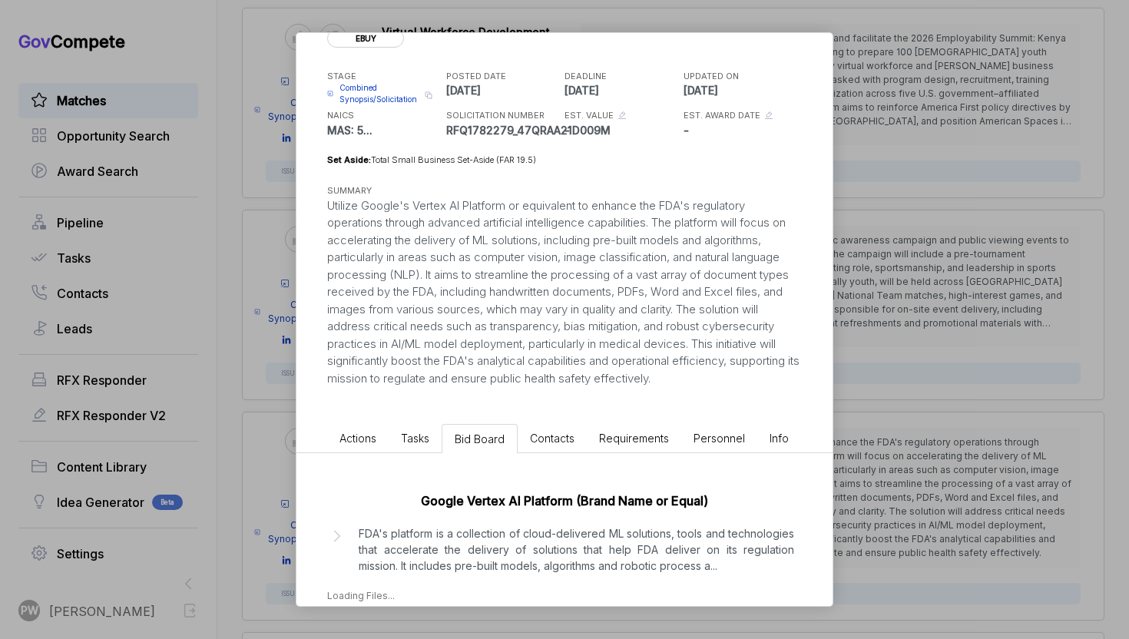
click at [463, 583] on div "Google Vertex AI Platform (Brand Name or Equal) FDA's platform is a collection …" at bounding box center [564, 543] width 536 height 180
click at [461, 544] on p "FDA's platform is a collection of cloud-delivered ML solutions, tools and techn…" at bounding box center [576, 549] width 435 height 48
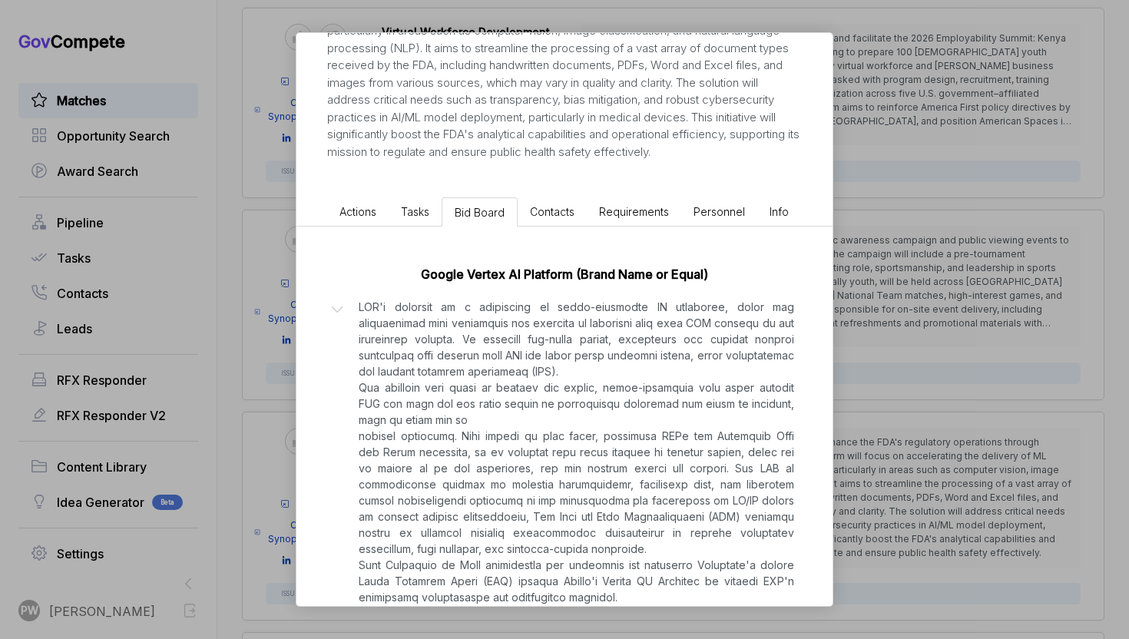
scroll to position [423, 0]
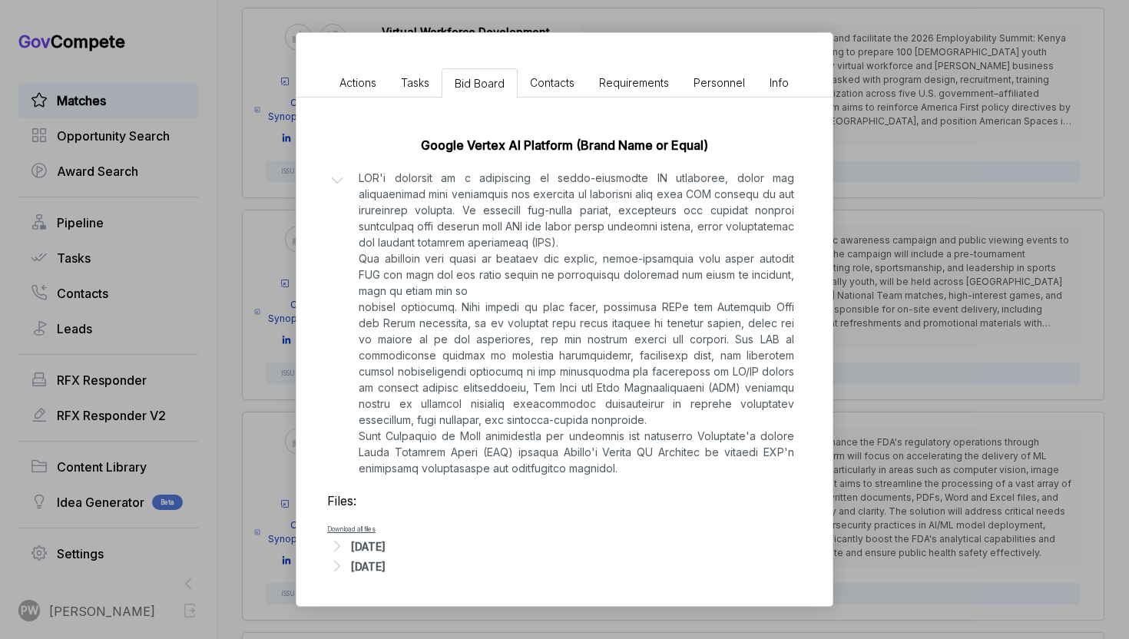
click at [948, 259] on div "FDA AI/ML Enhancement Platform ebuy STAGE Combined Synopsis/Solicitation Copy l…" at bounding box center [564, 319] width 1129 height 639
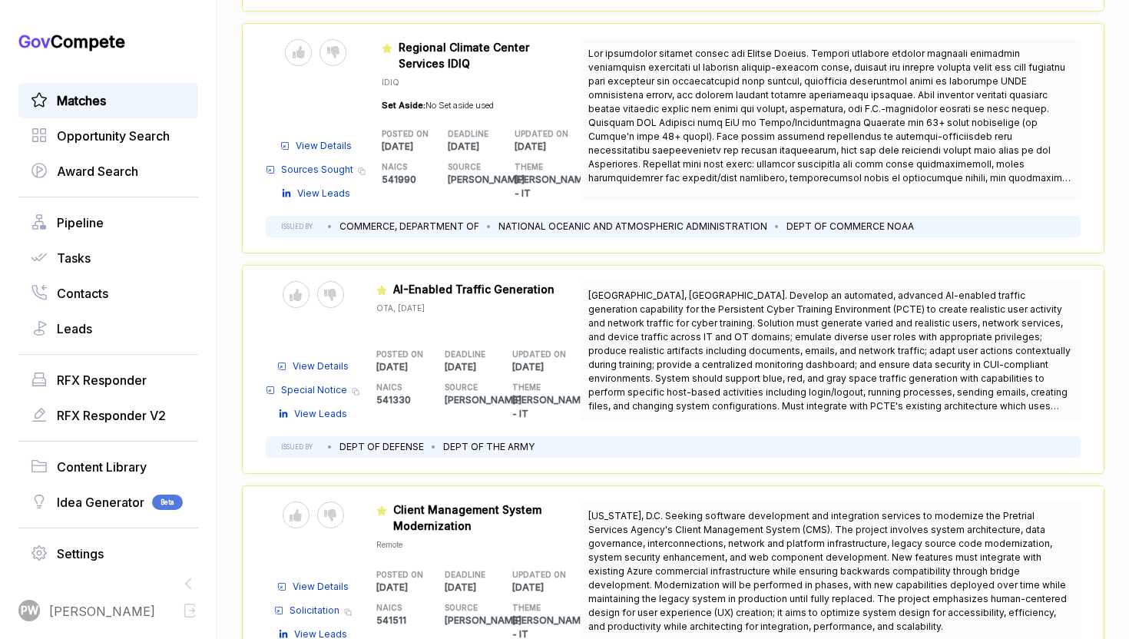
scroll to position [0, 0]
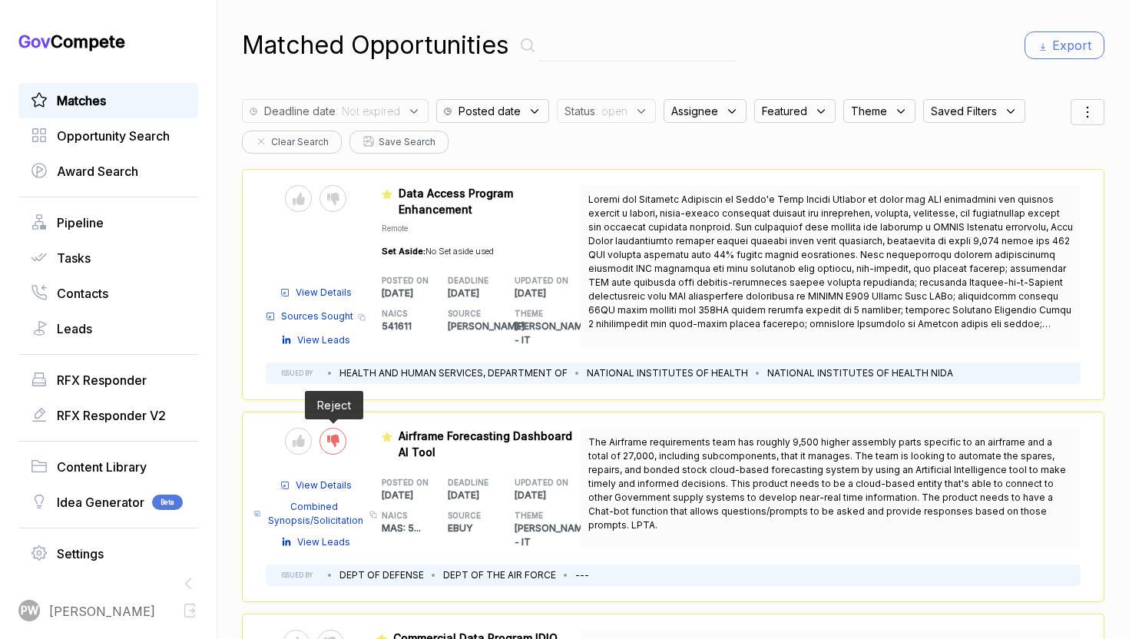
click at [322, 436] on div at bounding box center [332, 441] width 27 height 27
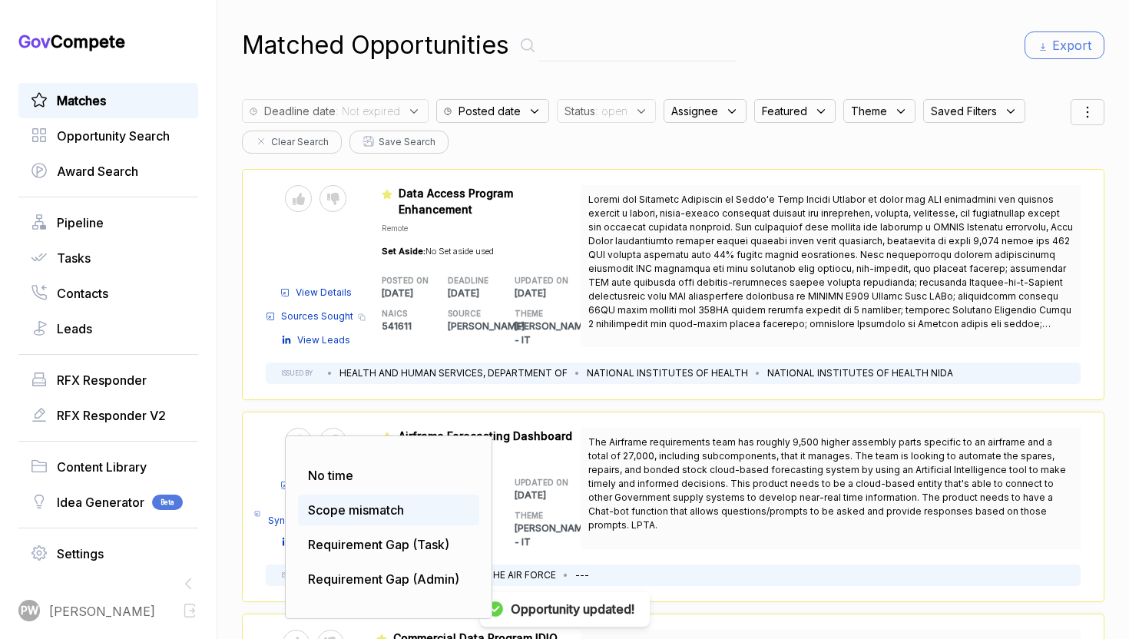
click at [352, 502] on span "Scope mismatch" at bounding box center [356, 509] width 96 height 15
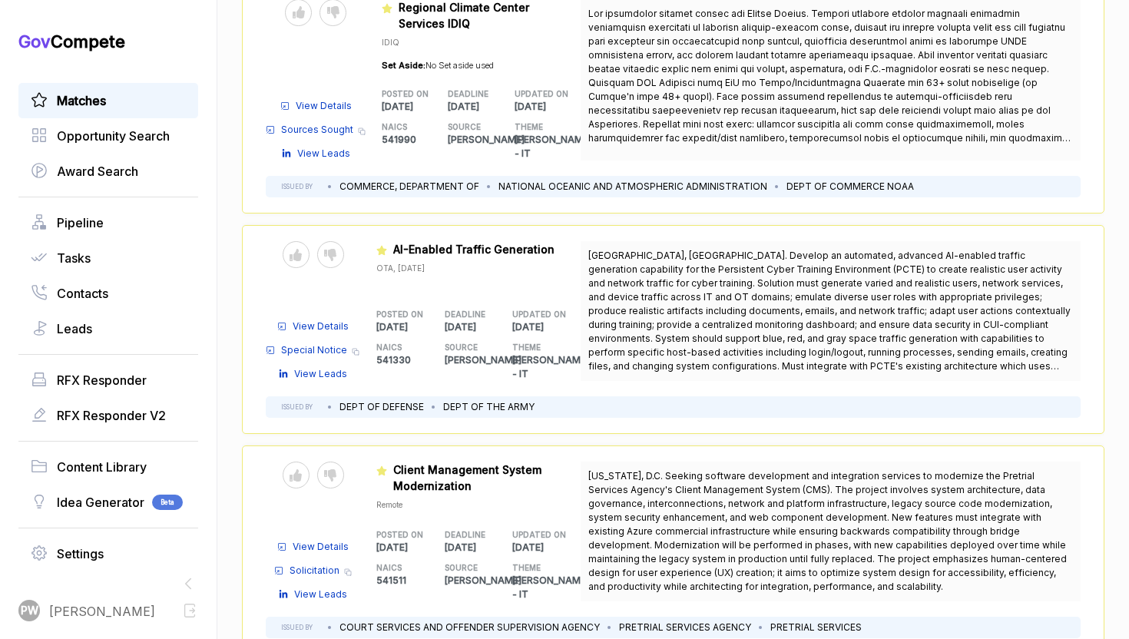
scroll to position [957, 0]
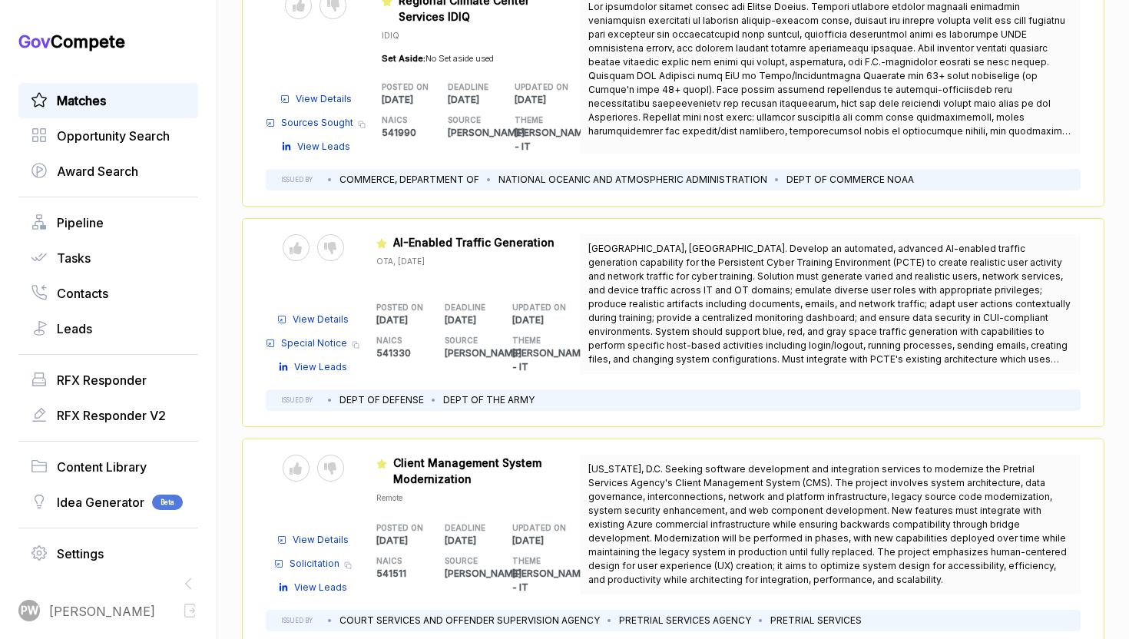
click at [367, 536] on table "Send to Pipeline Reject View Details Solicitation Copy link View Leads Featured…" at bounding box center [423, 525] width 315 height 140
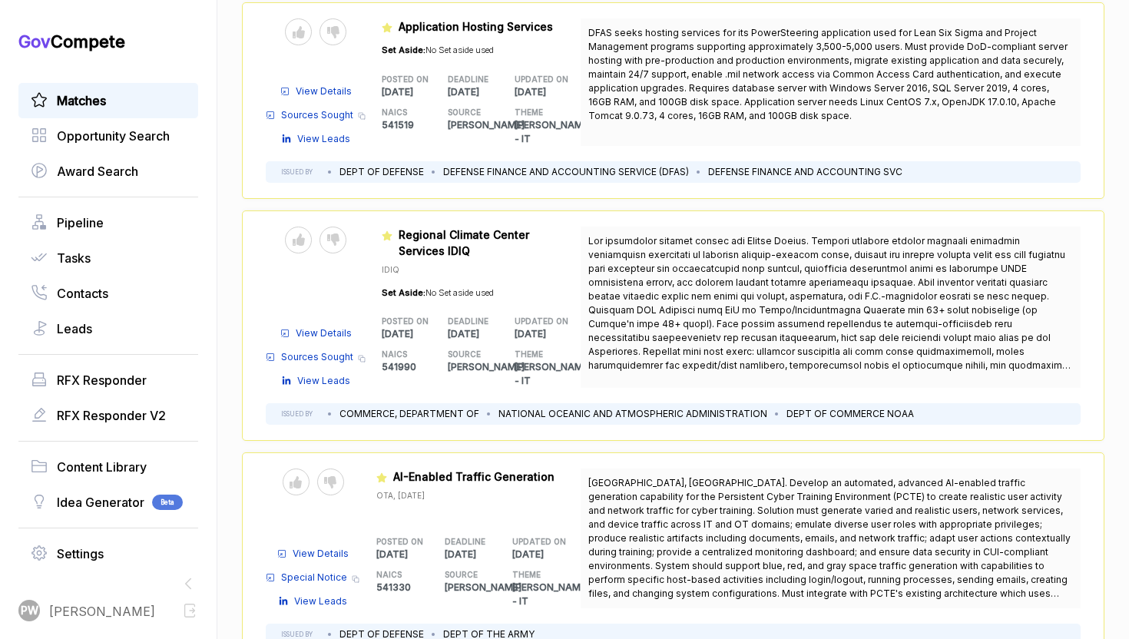
scroll to position [724, 0]
